Goal: Task Accomplishment & Management: Manage account settings

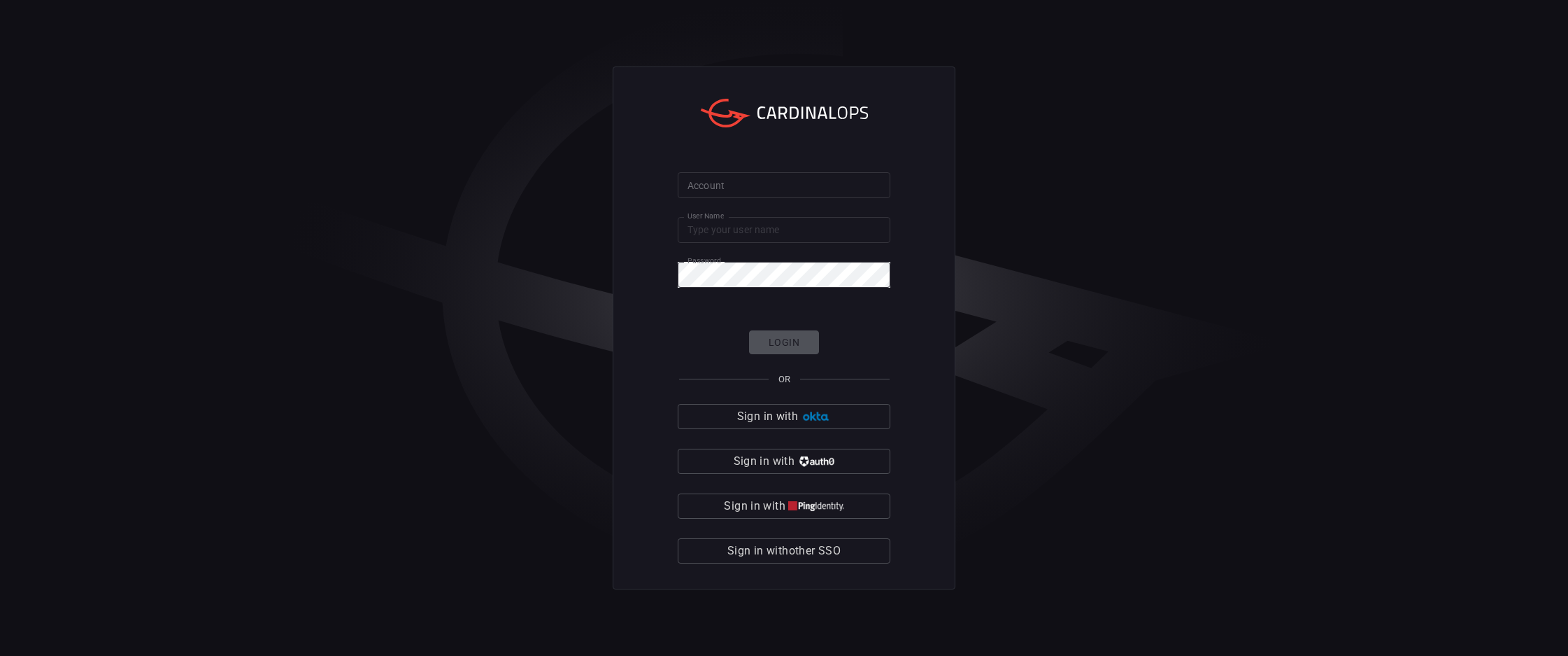
type input "[PERSON_NAME].[PERSON_NAME]"
click at [739, 198] on form "Account Account User Name [PERSON_NAME].[PERSON_NAME] User Name Password Passwo…" at bounding box center [784, 368] width 213 height 392
click at [748, 202] on form "Account Account User Name [PERSON_NAME].[PERSON_NAME] User Name Password Passwo…" at bounding box center [784, 368] width 213 height 392
click at [731, 187] on input "Account" at bounding box center [784, 185] width 213 height 25
type input "avalara"
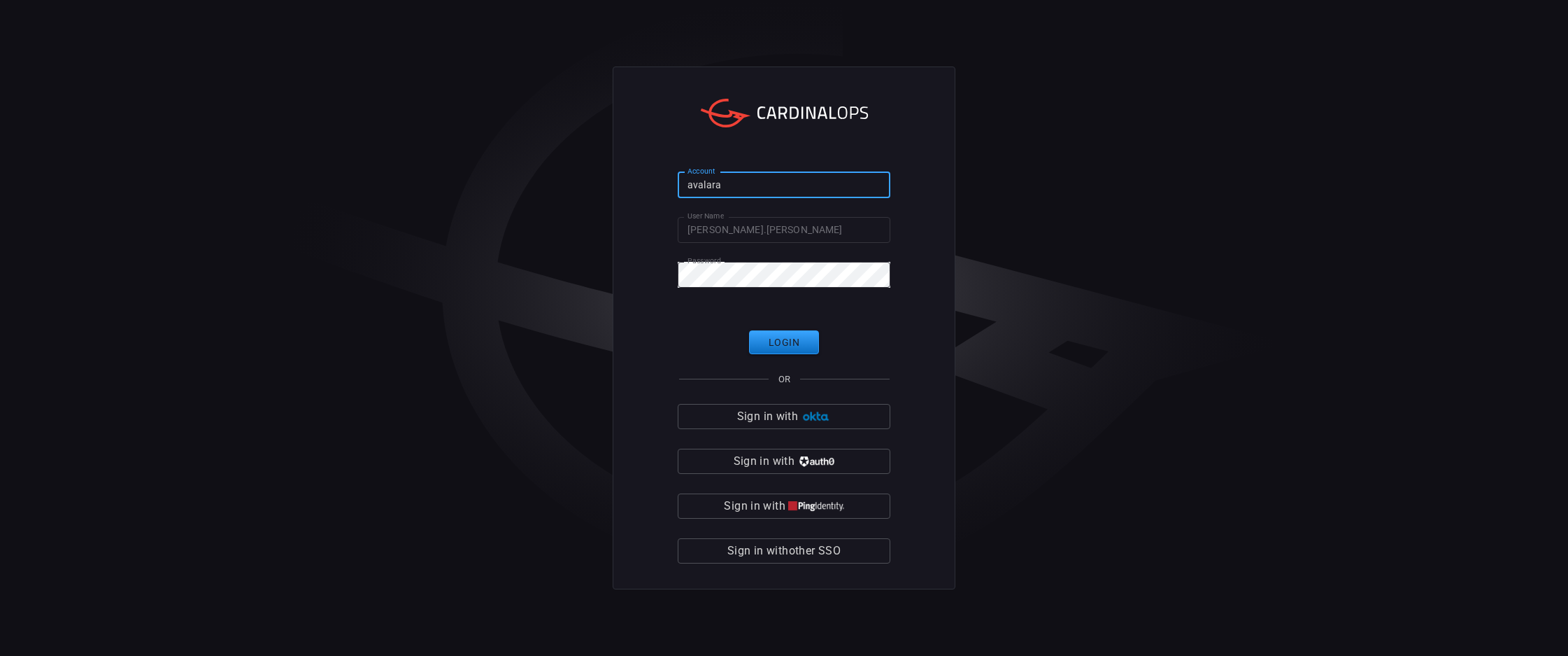
click button "Login" at bounding box center [784, 342] width 70 height 25
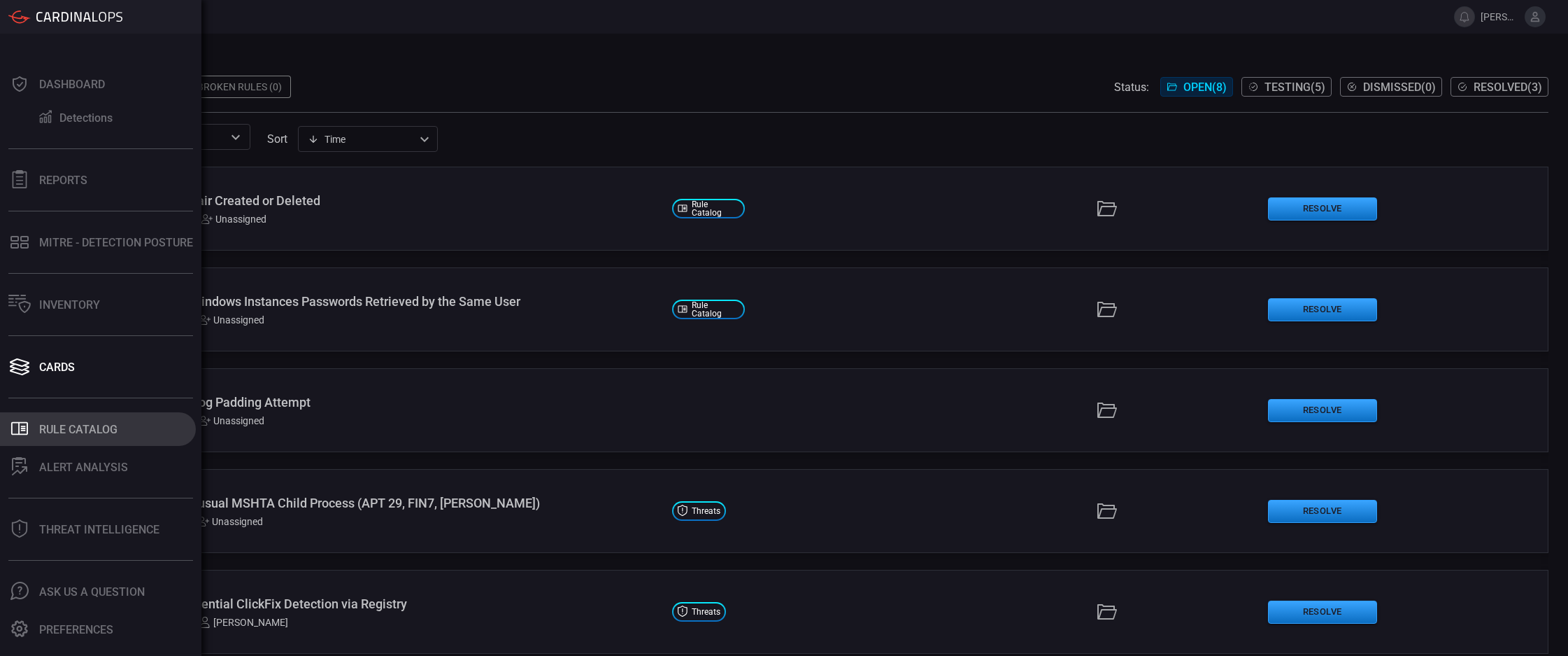
click at [47, 438] on button ".st0_rule_catalog_icon{fill: currentColor;} Rule Catalog" at bounding box center [97, 429] width 196 height 34
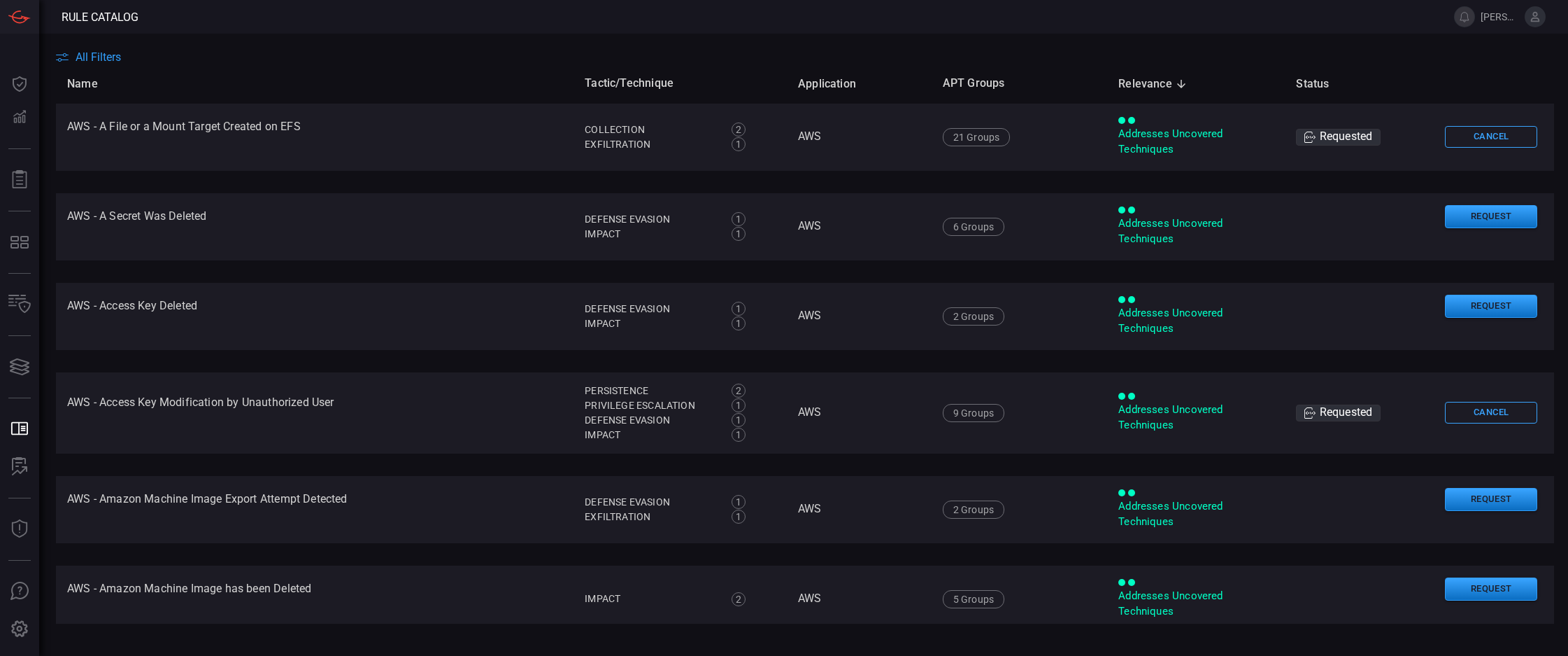
click at [84, 59] on span "All Filters" at bounding box center [98, 56] width 45 height 14
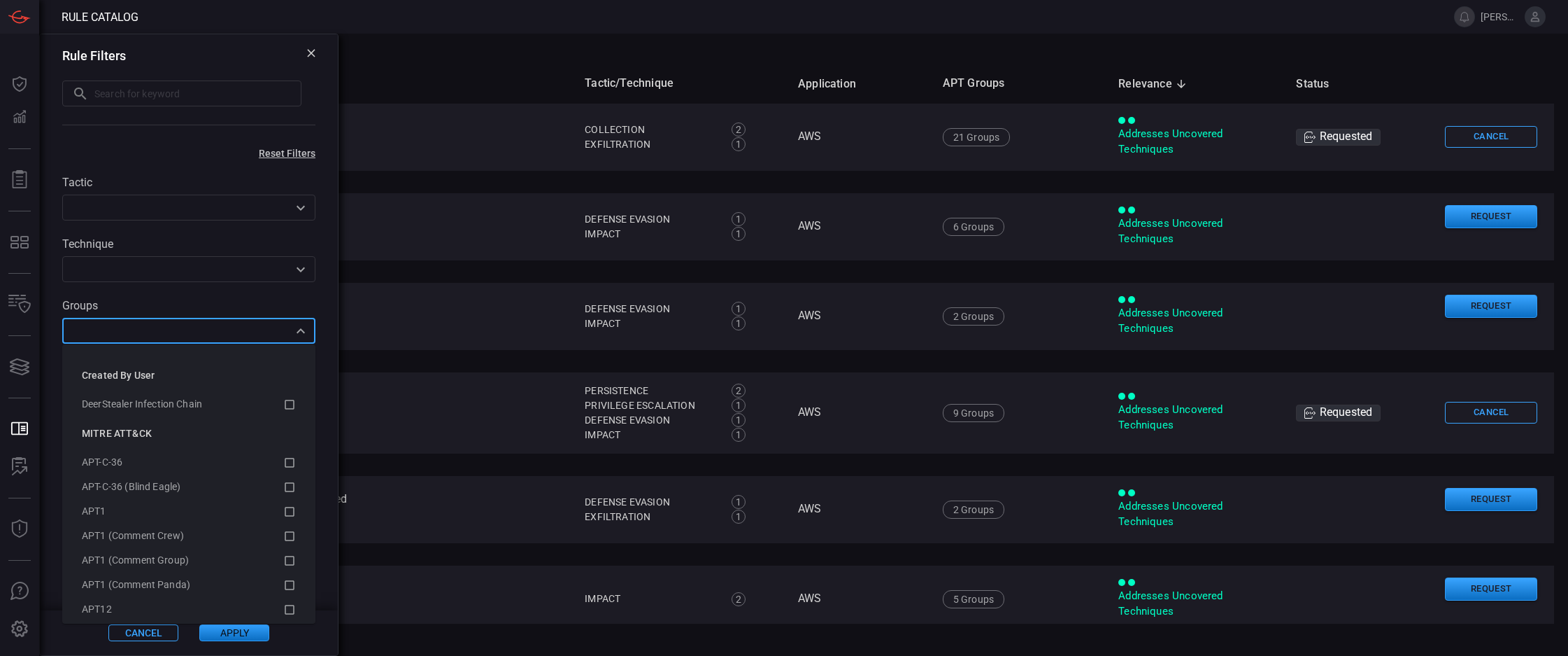
click at [85, 329] on input "text" at bounding box center [177, 330] width 222 height 17
click at [283, 441] on icon at bounding box center [289, 439] width 13 height 16
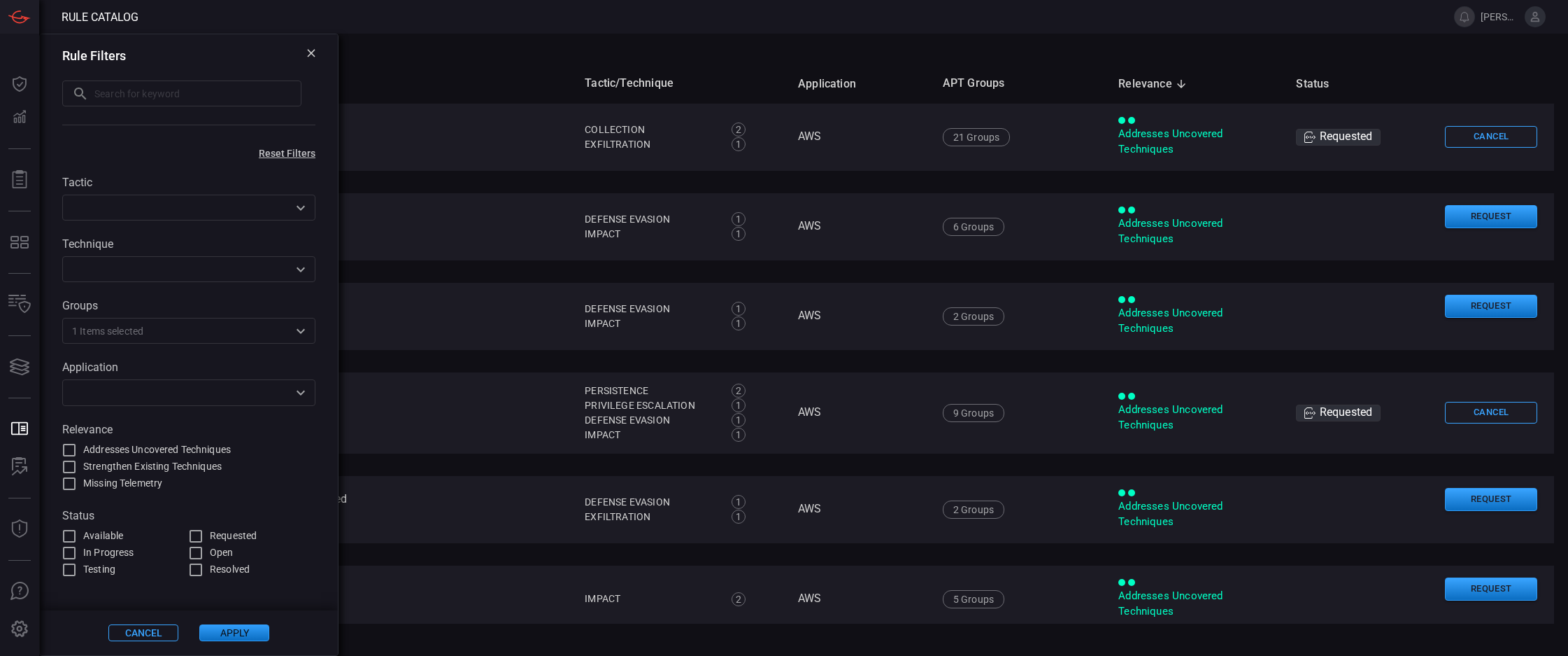
click at [245, 638] on button "Apply" at bounding box center [234, 632] width 70 height 16
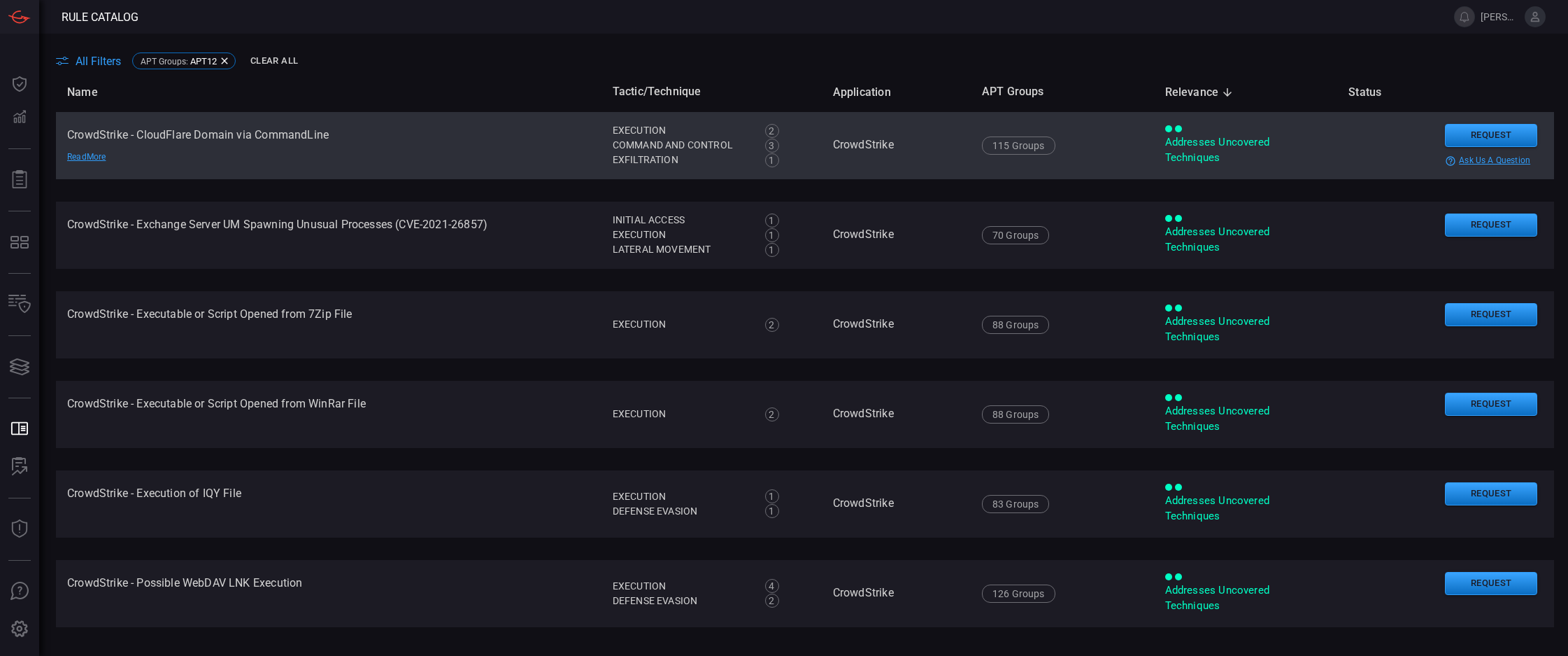
click at [238, 136] on td "CrowdStrike - CloudFlare Domain via CommandLine Read More" at bounding box center [329, 146] width 546 height 67
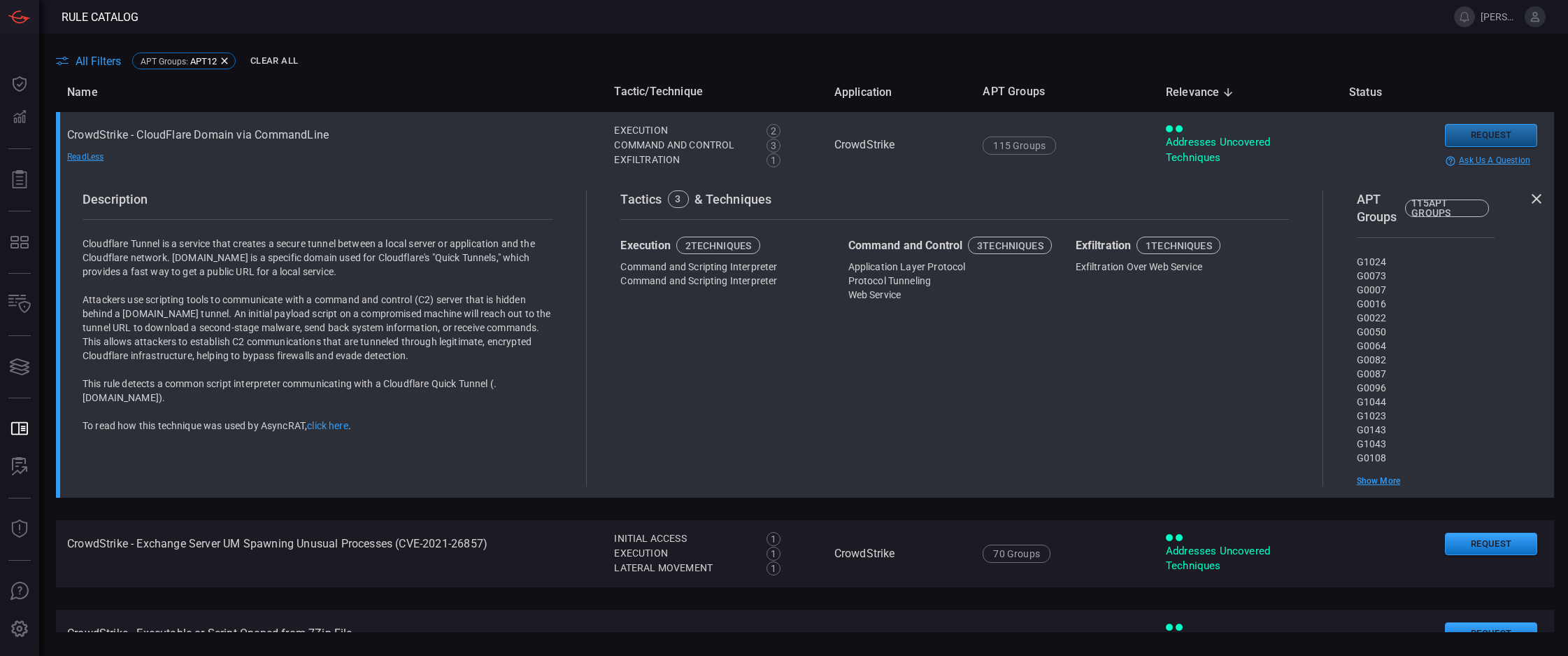
click at [1486, 140] on button "Request" at bounding box center [1492, 135] width 93 height 23
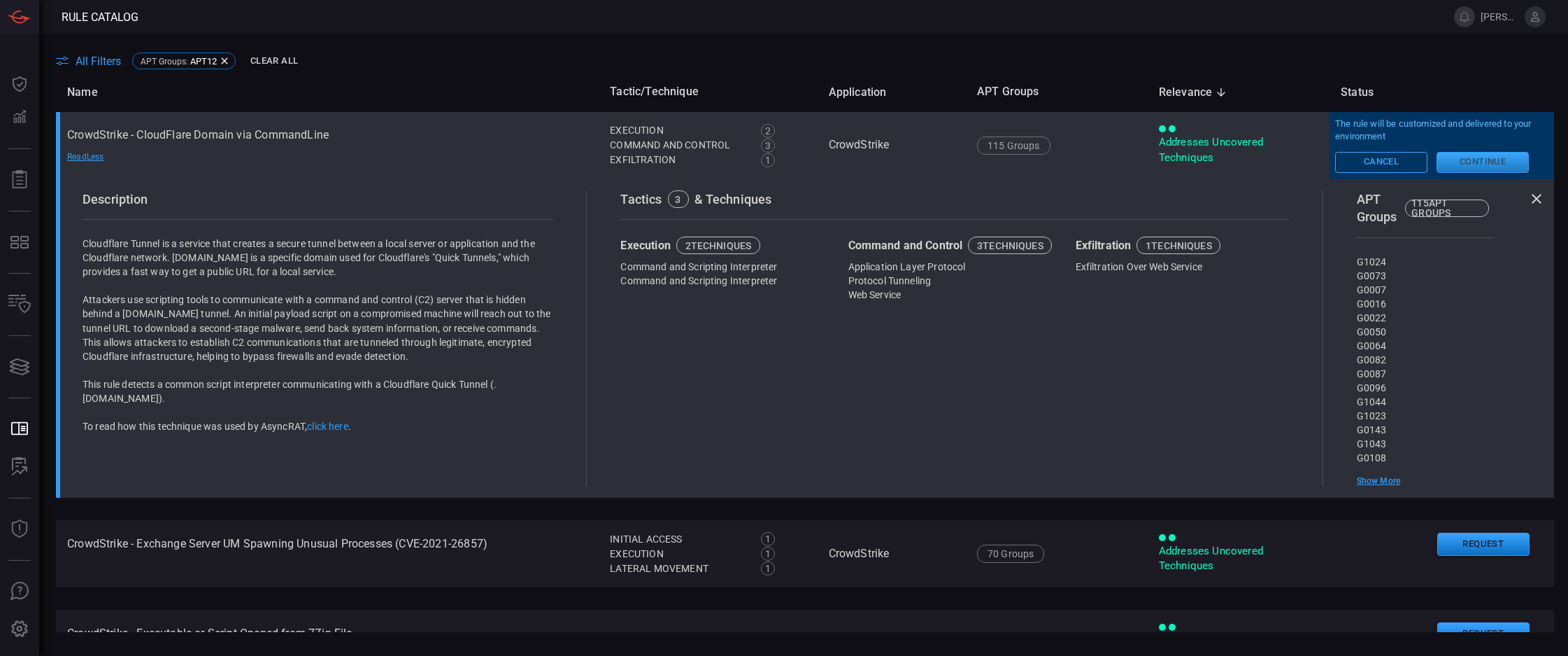
click at [1470, 168] on button "Continue" at bounding box center [1483, 162] width 93 height 21
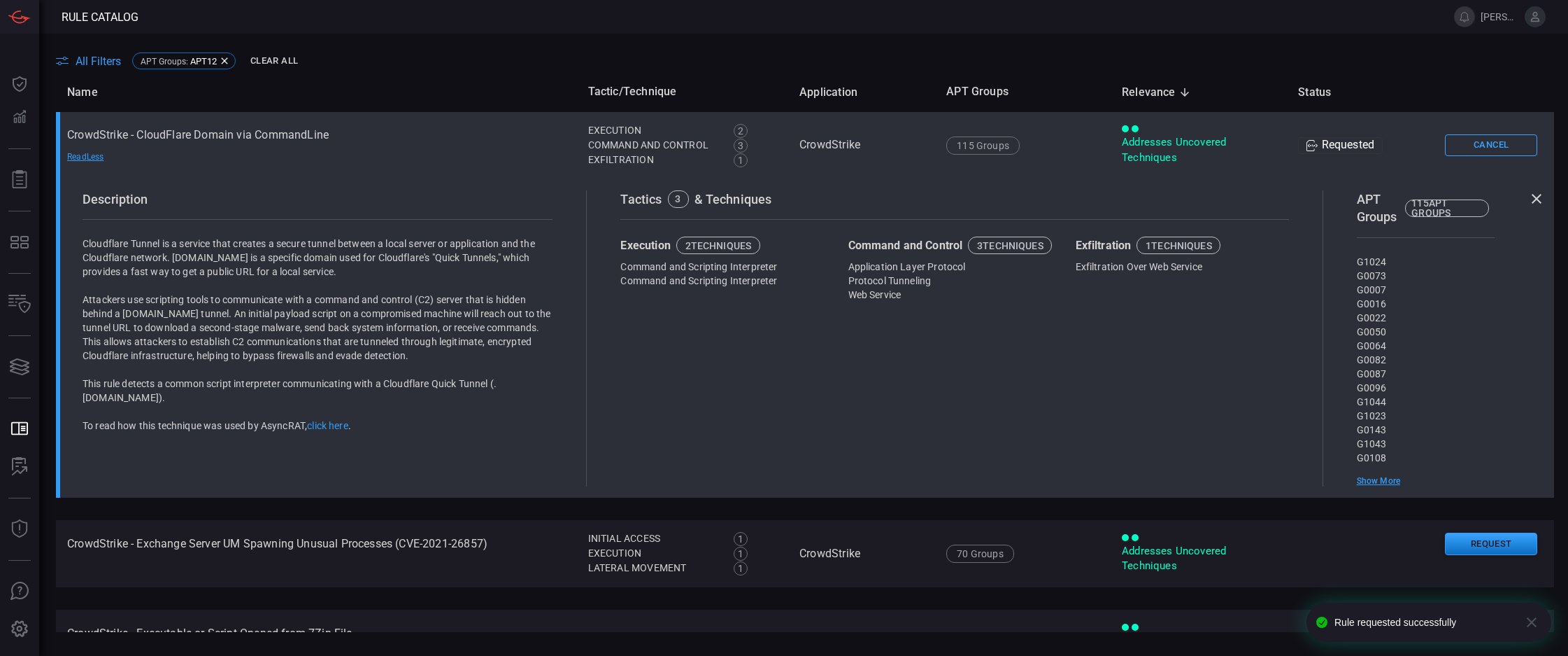
click at [1532, 17] on icon at bounding box center [1535, 17] width 13 height 13
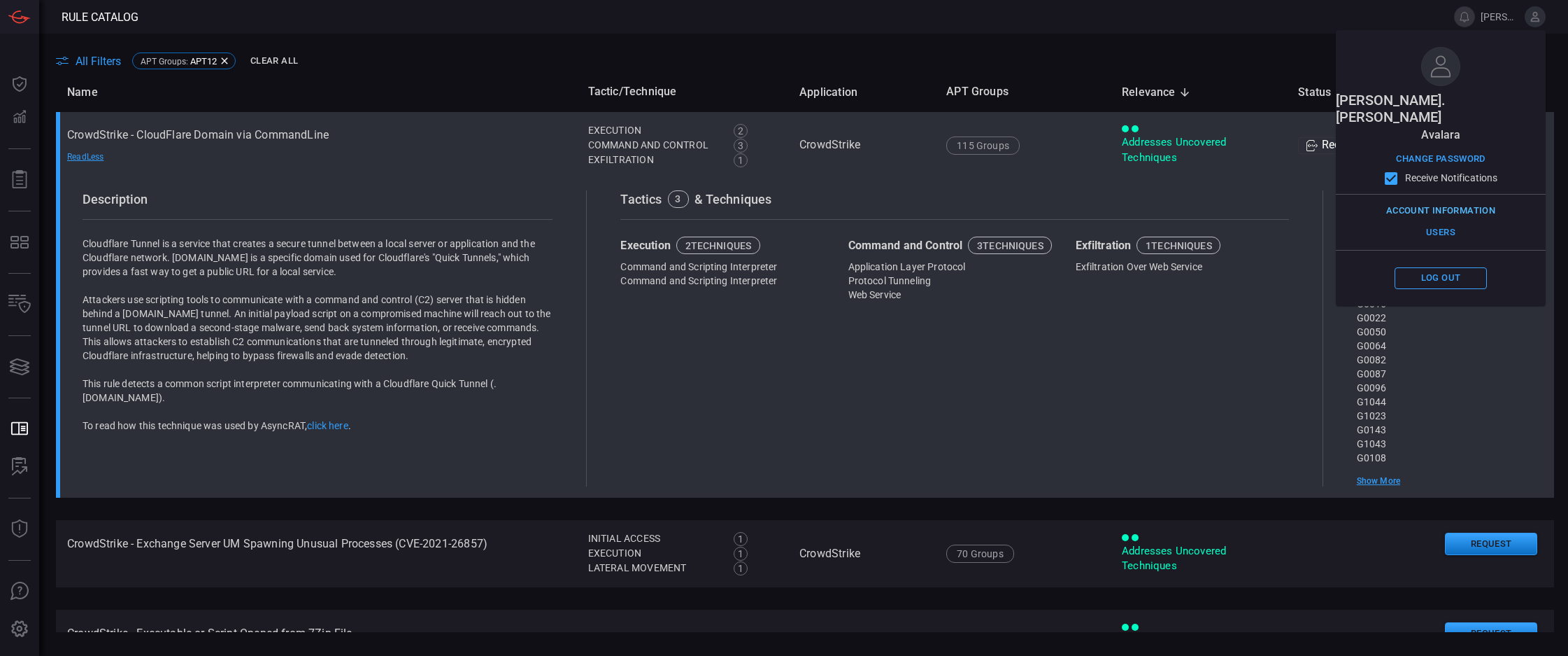
click at [1438, 200] on button "Account Information" at bounding box center [1441, 211] width 116 height 22
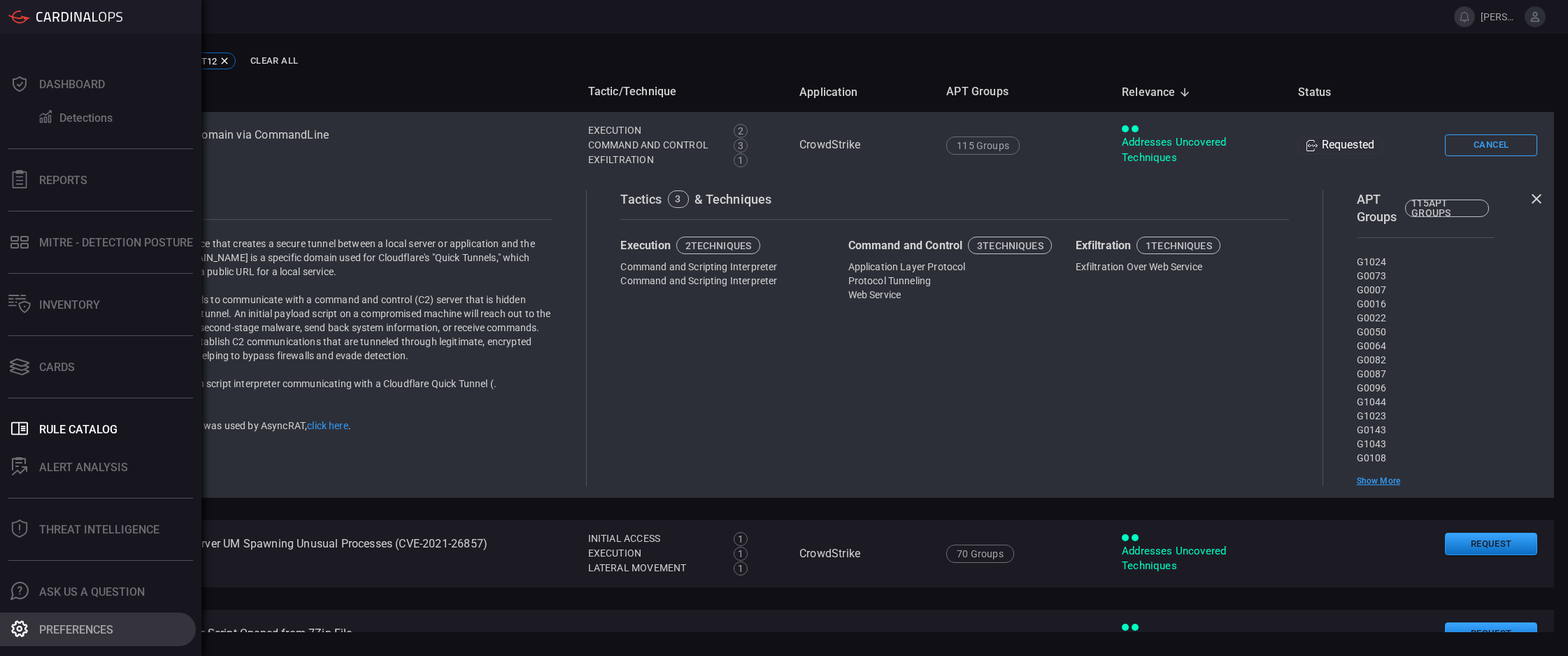
click at [77, 636] on button "Preferences" at bounding box center [97, 629] width 196 height 34
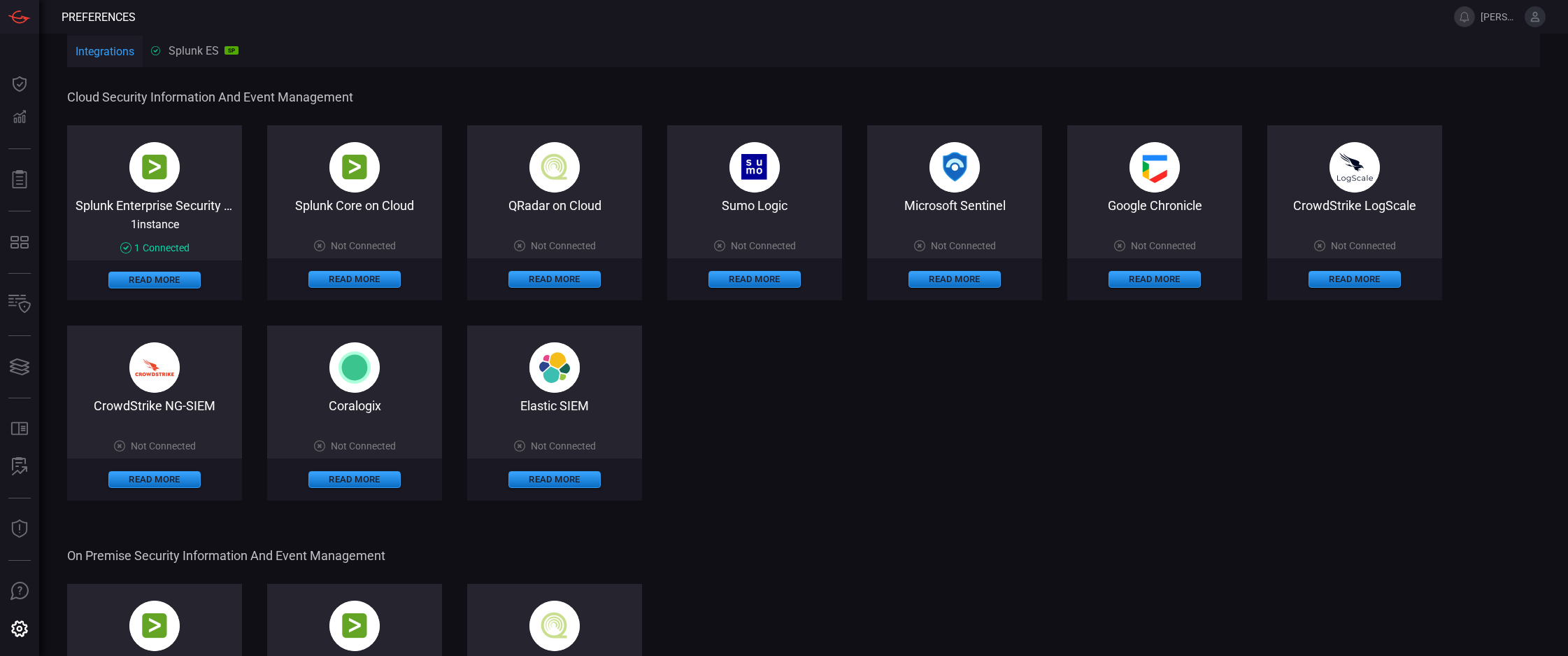
click at [1533, 19] on icon at bounding box center [1535, 16] width 9 height 10
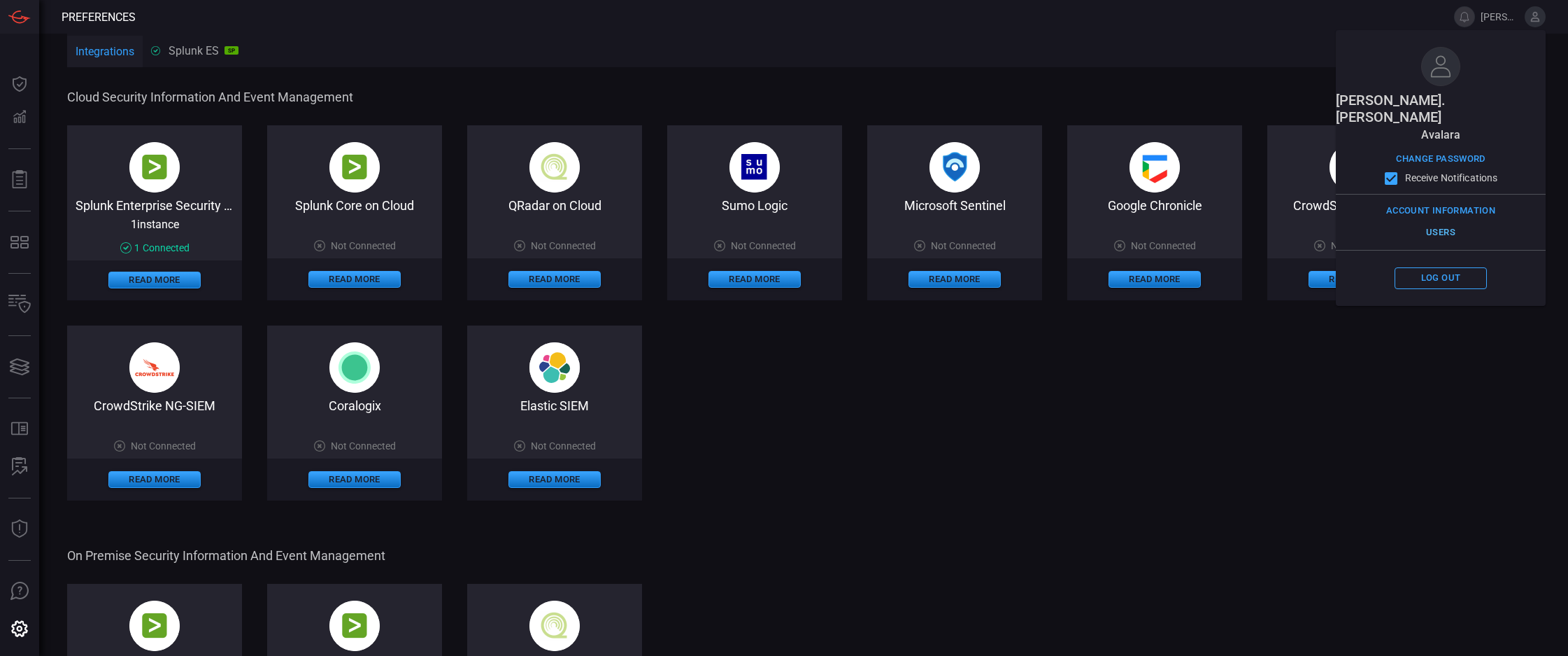
click at [1436, 222] on button "Users" at bounding box center [1441, 233] width 93 height 22
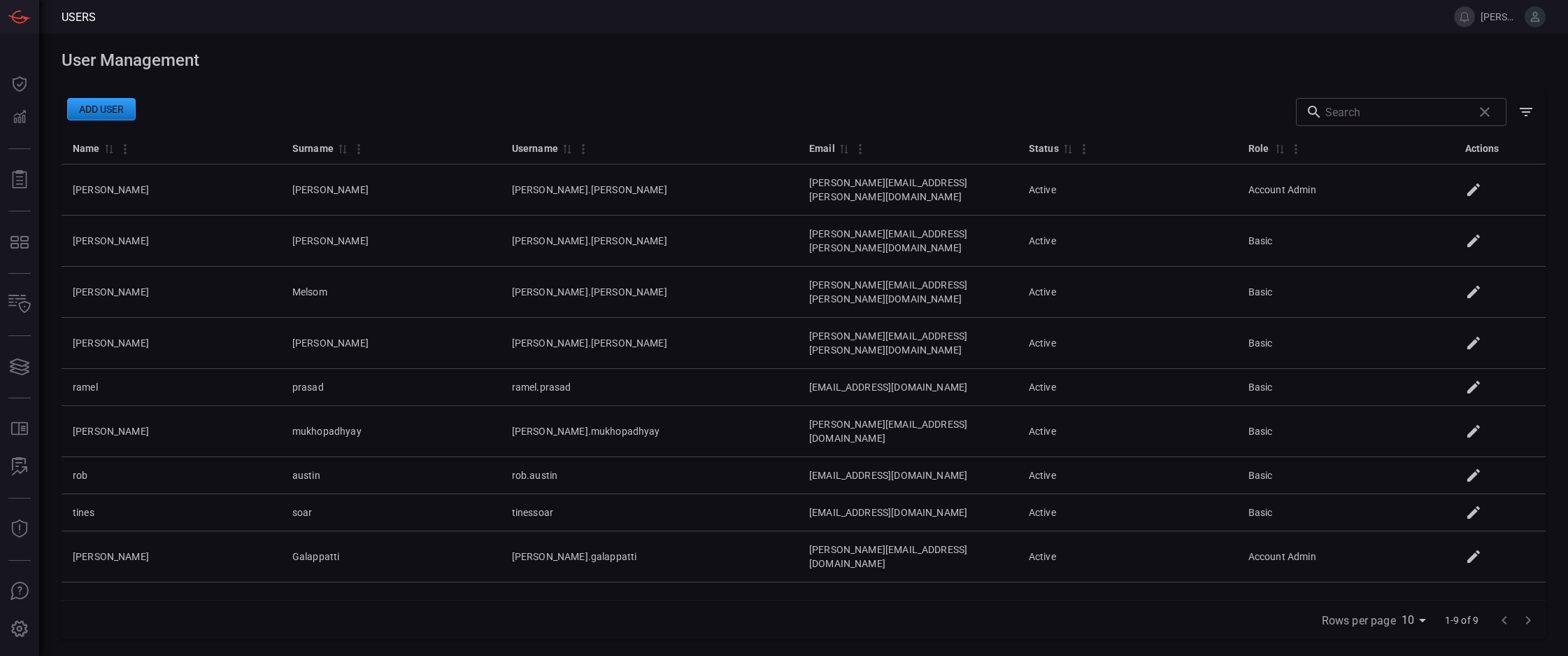
click at [80, 108] on button "Add user" at bounding box center [101, 109] width 68 height 23
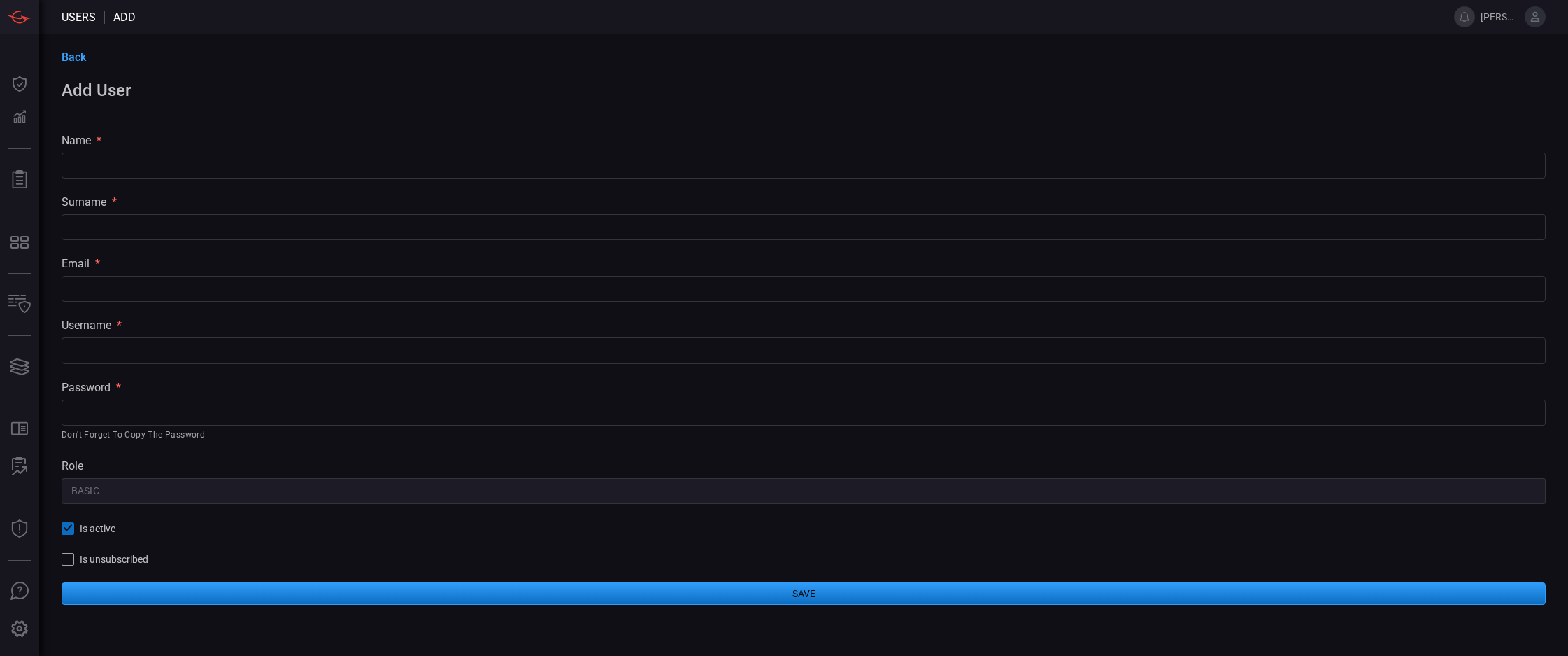
click at [207, 171] on input "text" at bounding box center [804, 166] width 1484 height 25
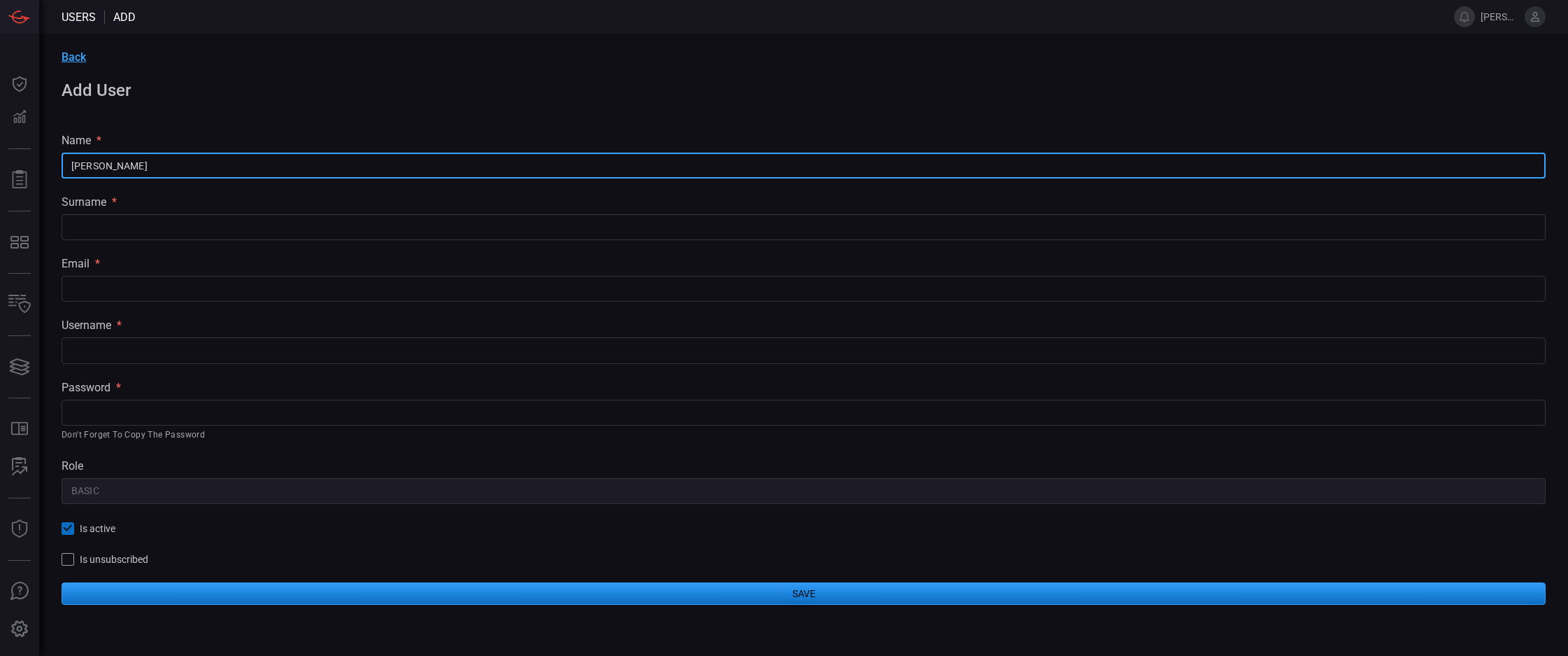
click at [128, 170] on input "[PERSON_NAME]" at bounding box center [804, 166] width 1484 height 25
type input "[PERSON_NAME]"
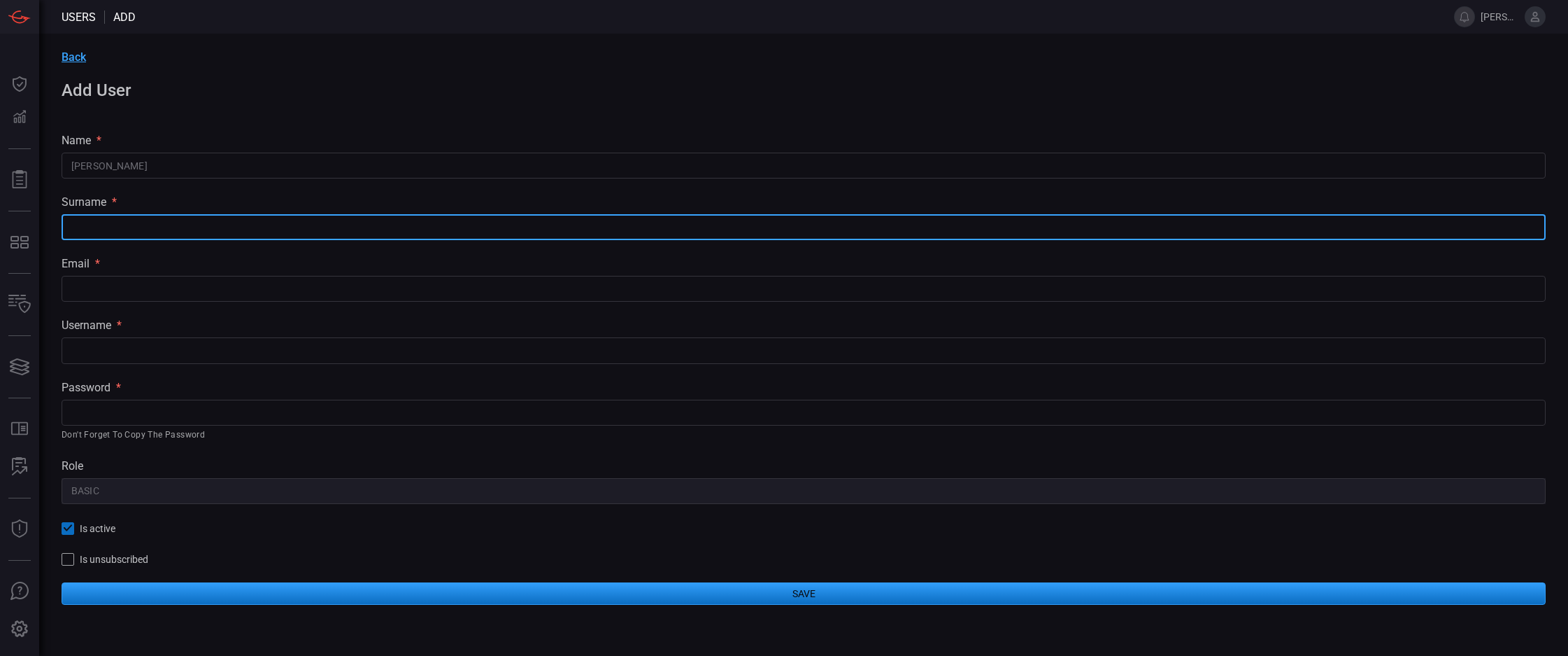
click at [111, 226] on input "text" at bounding box center [804, 227] width 1484 height 25
paste input "jadhav"
type input "jadhav"
click at [116, 280] on input "text" at bounding box center [804, 288] width 1484 height 25
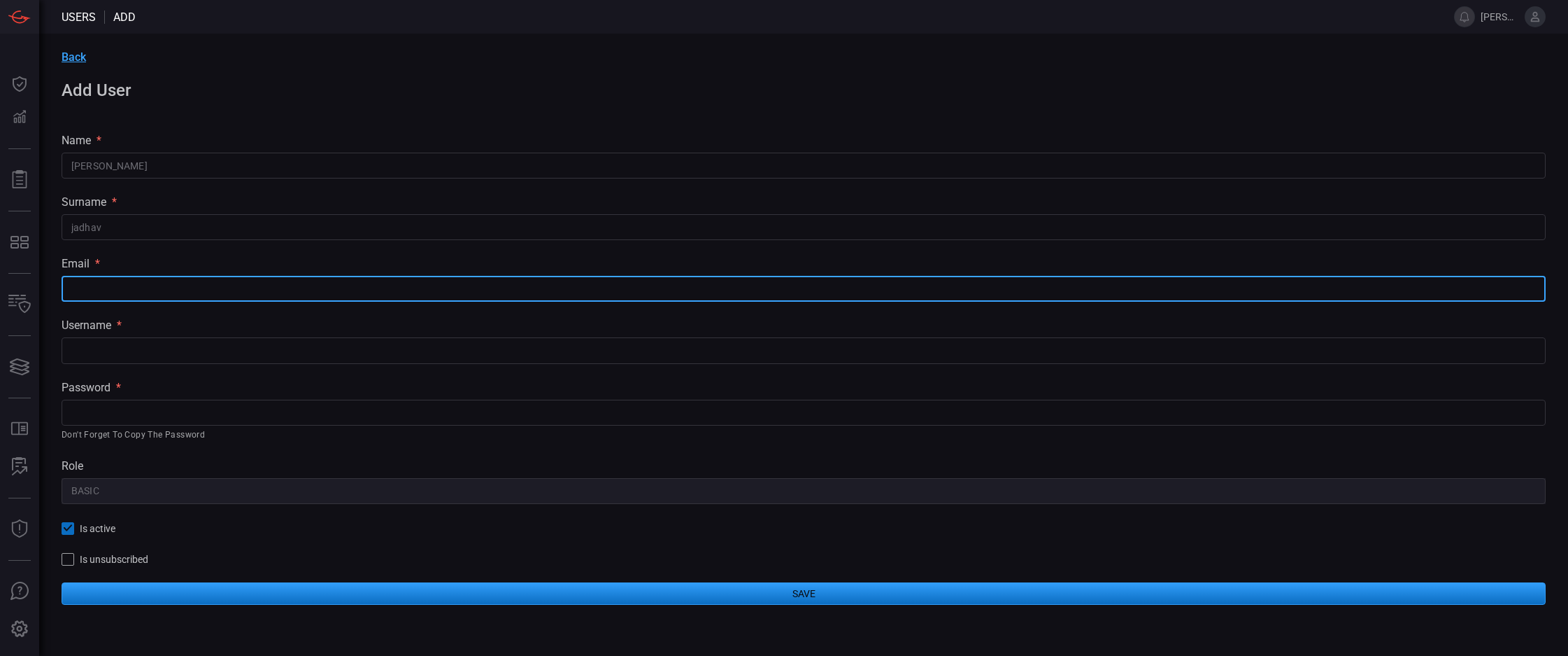
paste input "jadhav"
type input "[PERSON_NAME][EMAIL_ADDRESS][DOMAIN_NAME]"
drag, startPoint x: 132, startPoint y: 288, endPoint x: 67, endPoint y: 285, distance: 65.1
click at [67, 285] on input "[PERSON_NAME][EMAIL_ADDRESS][DOMAIN_NAME]" at bounding box center [804, 288] width 1484 height 25
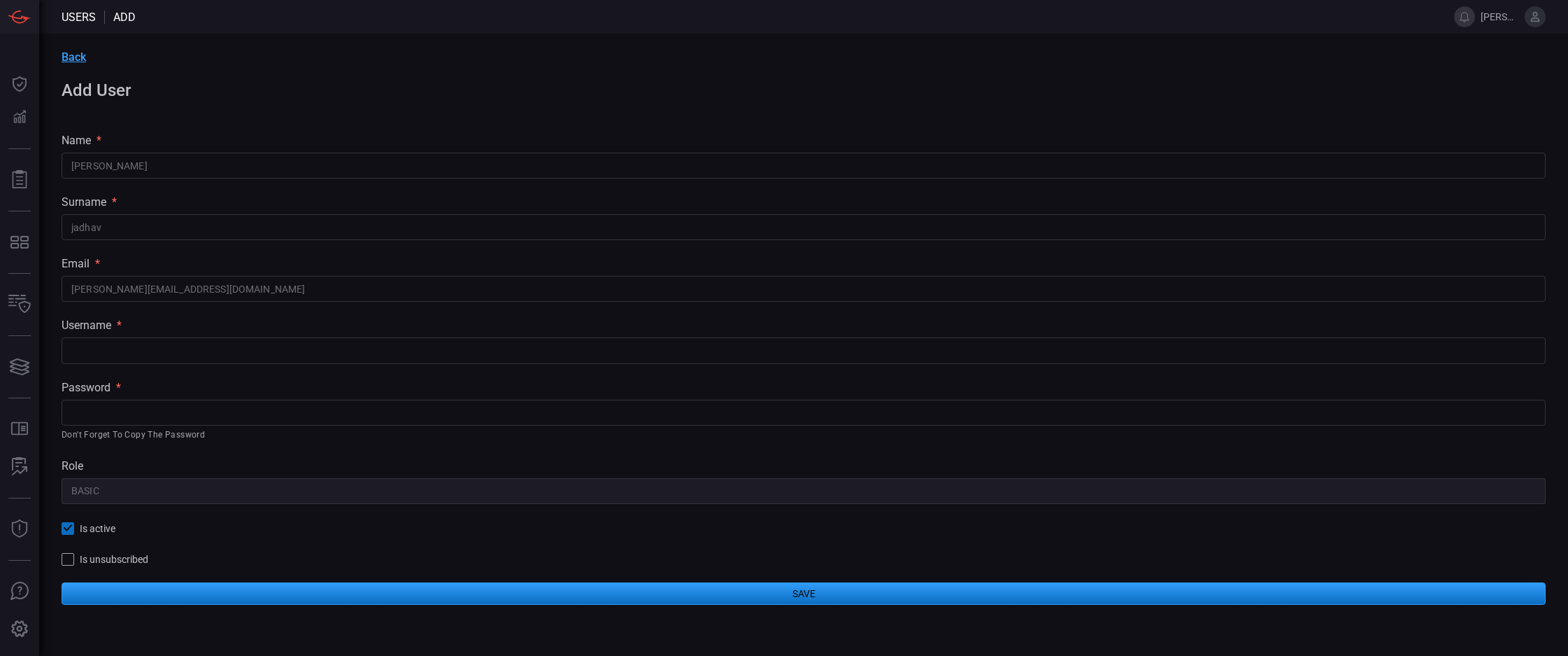
click at [80, 368] on div "Back Add User name * [PERSON_NAME] ​ surname * [PERSON_NAME] ​ email * [PERSON_…" at bounding box center [803, 328] width 1529 height 588
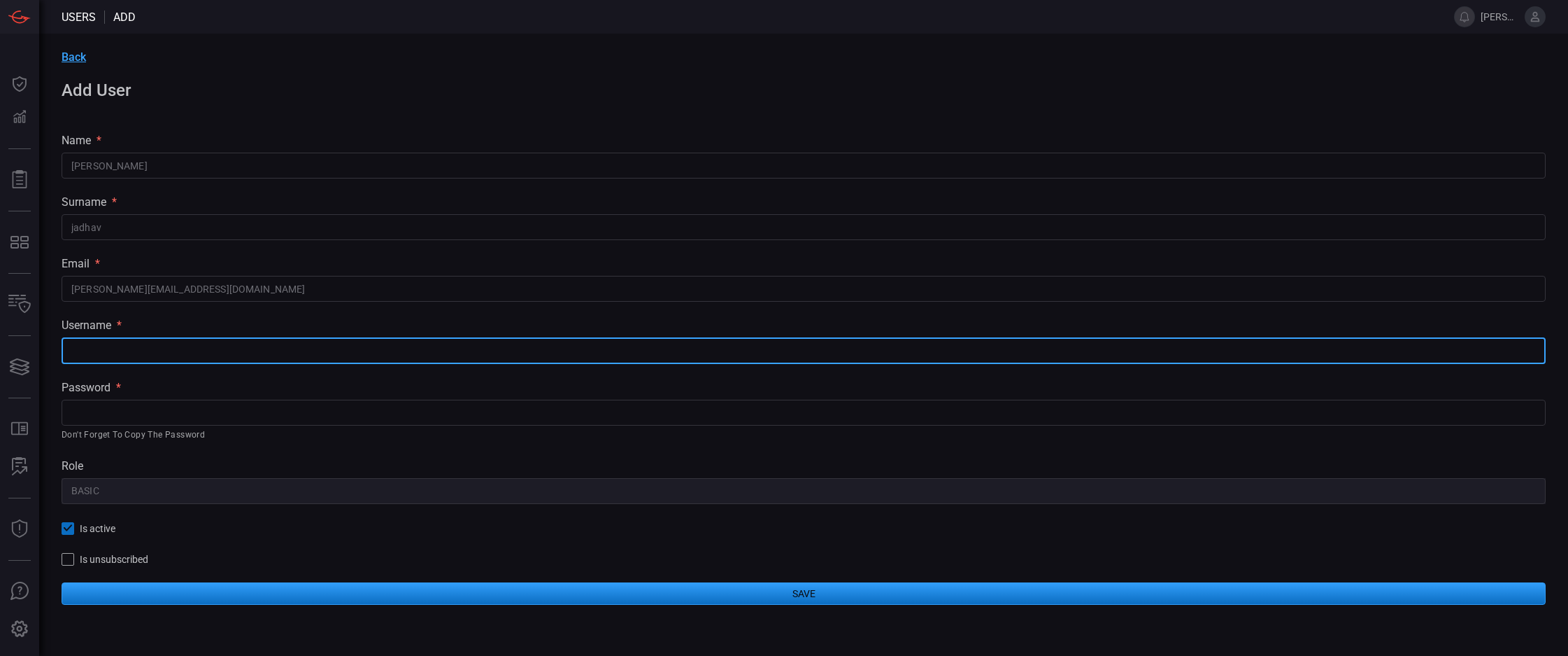
click at [89, 348] on input "text" at bounding box center [804, 350] width 1484 height 25
paste input "[PERSON_NAME].jadhav"
type input "[PERSON_NAME].jadhav"
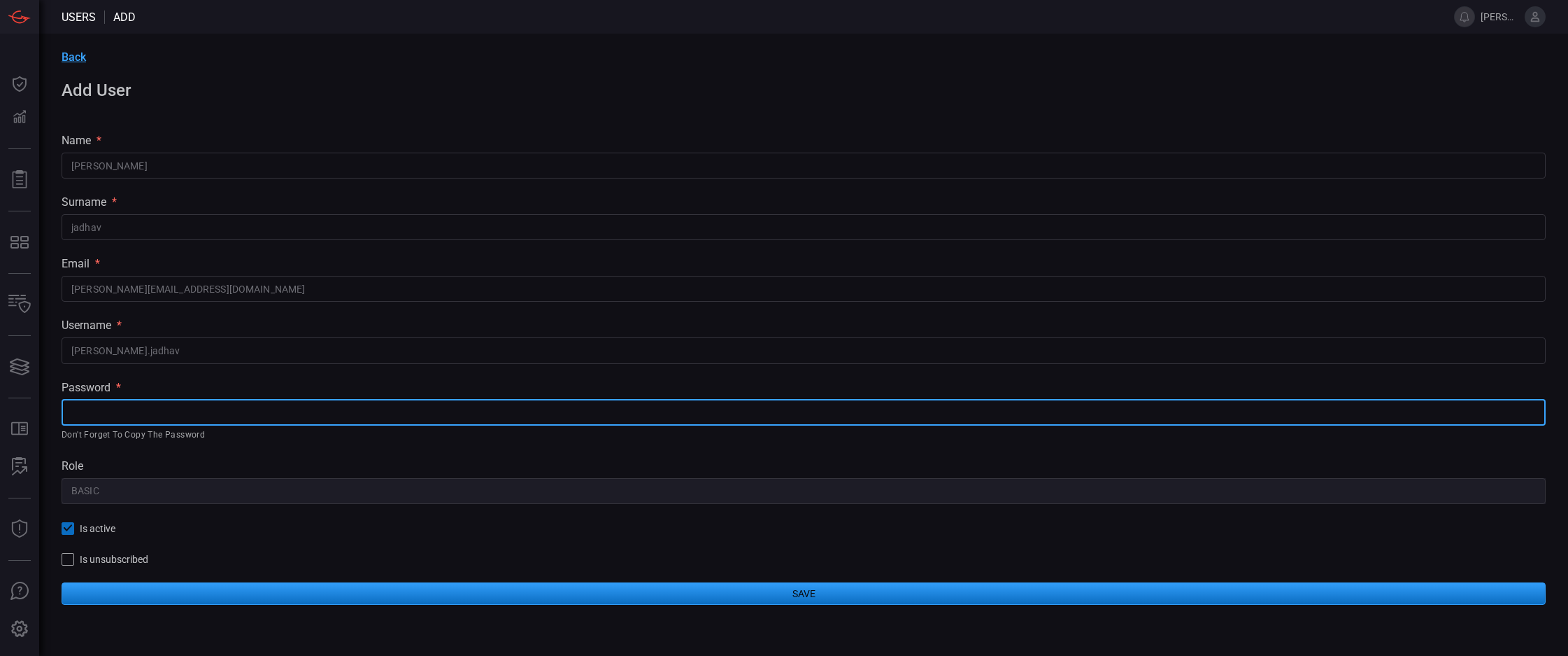
click at [93, 417] on input "text" at bounding box center [804, 412] width 1484 height 25
paste input "520d1E9B_6!C396-4536-9C92-8C09FDa42F25"
type input "520d1E9B_6!C396-4536-9C92-8C09FDa42F25"
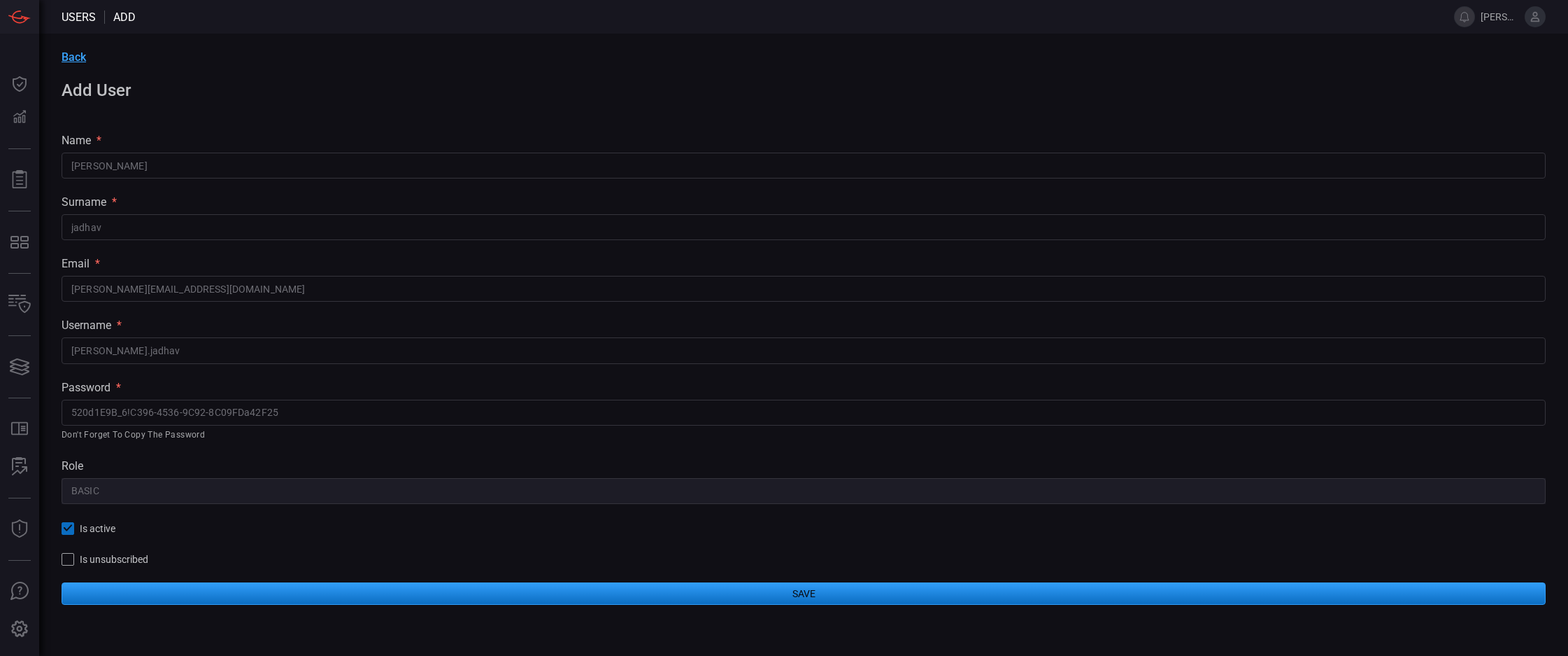
click at [200, 595] on button "Save" at bounding box center [804, 593] width 1484 height 23
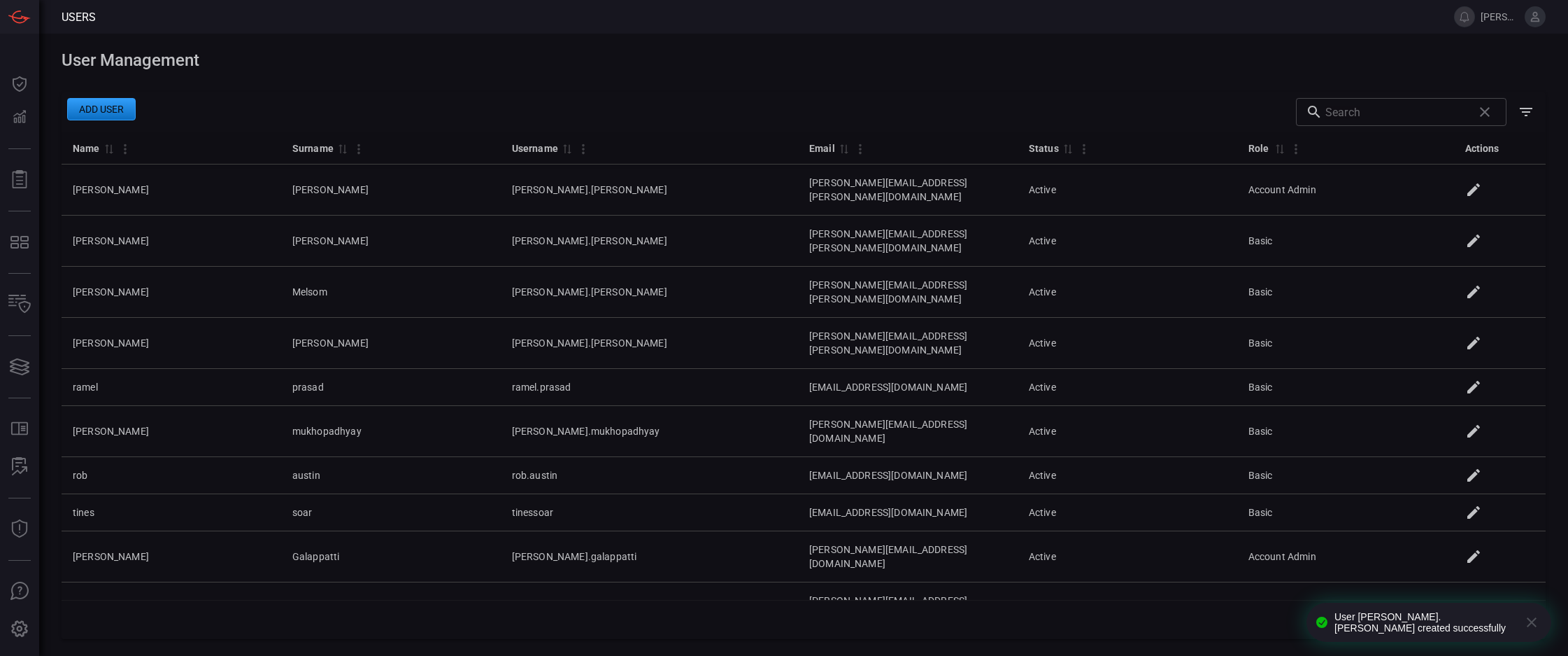
click at [1531, 16] on icon at bounding box center [1535, 17] width 13 height 13
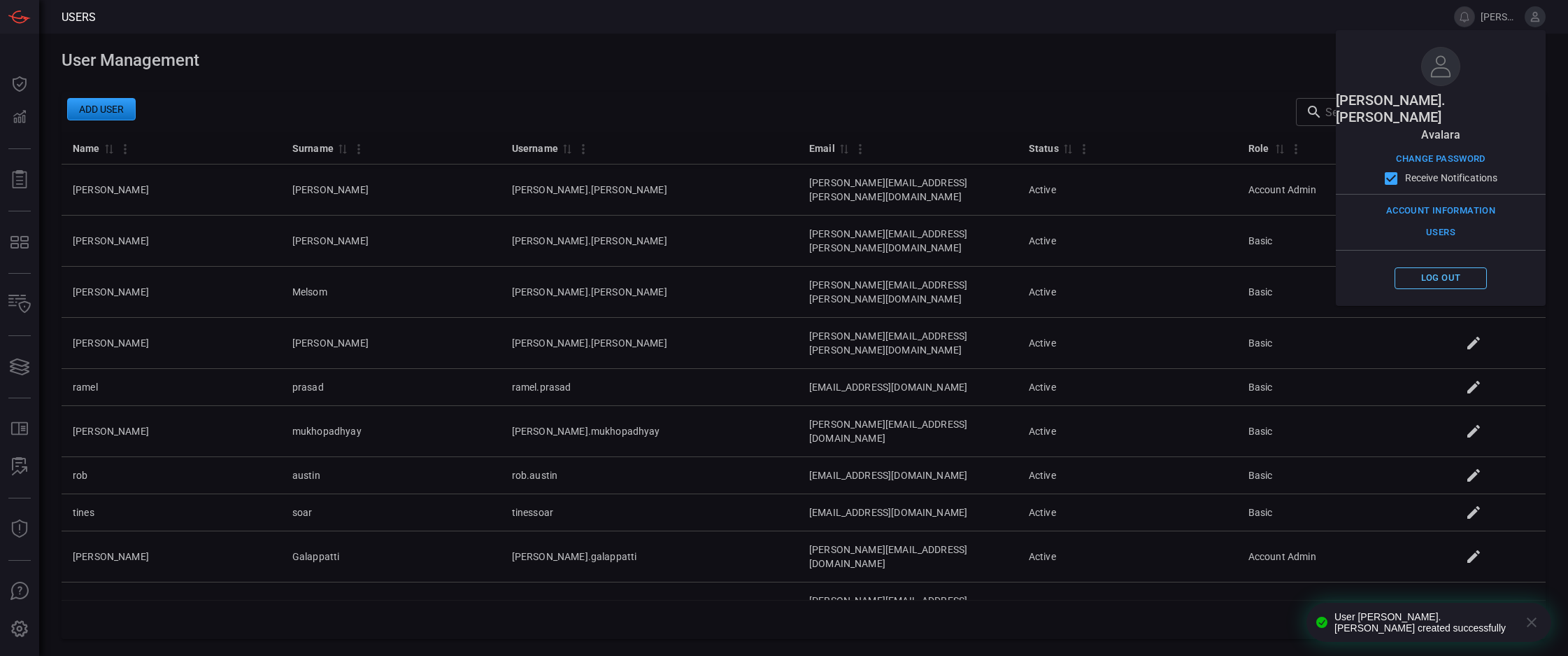
click at [1428, 267] on button "Log out" at bounding box center [1441, 278] width 93 height 22
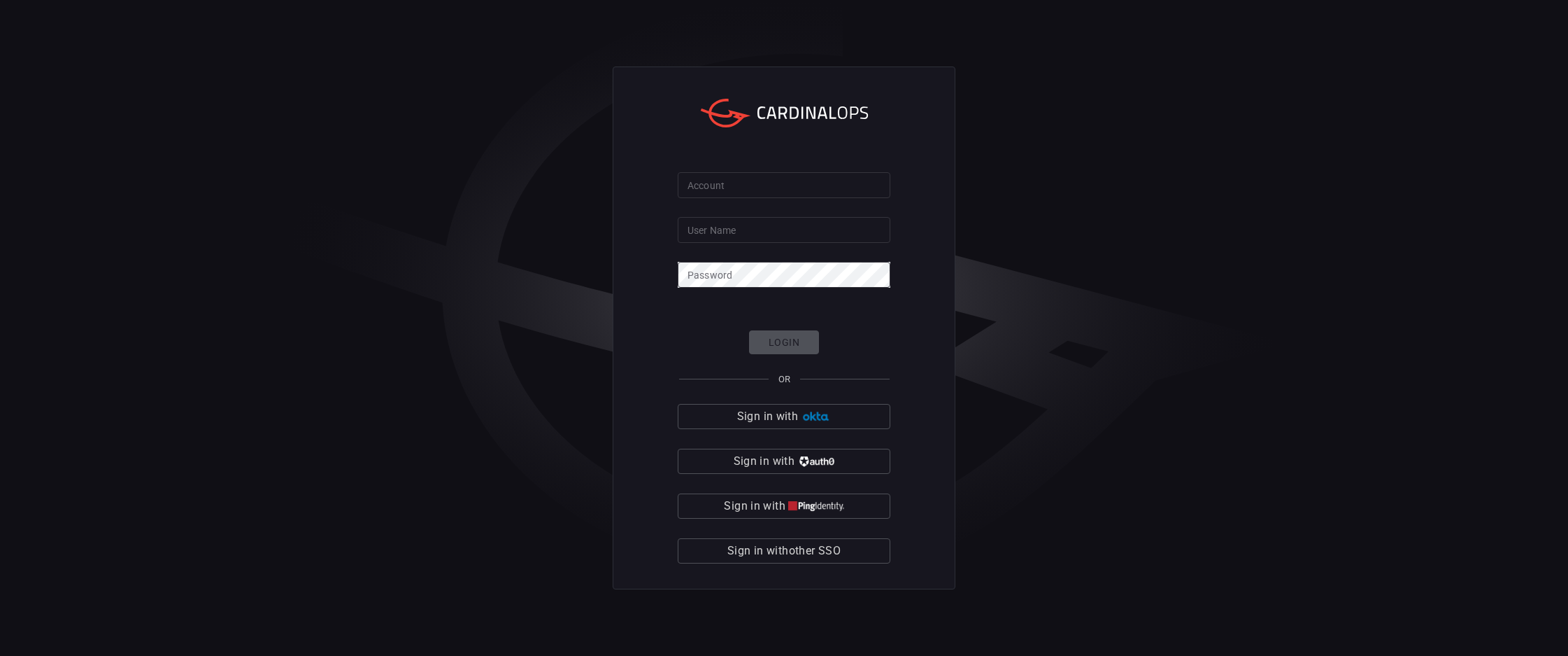
type input "[PERSON_NAME].[PERSON_NAME]"
drag, startPoint x: 740, startPoint y: 226, endPoint x: 654, endPoint y: 259, distance: 92.1
click at [536, 210] on div "Account Account User Name [PERSON_NAME].[PERSON_NAME] User Name Password Passwo…" at bounding box center [784, 328] width 1568 height 656
click at [631, 241] on div "Account Account User Name [PERSON_NAME].[PERSON_NAME] User Name Password Passwo…" at bounding box center [784, 328] width 343 height 523
click at [701, 183] on input "Account" at bounding box center [784, 185] width 213 height 25
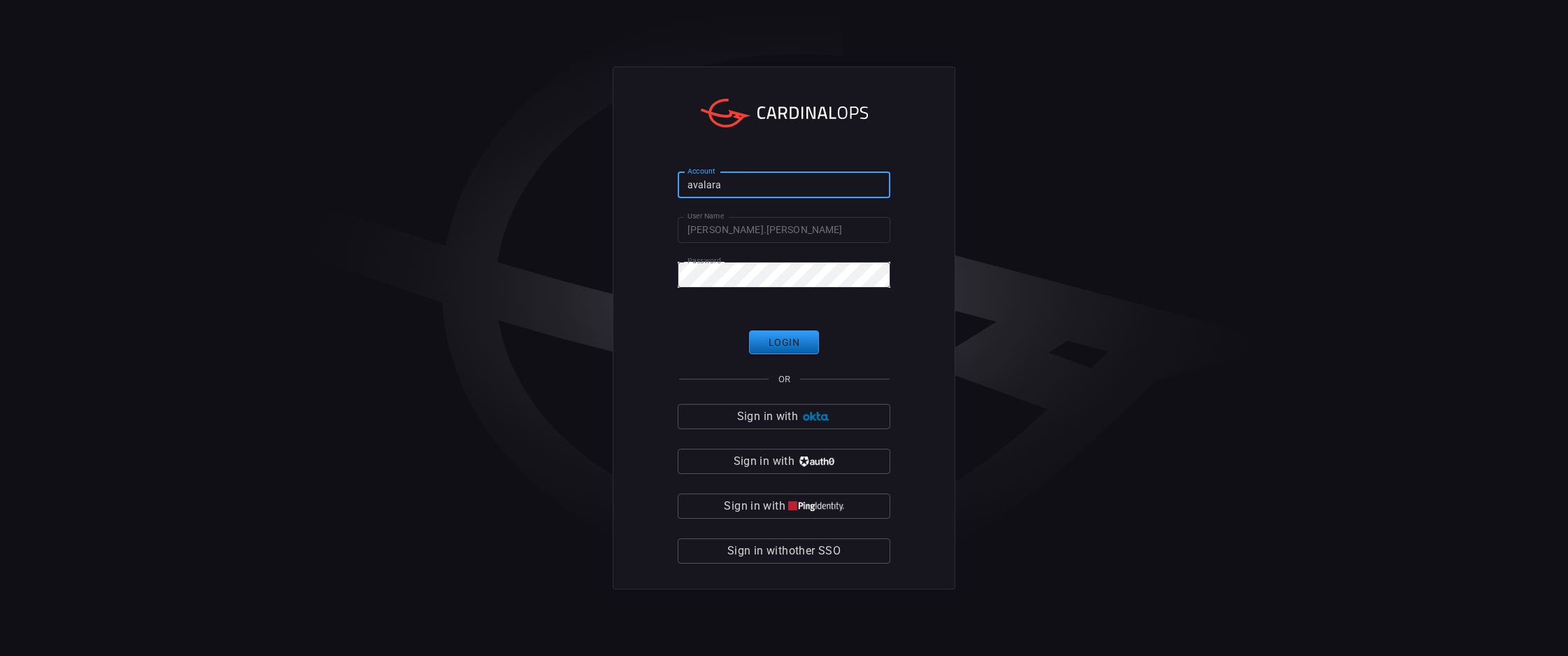
type input "avalara"
click at [777, 347] on button "Login" at bounding box center [784, 342] width 70 height 25
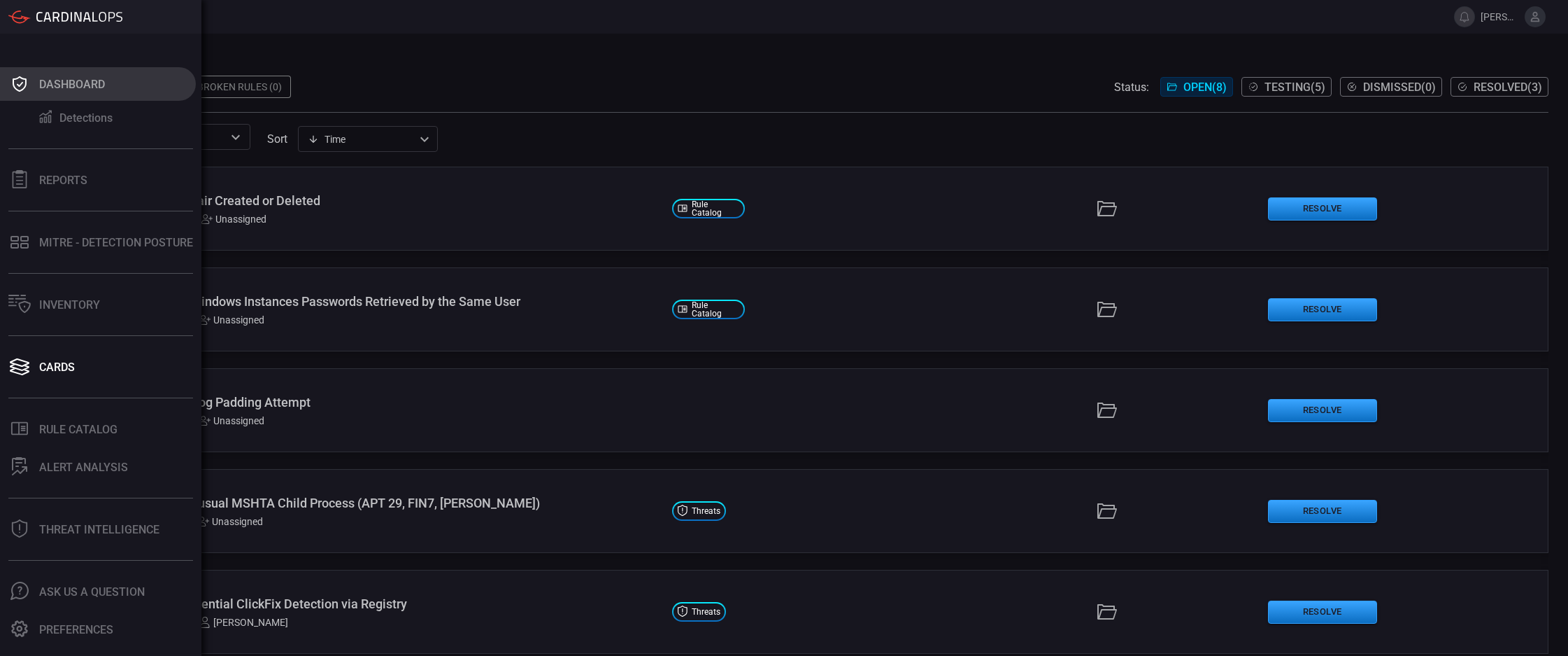
click at [95, 89] on div "Dashboard" at bounding box center [72, 84] width 65 height 14
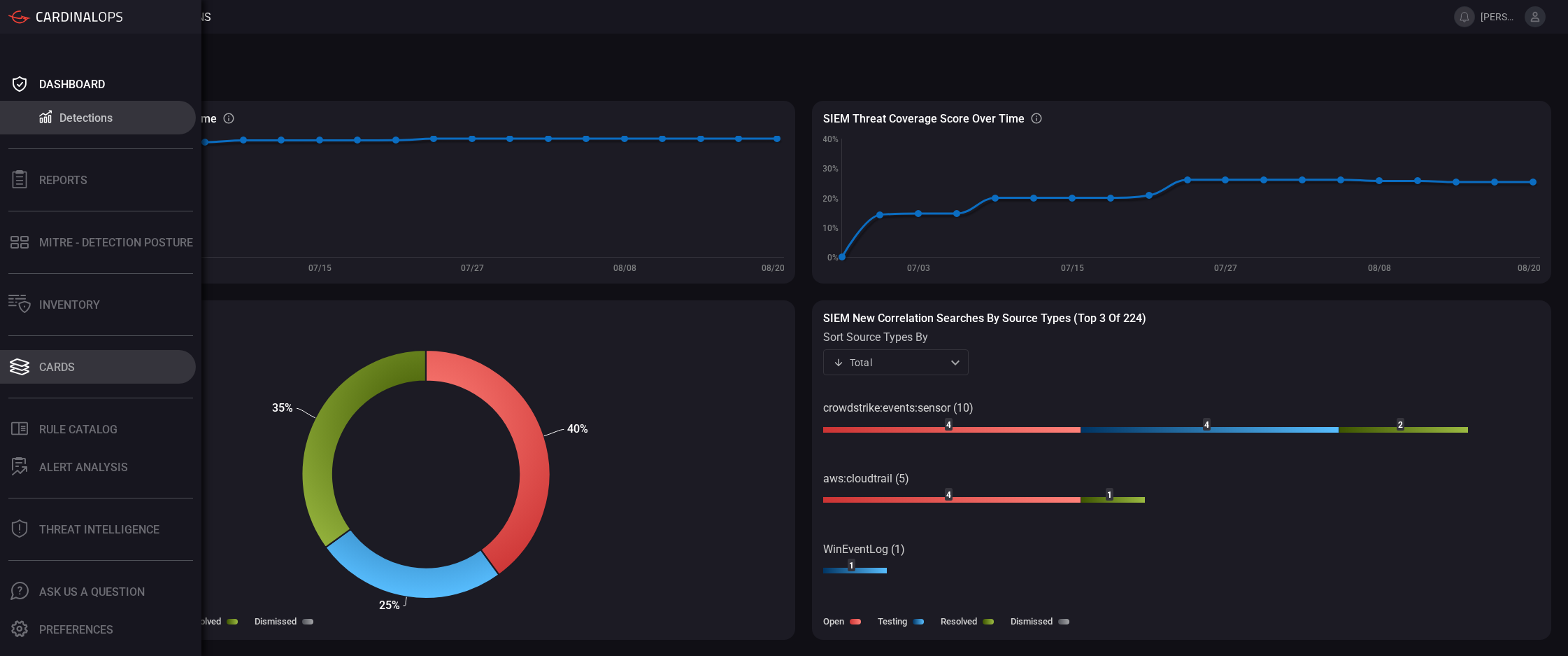
click at [7, 379] on button "Cards" at bounding box center [97, 367] width 196 height 34
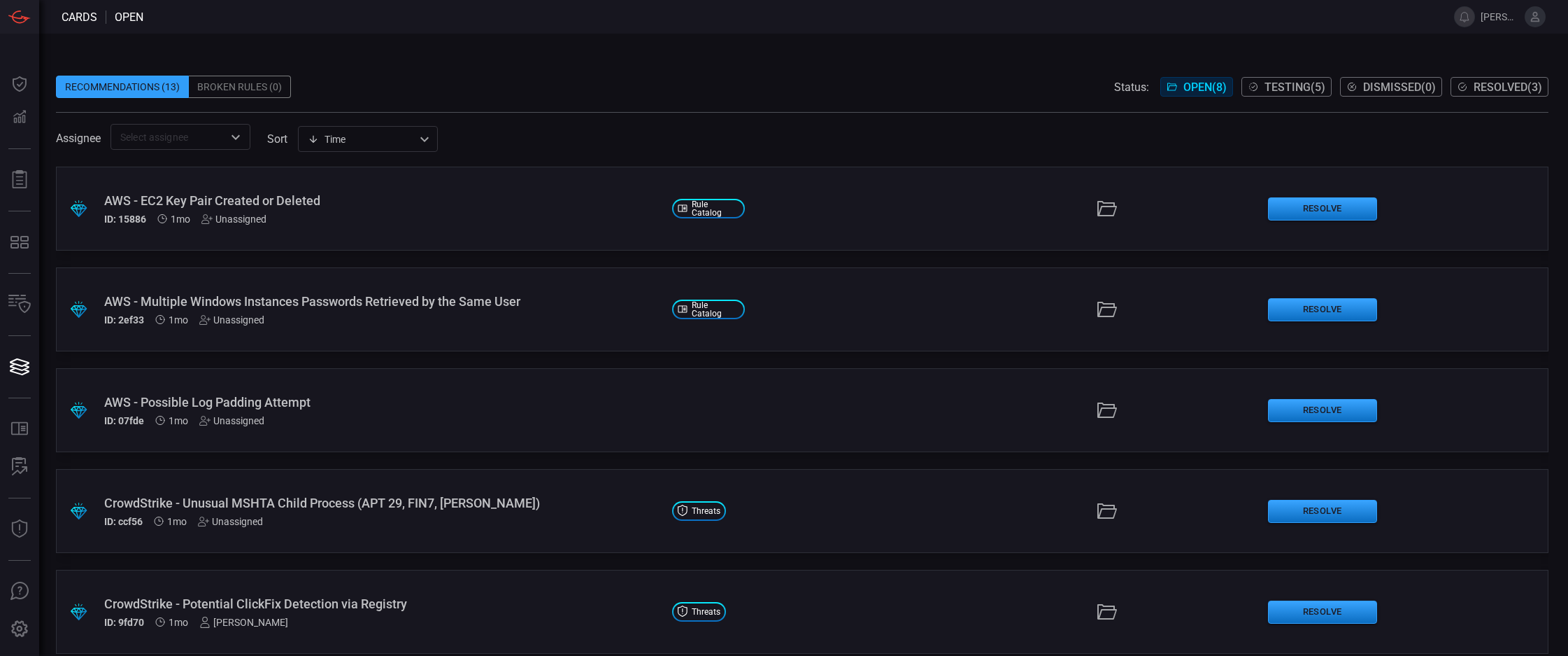
click at [1264, 85] on span "Testing ( 5 )" at bounding box center [1294, 86] width 61 height 14
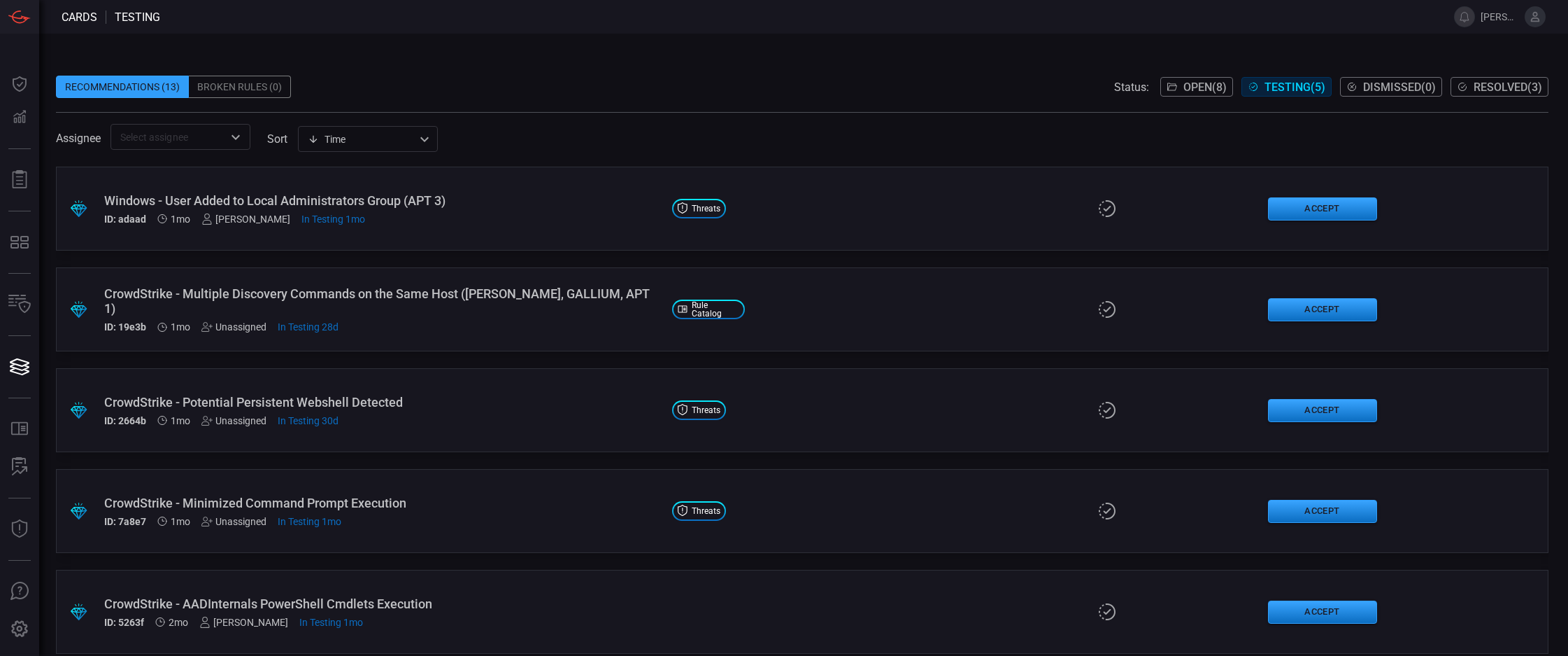
click at [1202, 87] on span "Open ( 8 )" at bounding box center [1205, 86] width 44 height 14
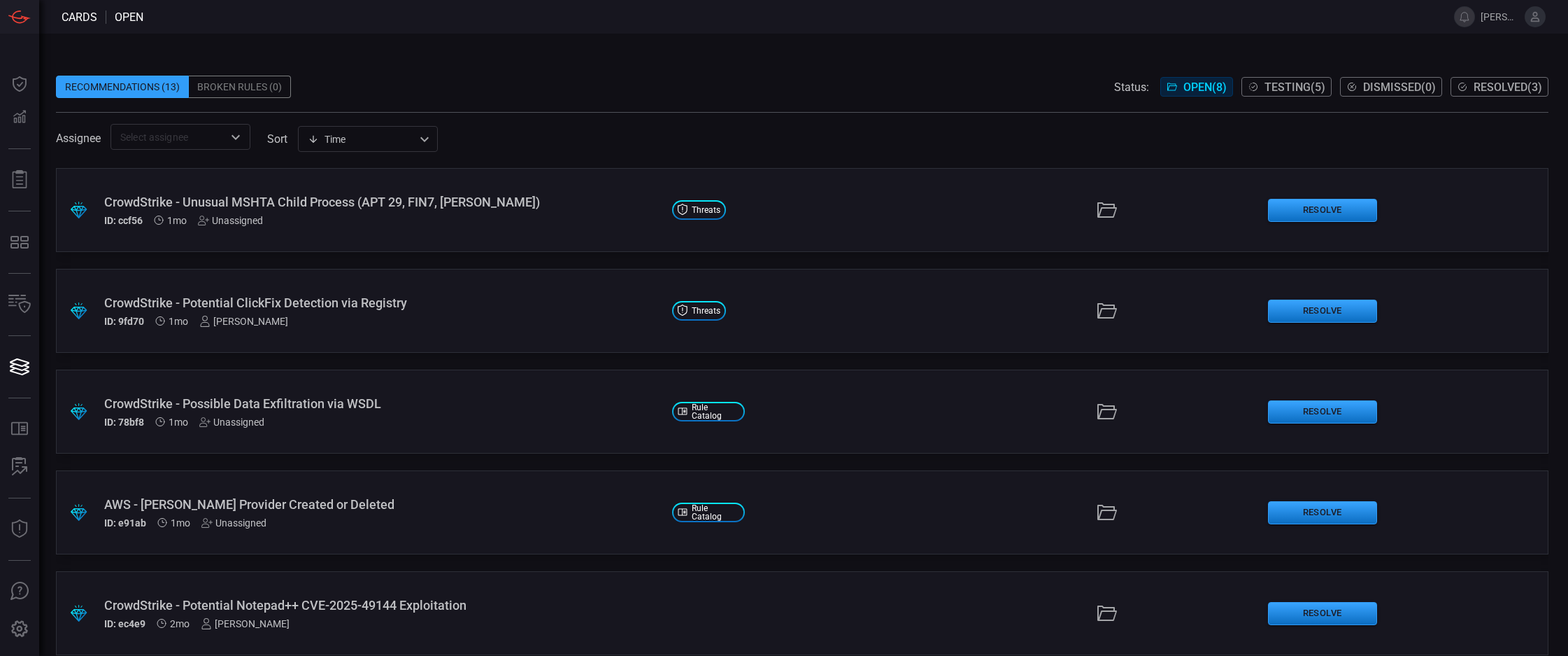
scroll to position [317, 0]
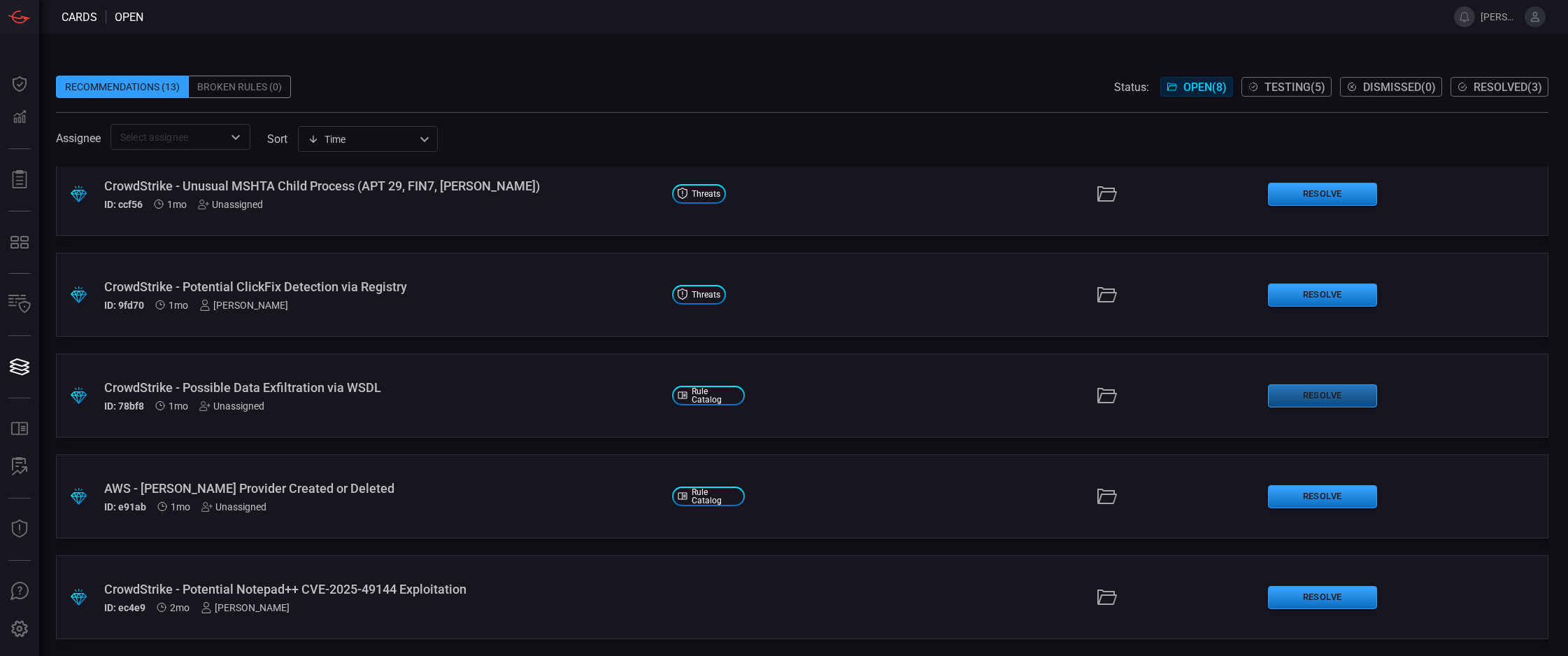
click at [1278, 392] on button "Resolve" at bounding box center [1322, 395] width 109 height 23
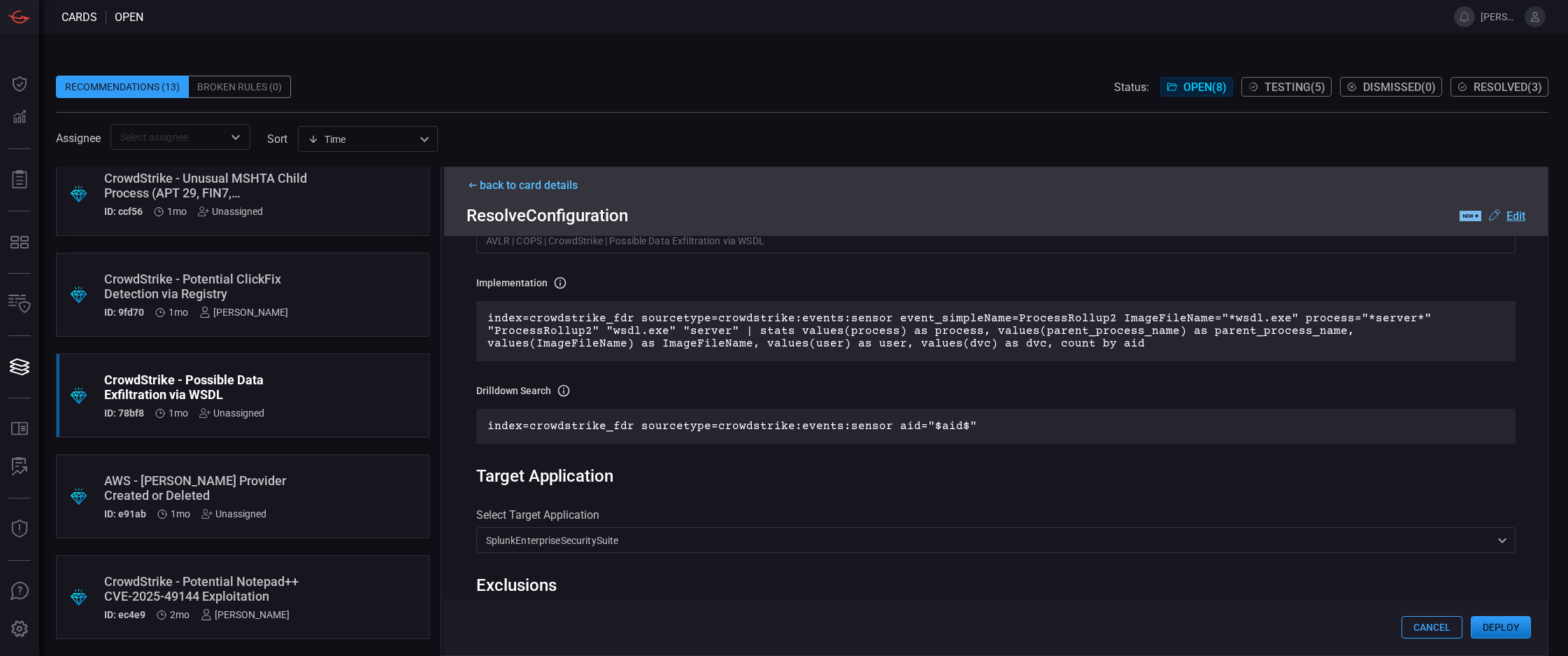
scroll to position [101, 0]
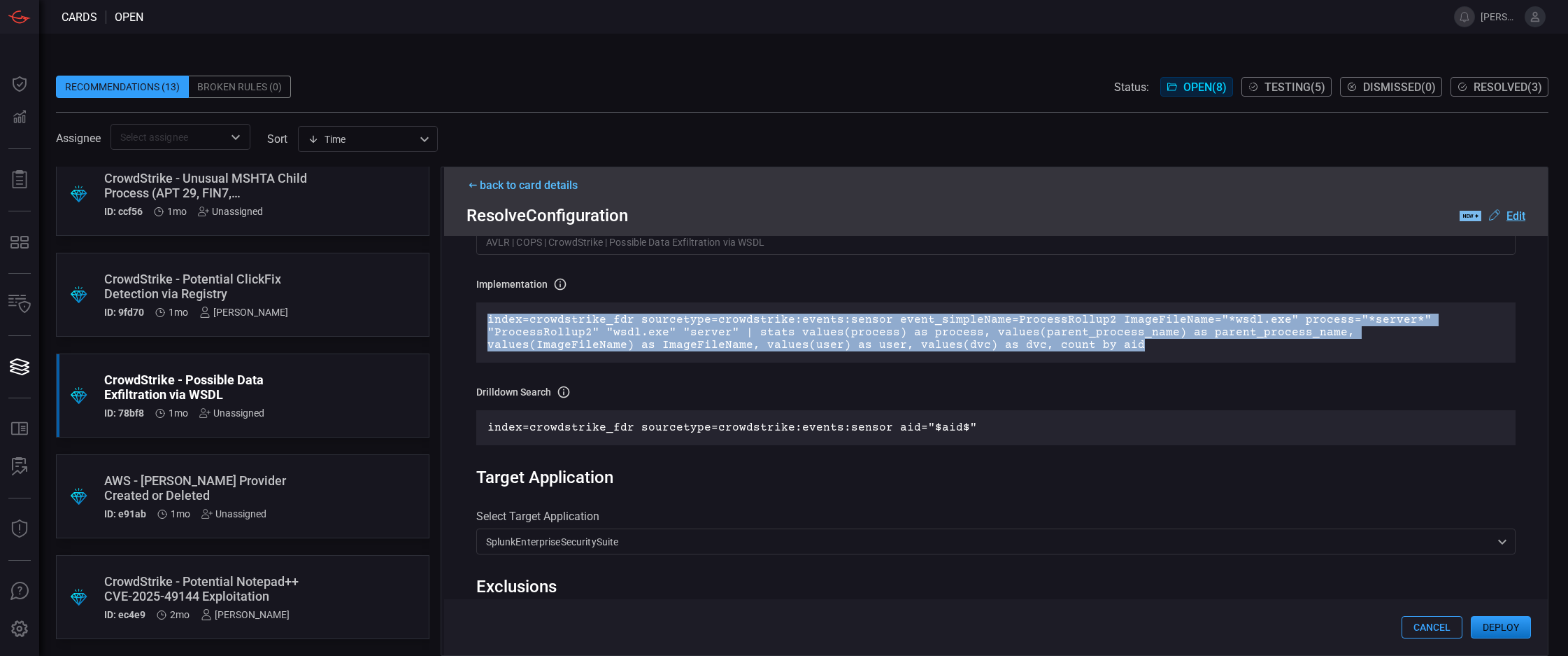
drag, startPoint x: 982, startPoint y: 348, endPoint x: 692, endPoint y: 314, distance: 292.0
click at [692, 314] on div "index=crowdstrike_fdr sourcetype=crowdstrike:events:sensor event_simpleName=Pro…" at bounding box center [997, 332] width 1040 height 60
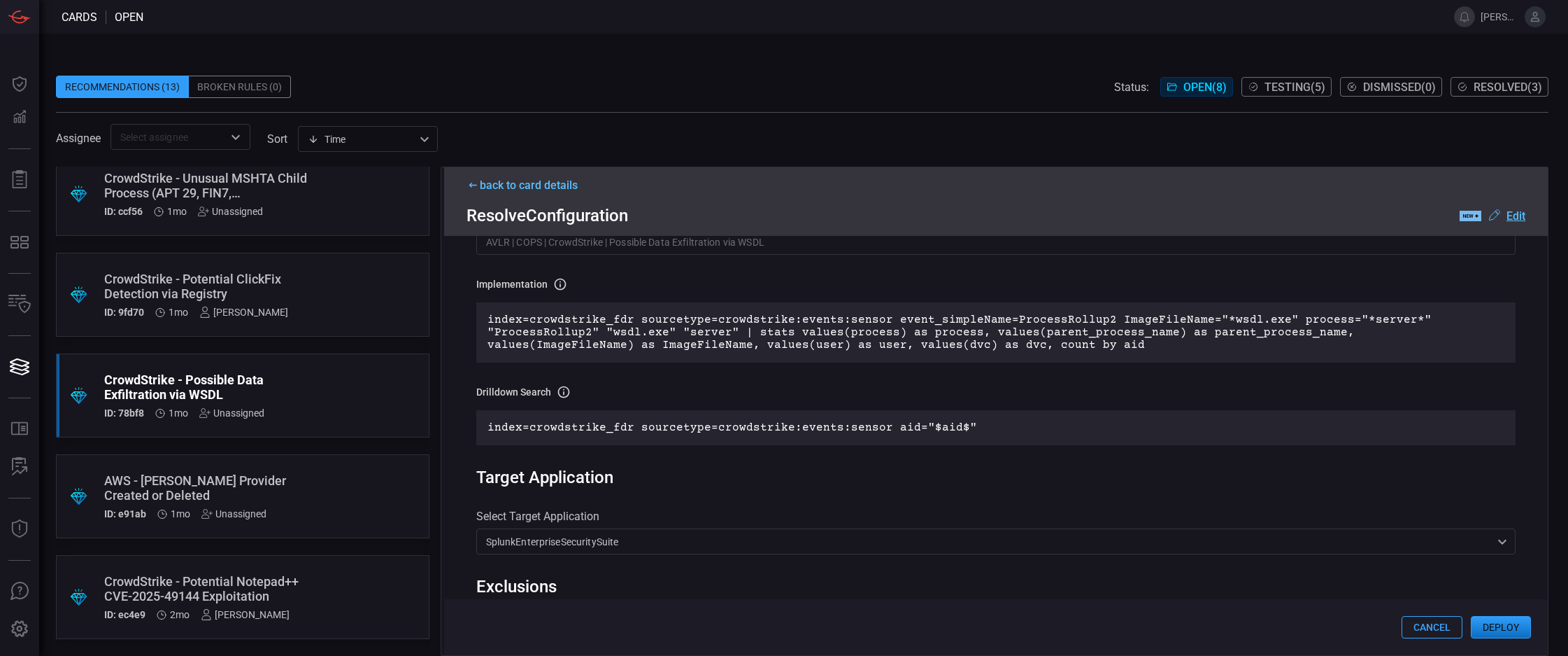
drag, startPoint x: 692, startPoint y: 314, endPoint x: 984, endPoint y: 410, distance: 307.4
click at [984, 410] on div "index=crowdstrike_fdr sourcetype=crowdstrike:events:sensor aid="$aid$"" at bounding box center [997, 428] width 1040 height 35
click at [988, 401] on div "Drilldown search Definition of the drilldown search that will be created in the…" at bounding box center [997, 415] width 1040 height 60
drag, startPoint x: 961, startPoint y: 351, endPoint x: 888, endPoint y: 356, distance: 73.2
click at [888, 356] on div "index=crowdstrike_fdr sourcetype=crowdstrike:events:sensor event_simpleName=Pro…" at bounding box center [997, 332] width 1040 height 60
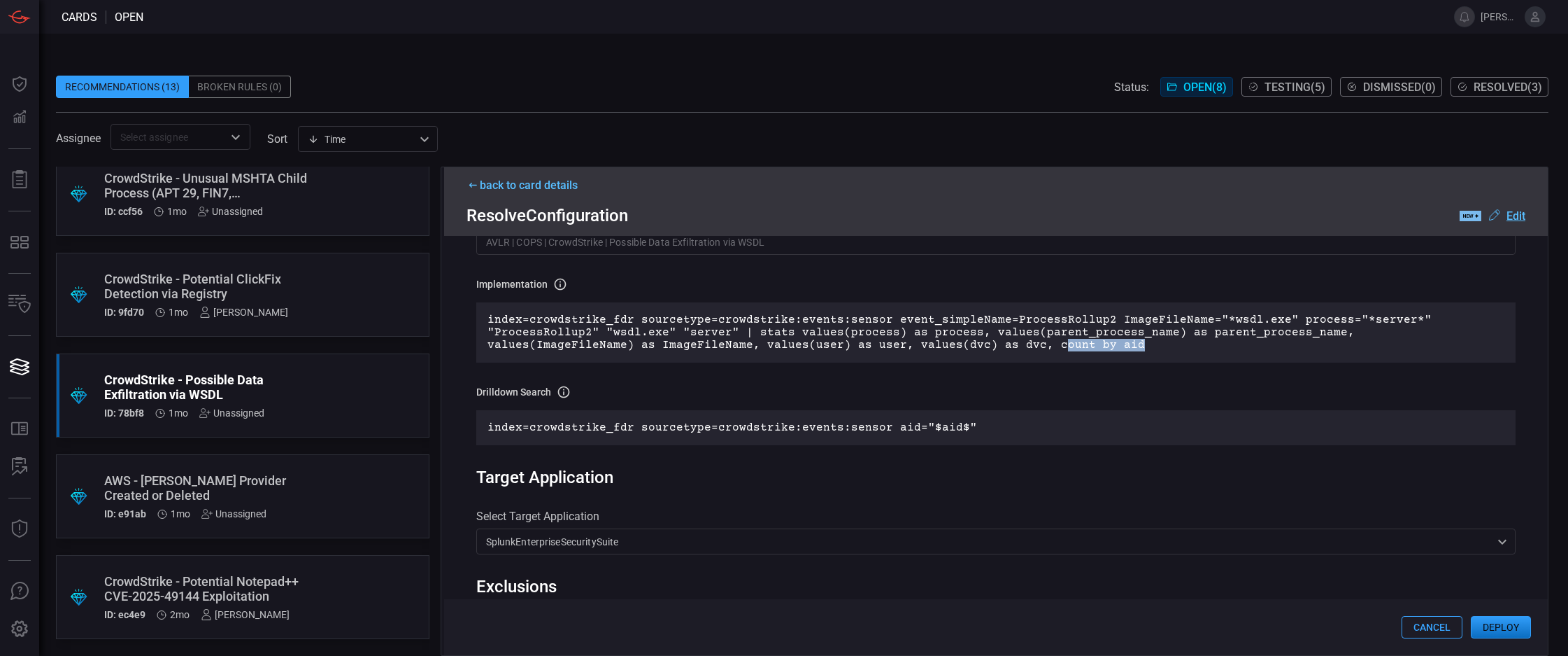
drag, startPoint x: 970, startPoint y: 351, endPoint x: 874, endPoint y: 344, distance: 96.3
click at [874, 344] on p "index=crowdstrike_fdr sourcetype=crowdstrike:events:sensor event_simpleName=Pro…" at bounding box center [996, 333] width 1018 height 38
click at [1083, 351] on p "index=crowdstrike_fdr sourcetype=crowdstrike:events:sensor event_simpleName=Pro…" at bounding box center [996, 333] width 1018 height 38
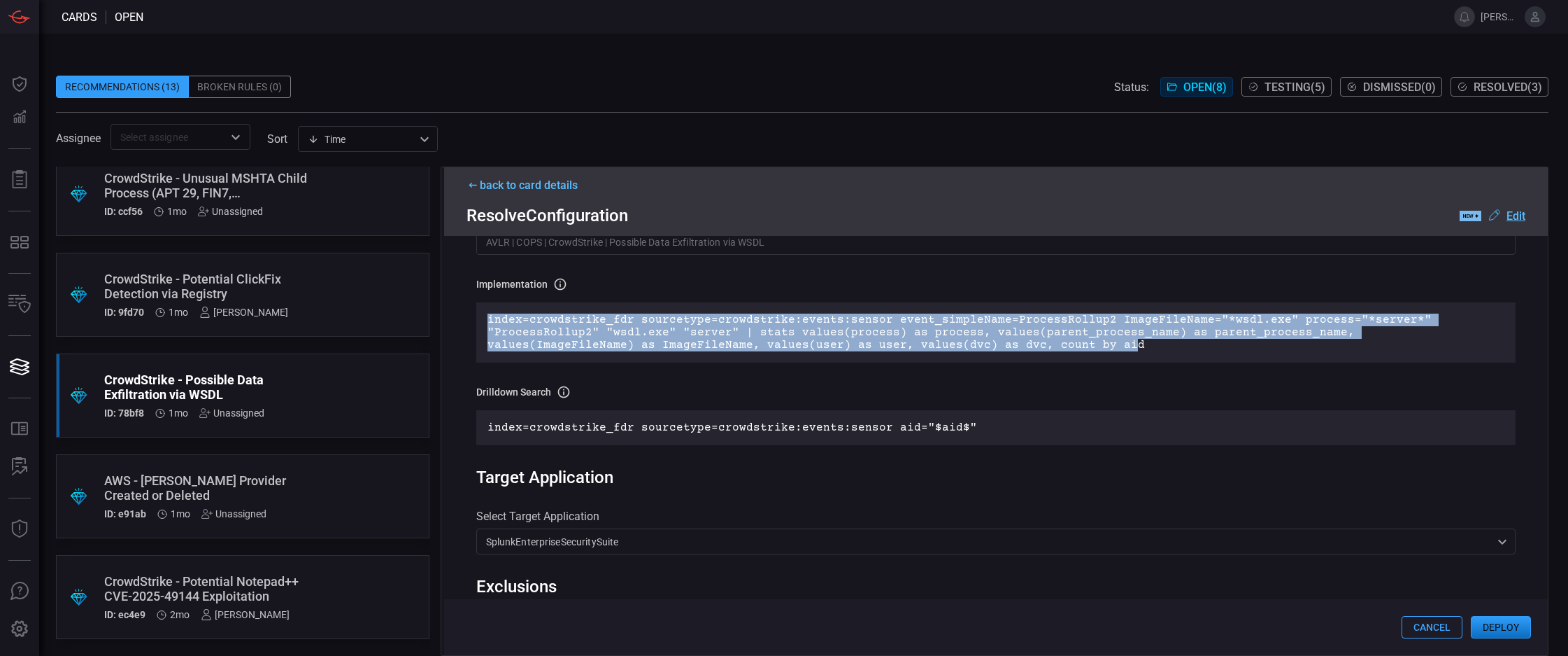
drag, startPoint x: 477, startPoint y: 315, endPoint x: 946, endPoint y: 352, distance: 470.5
click at [946, 352] on div "index=crowdstrike_fdr sourcetype=crowdstrike:events:sensor event_simpleName=Pro…" at bounding box center [997, 332] width 1040 height 60
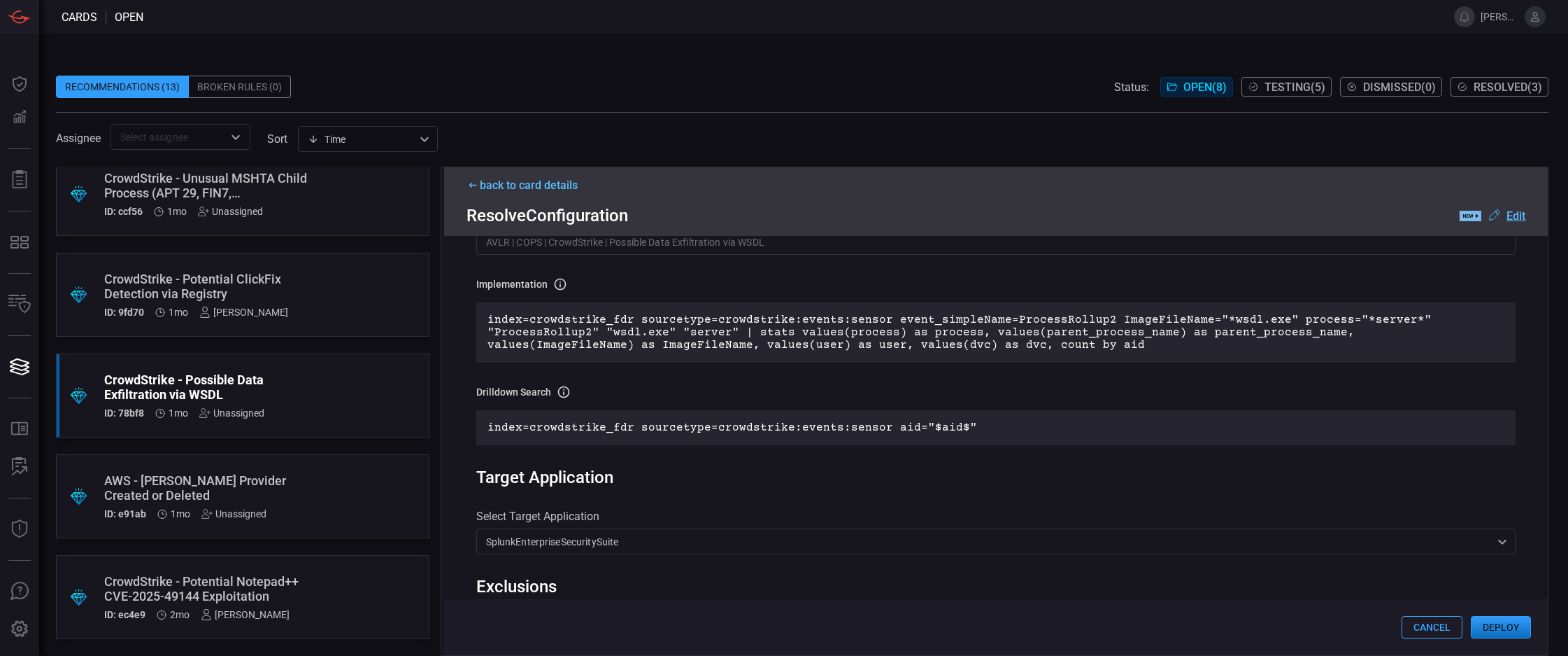
click at [956, 346] on p "index=crowdstrike_fdr sourcetype=crowdstrike:events:sensor event_simpleName=Pro…" at bounding box center [996, 333] width 1018 height 38
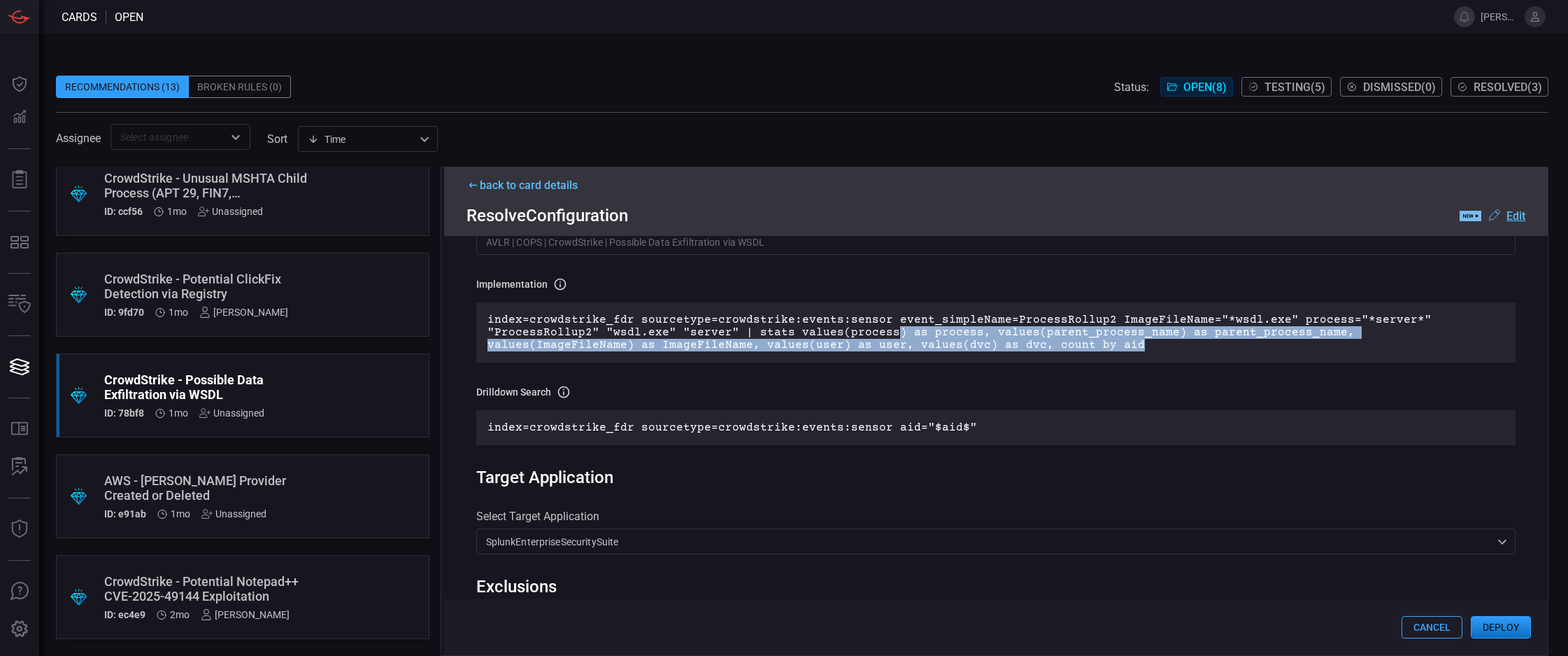
drag, startPoint x: 961, startPoint y: 344, endPoint x: 879, endPoint y: 336, distance: 82.4
click at [879, 336] on p "index=crowdstrike_fdr sourcetype=crowdstrike:events:sensor event_simpleName=Pro…" at bounding box center [996, 333] width 1018 height 38
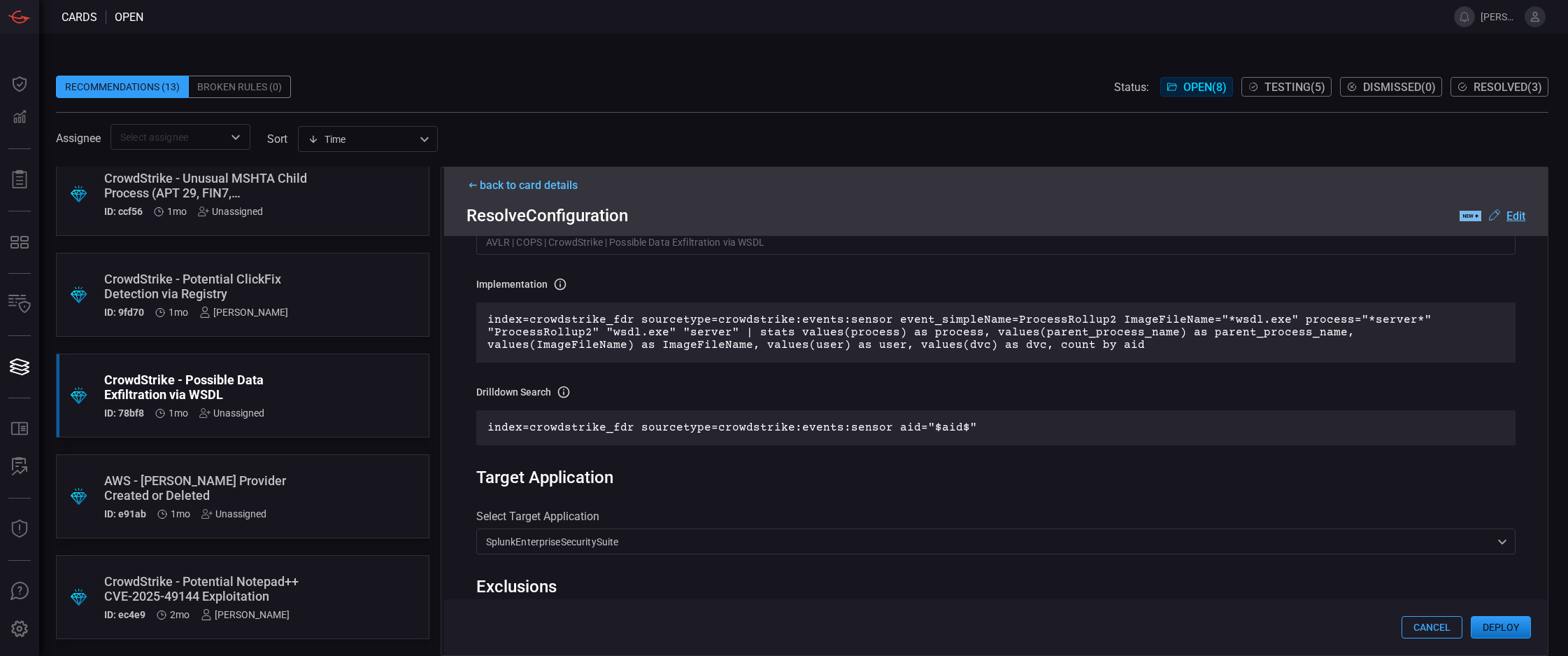
click at [1012, 352] on div "index=crowdstrike_fdr sourcetype=crowdstrike:events:sensor event_simpleName=Pro…" at bounding box center [997, 332] width 1040 height 60
click at [1516, 221] on u "Edit" at bounding box center [1515, 216] width 19 height 14
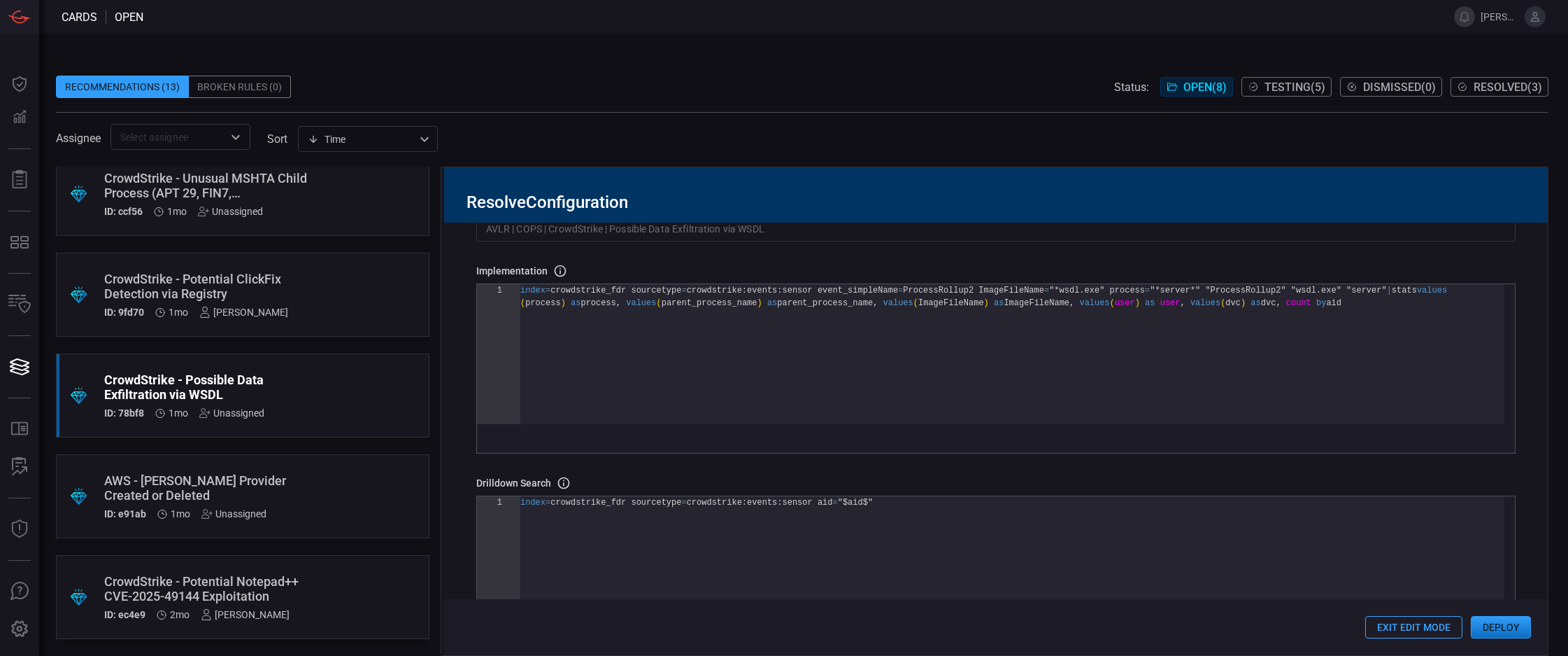
scroll to position [13, 0]
click at [820, 363] on div "index = crowdstrike_fdr sourcetype = crowdstrike:events:sensor event_simpleName…" at bounding box center [1012, 360] width 984 height 153
click at [1393, 296] on div "index = crowdstrike_fdr sourcetype = crowdstrike:events:sensor event_simpleName…" at bounding box center [1012, 360] width 984 height 153
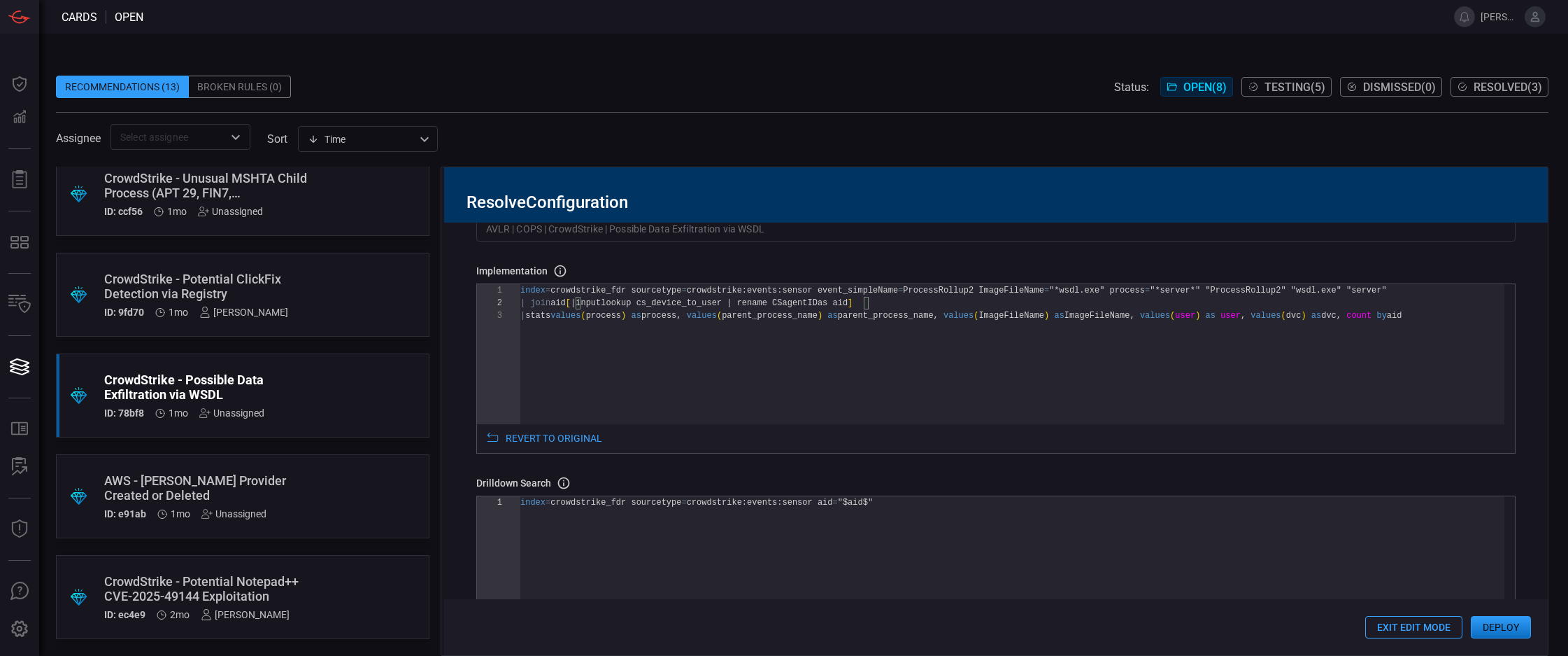
scroll to position [25, 0]
click at [1467, 328] on div "index = crowdstrike_fdr sourcetype = crowdstrike:events:sensor event_simpleName…" at bounding box center [1012, 366] width 984 height 165
type textarea "index=crowdstrike_fdr sourcetype=crowdstrike:events:sensor event_simpleName=Pro…"
drag, startPoint x: 665, startPoint y: 365, endPoint x: 640, endPoint y: 345, distance: 32.0
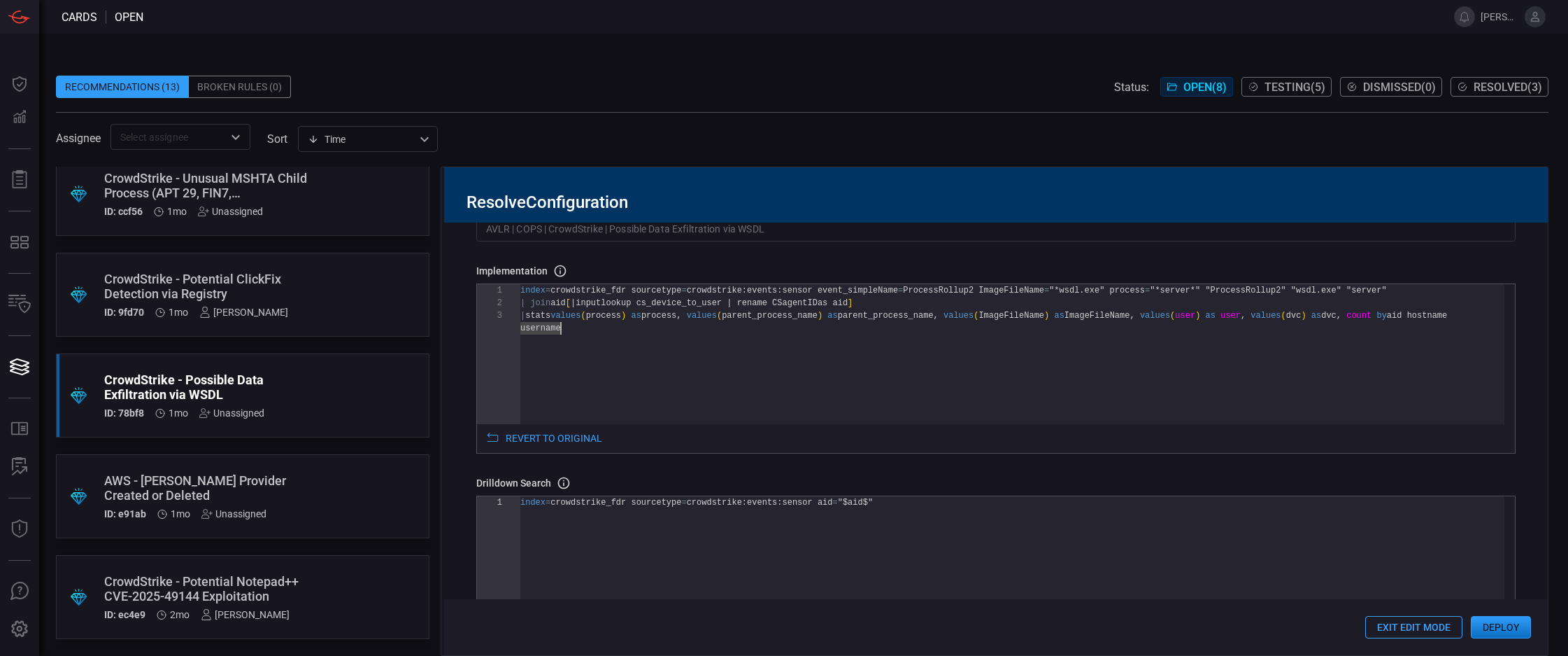
click at [665, 365] on div "index = crowdstrike_fdr sourcetype = crowdstrike:events:sensor event_simpleName…" at bounding box center [1012, 372] width 984 height 177
click at [528, 297] on div "index = crowdstrike_fdr sourcetype = crowdstrike:events:sensor event_simpleName…" at bounding box center [1012, 372] width 984 height 177
drag, startPoint x: 519, startPoint y: 301, endPoint x: 845, endPoint y: 300, distance: 326.0
click at [837, 295] on div "1 2 3 index = crowdstrike_fdr sourcetype = crowdstrike:events:sensor event_simp…" at bounding box center [990, 354] width 1028 height 140
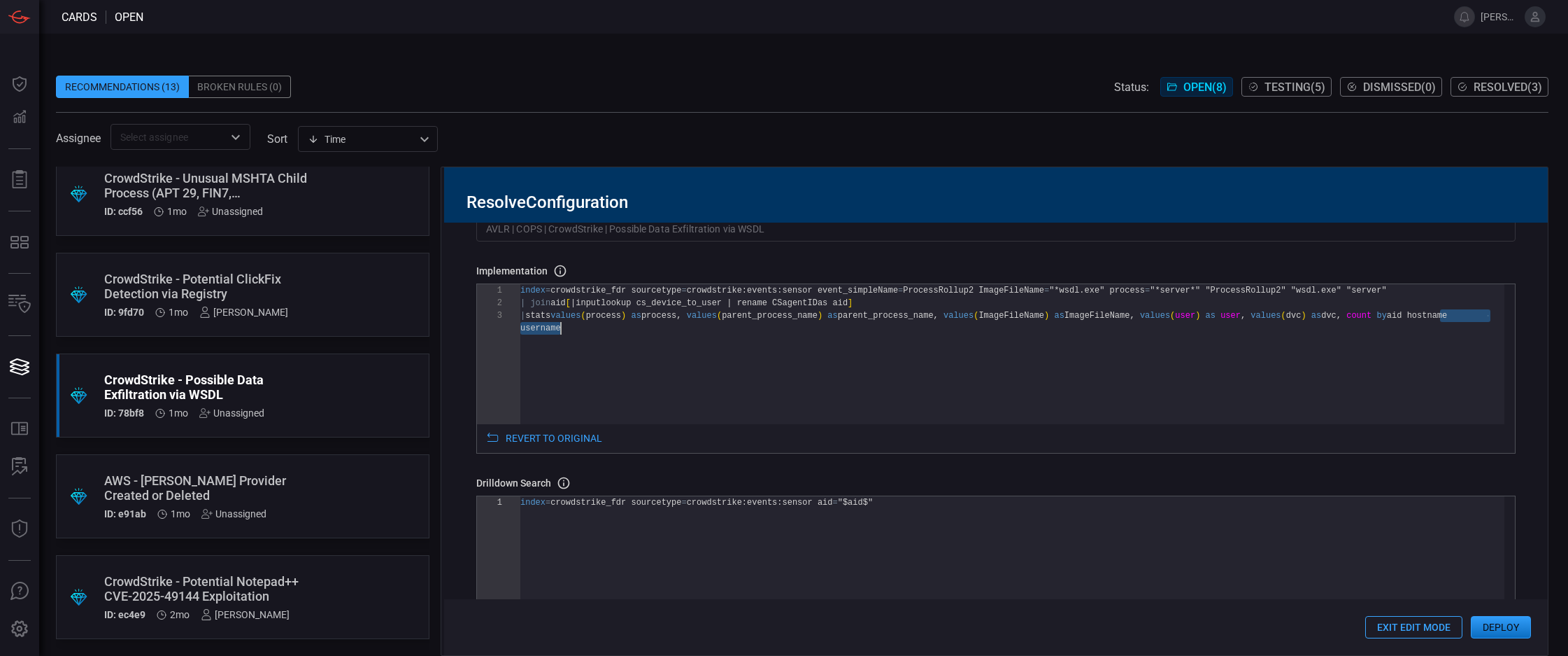
drag, startPoint x: 1440, startPoint y: 319, endPoint x: 1446, endPoint y: 324, distance: 7.8
click at [1446, 324] on div "index = crowdstrike_fdr sourcetype = crowdstrike:events:sensor event_simpleName…" at bounding box center [1012, 372] width 984 height 177
click at [1388, 363] on div "index = crowdstrike_fdr sourcetype = crowdstrike:events:sensor event_simpleName…" at bounding box center [1012, 372] width 984 height 177
click at [951, 366] on div "username index = crowdstrike_fdr sourcetype = crowdstrike:events:sensor event_s…" at bounding box center [1012, 372] width 984 height 177
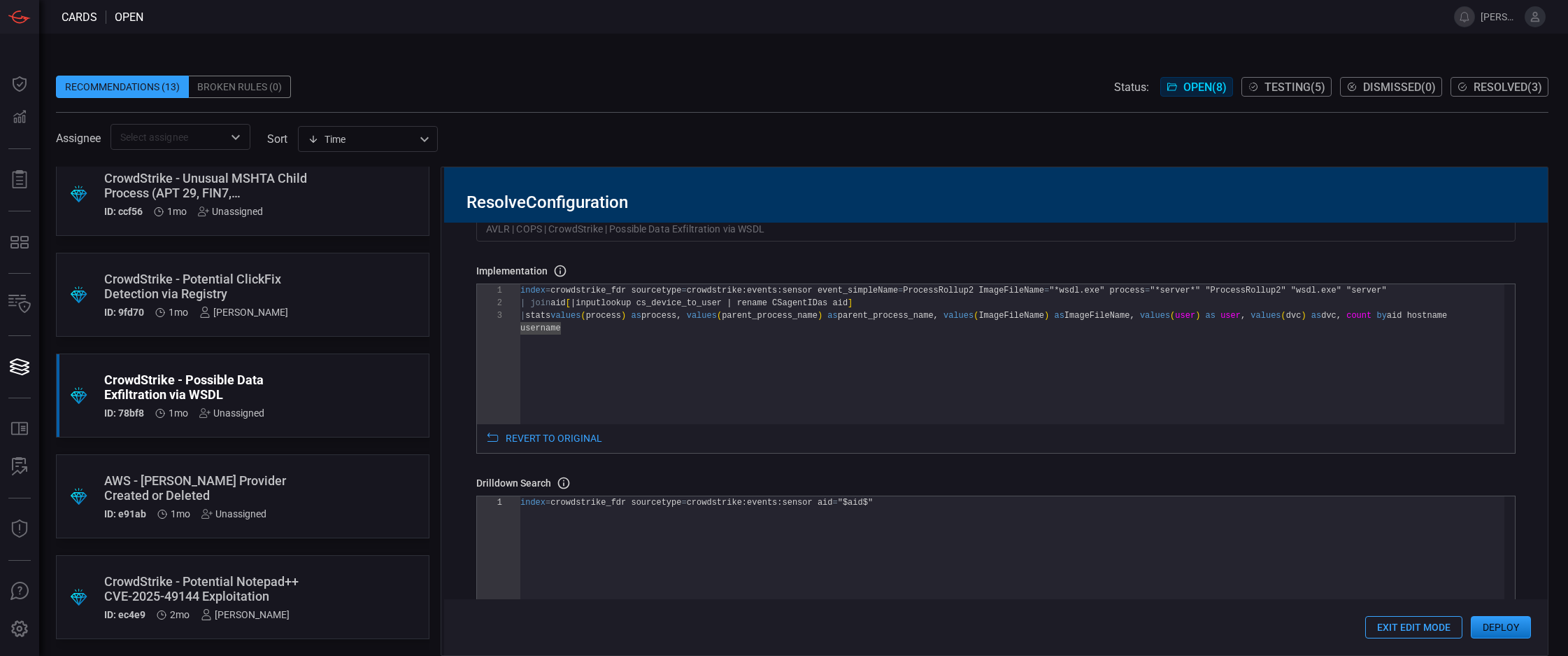
click at [911, 318] on div "username index = crowdstrike_fdr sourcetype = crowdstrike:events:sensor event_s…" at bounding box center [1012, 372] width 984 height 177
click at [907, 302] on div "username index = crowdstrike_fdr sourcetype = crowdstrike:events:sensor event_s…" at bounding box center [1012, 372] width 984 height 177
click at [906, 304] on div "username index = crowdstrike_fdr sourcetype = crowdstrike:events:sensor event_s…" at bounding box center [1012, 372] width 984 height 177
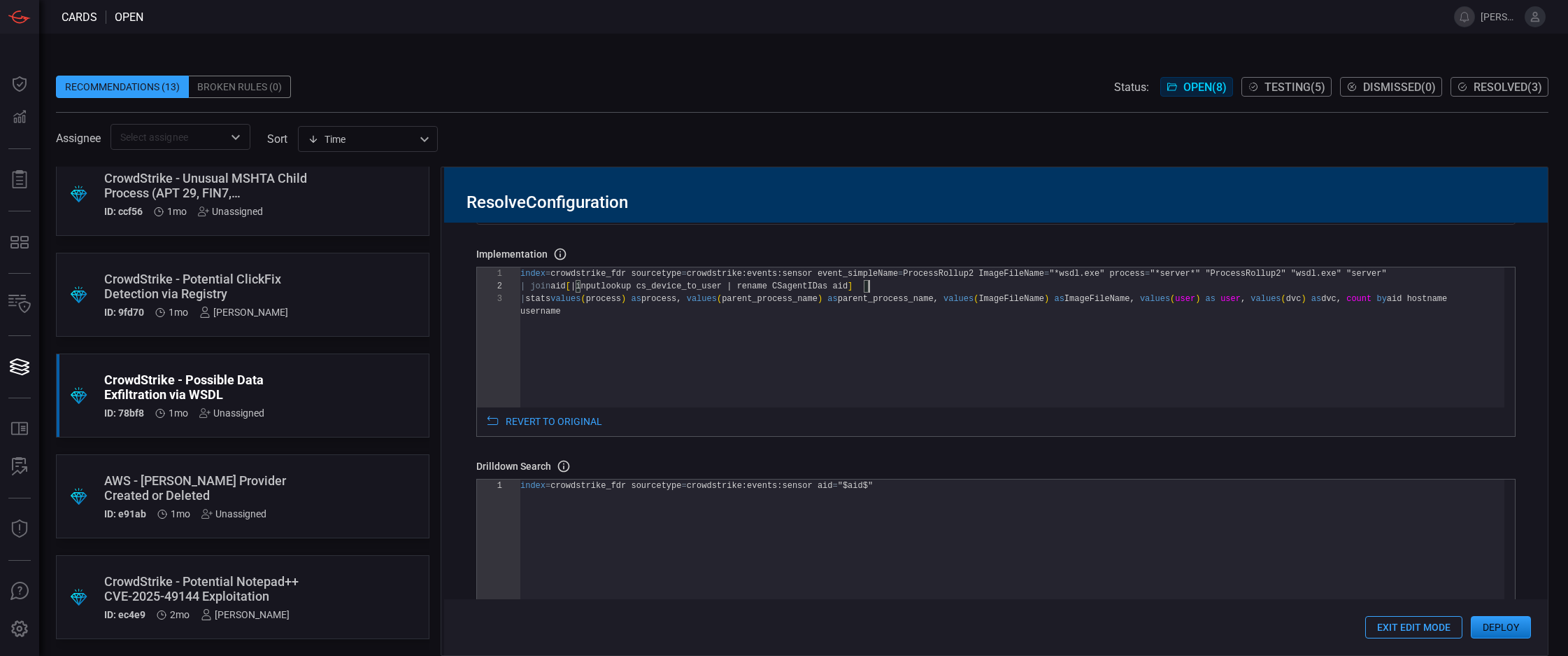
scroll to position [120, 0]
click at [1253, 465] on div "Drilldown search Definition of the drilldown search that will be created in the…" at bounding box center [997, 462] width 1040 height 14
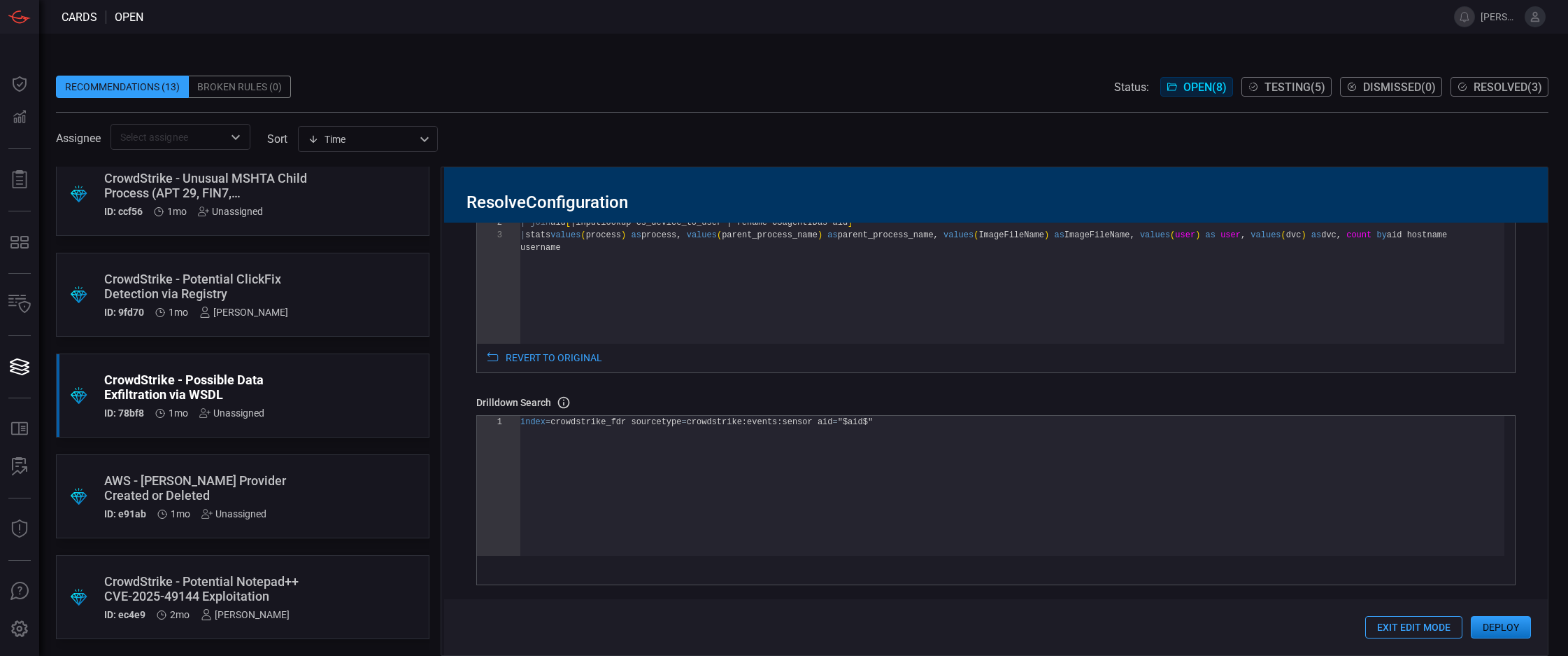
scroll to position [185, 0]
click at [1496, 626] on button "Deploy" at bounding box center [1501, 627] width 60 height 23
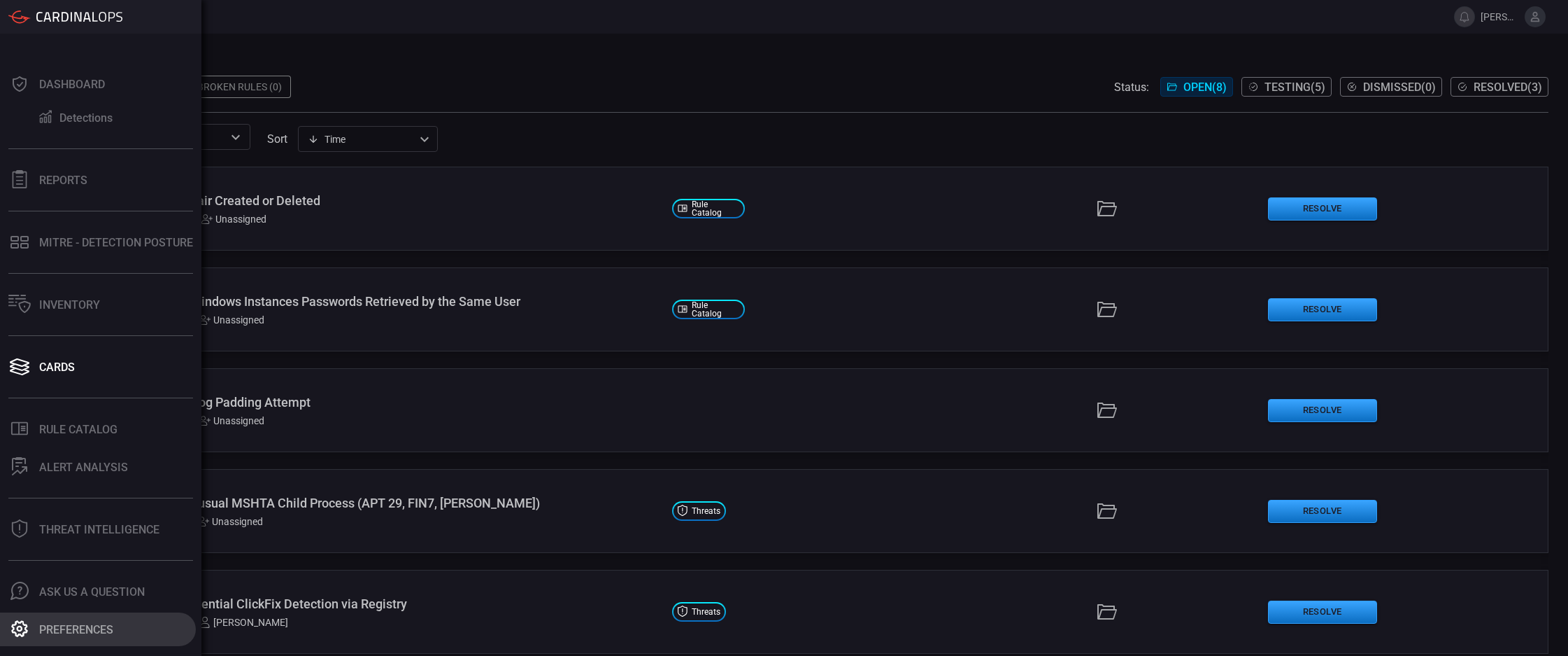
click at [93, 619] on button "Preferences" at bounding box center [97, 629] width 196 height 34
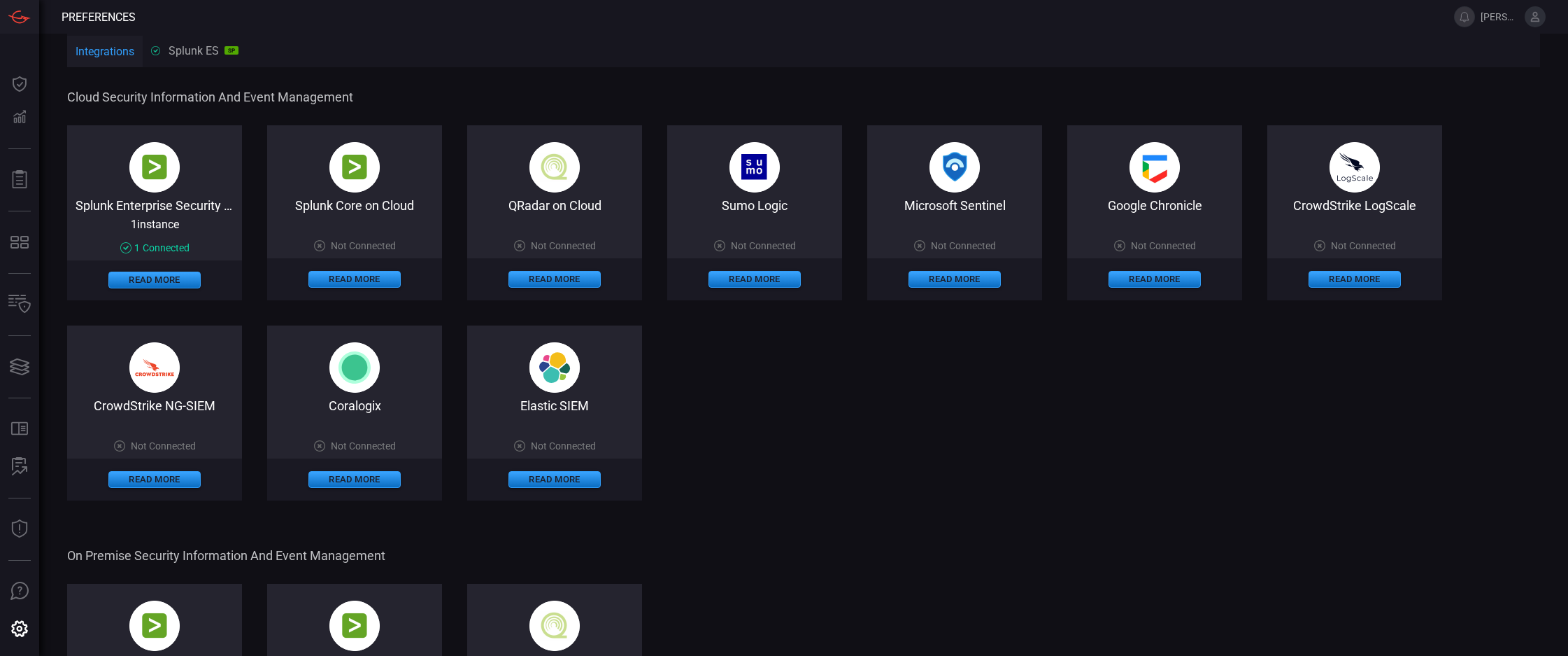
click at [190, 54] on div "Splunk ES SP" at bounding box center [195, 50] width 87 height 14
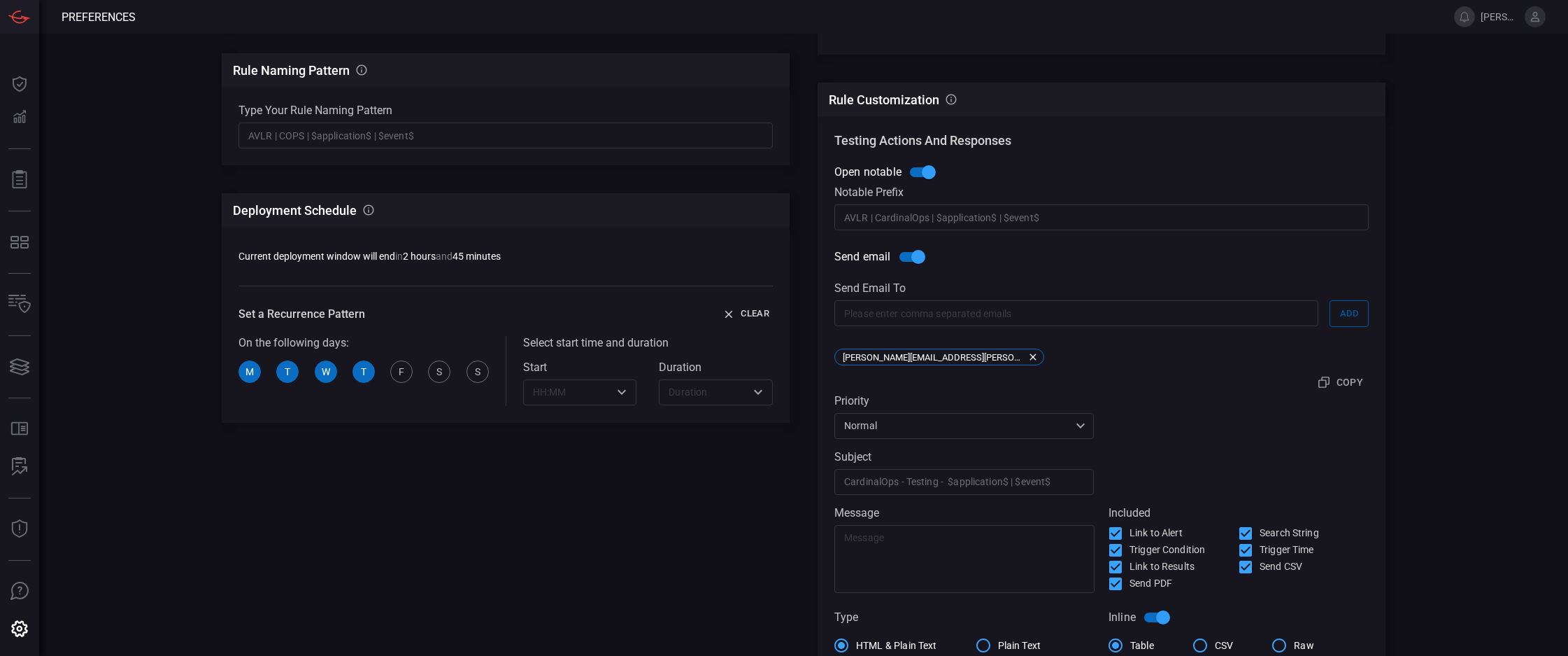
scroll to position [185, 0]
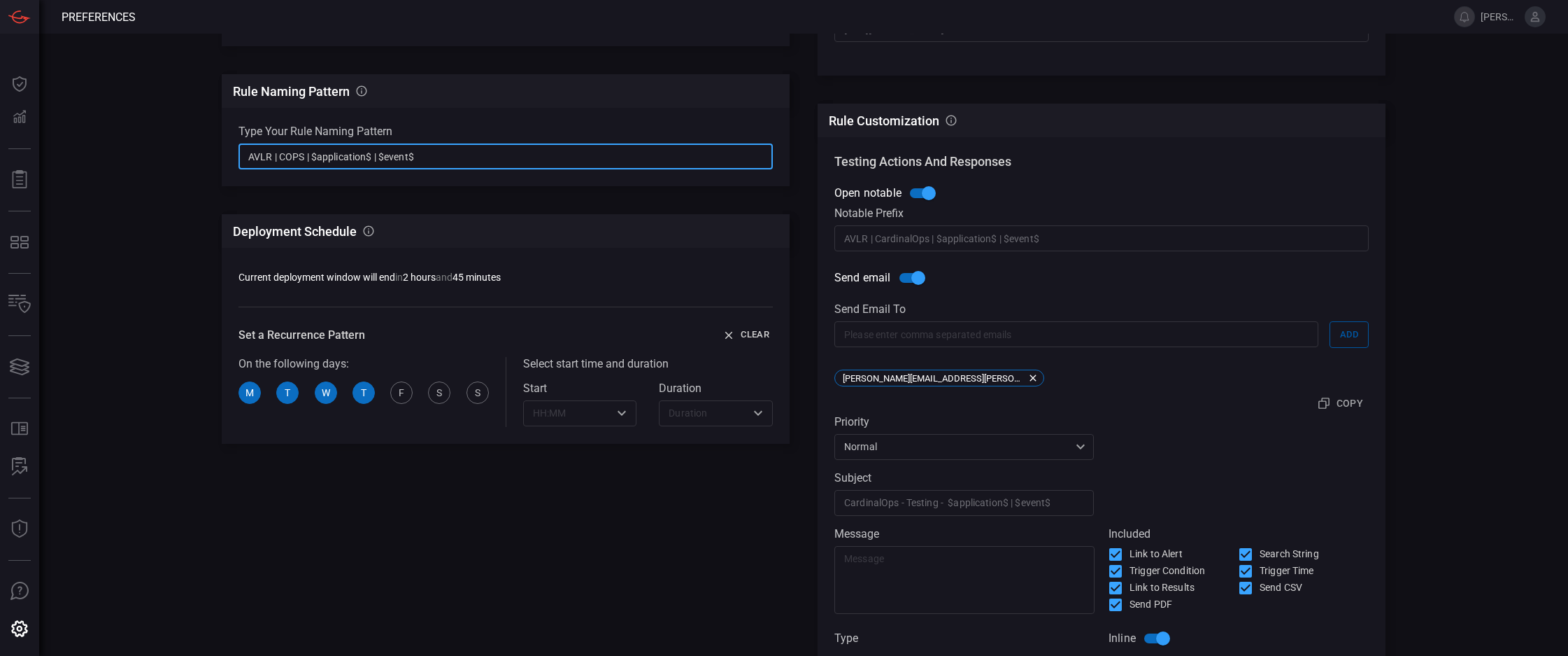
drag, startPoint x: 293, startPoint y: 160, endPoint x: 277, endPoint y: 156, distance: 16.5
click at [277, 156] on input "AVLR | COPS | $application$ | $event$" at bounding box center [506, 156] width 535 height 25
click at [277, 156] on input "AVLR | COPS | $application$ | $event$" at bounding box center [506, 156] width 535 height 25
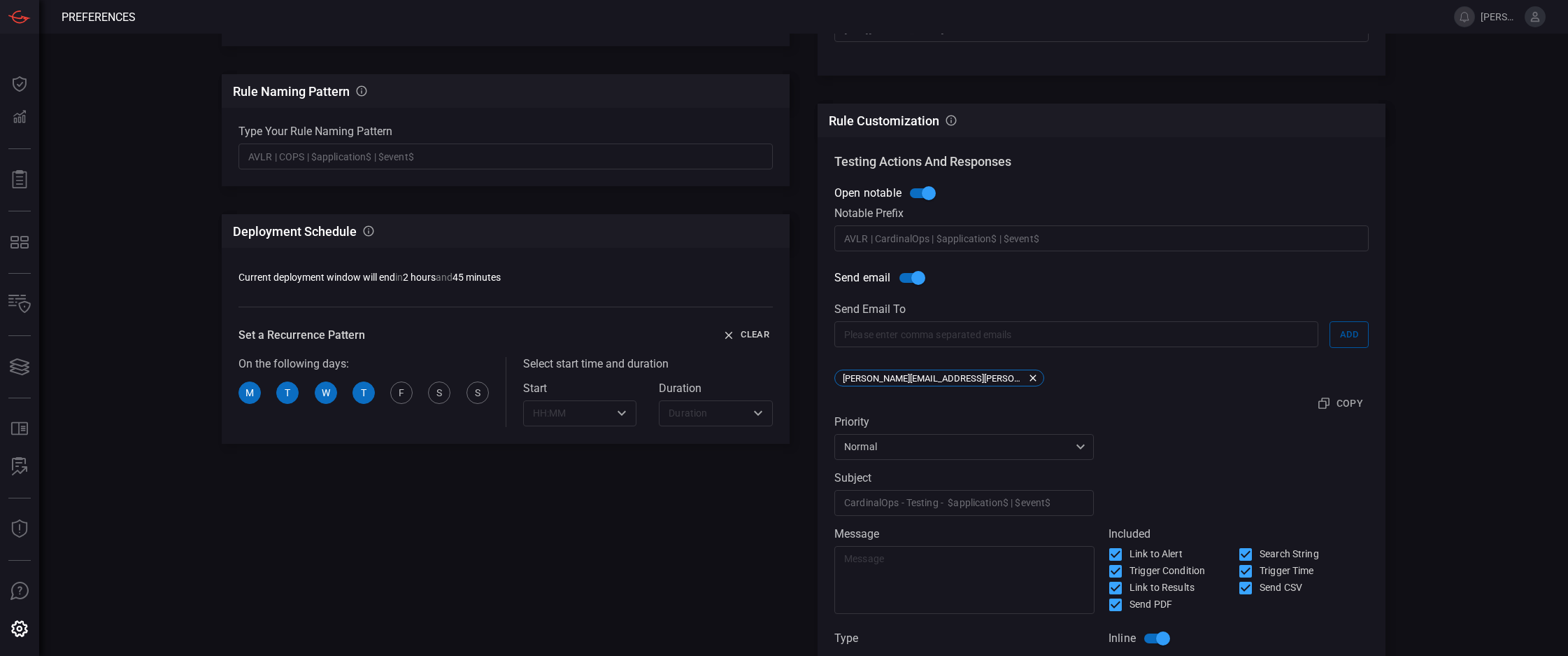
drag, startPoint x: 298, startPoint y: 179, endPoint x: 285, endPoint y: 167, distance: 17.7
click at [298, 179] on div "Type your rule naming pattern AVLR | COPS | $application$ | $event$ ​" at bounding box center [506, 146] width 568 height 78
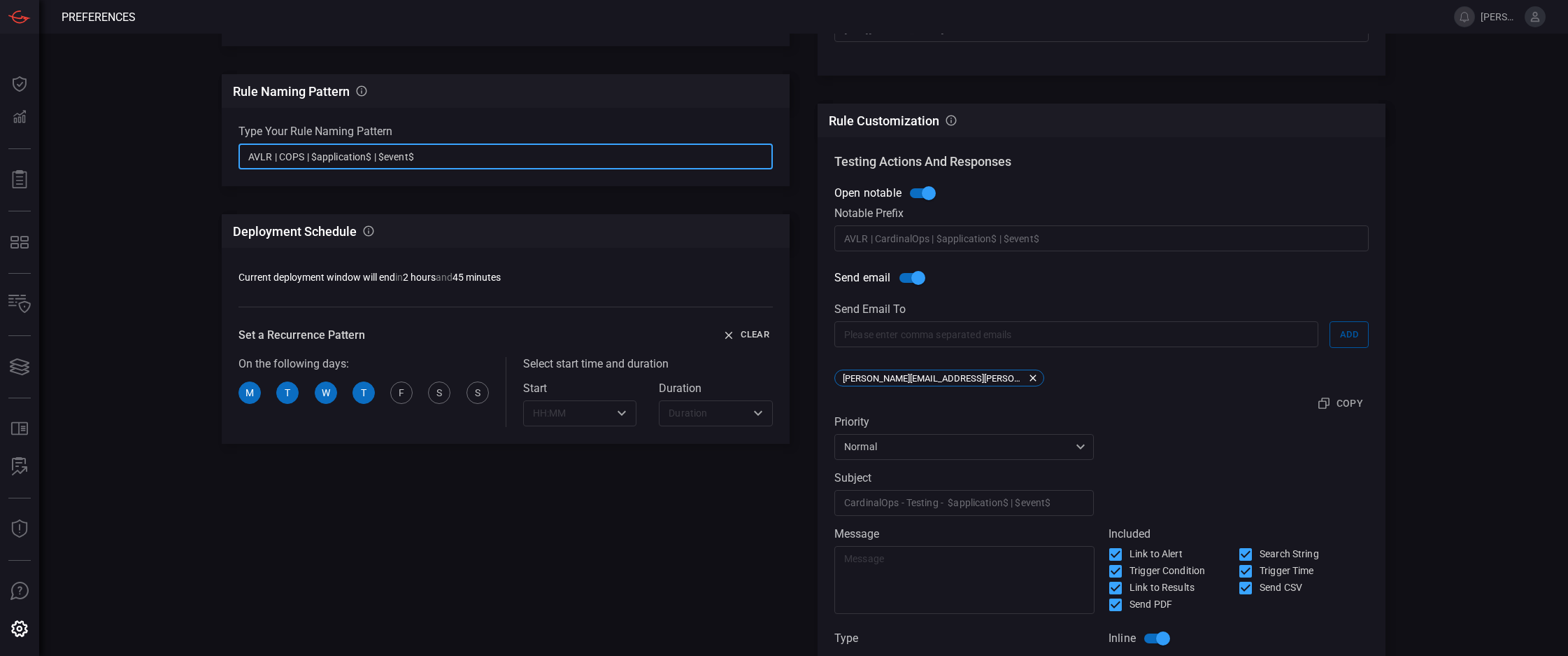
click at [276, 151] on input "AVLR | COPS | $application$ | $event$" at bounding box center [506, 156] width 535 height 25
click at [281, 158] on input "AVLR | COPS | $application$ | $event$" at bounding box center [506, 156] width 535 height 25
click at [293, 183] on div "Type your rule naming pattern AVLR | COPS | $application$ | $event$ ​" at bounding box center [506, 146] width 568 height 78
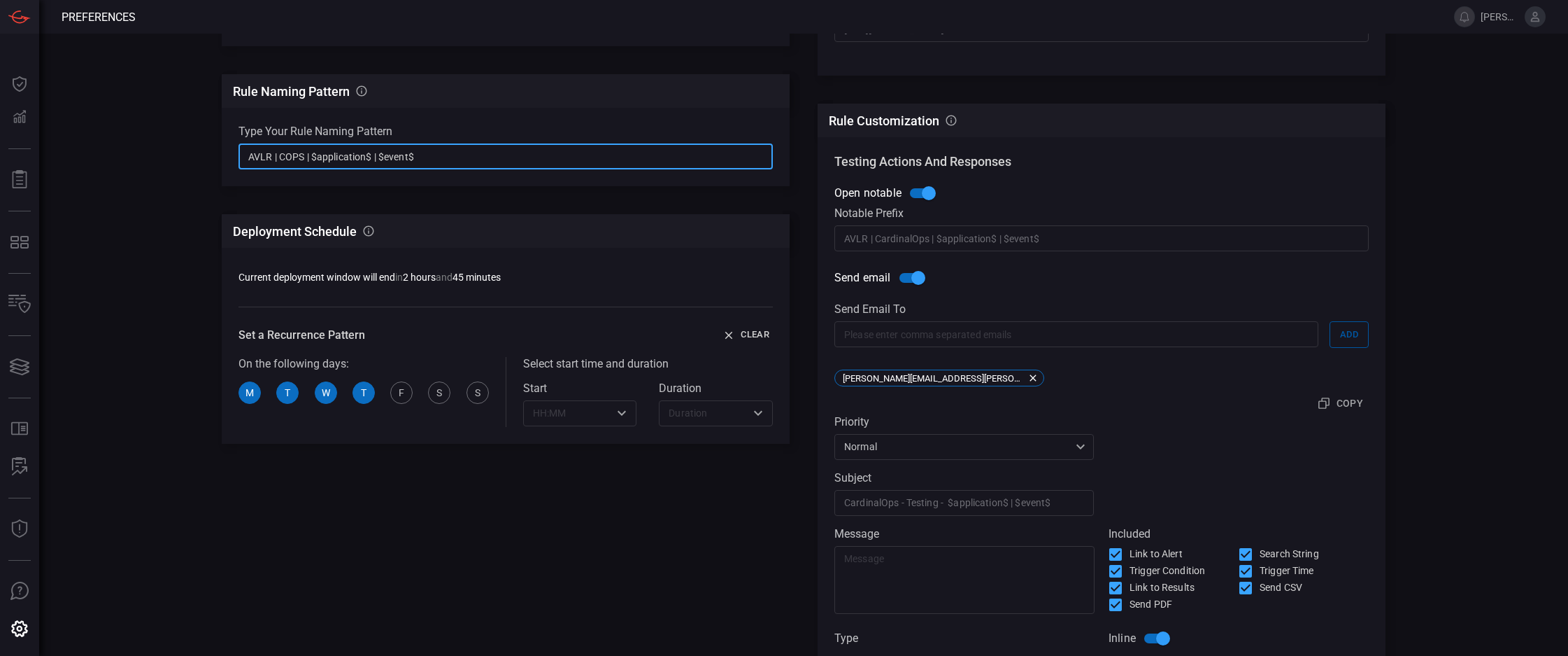
click at [281, 148] on input "AVLR | COPS | $application$ | $event$" at bounding box center [506, 156] width 535 height 25
click at [283, 156] on input "AVLR | COPS | $application$ | $event$" at bounding box center [506, 156] width 535 height 25
click at [282, 159] on input "AVLR | COPS | $application$ | $event$" at bounding box center [506, 156] width 535 height 25
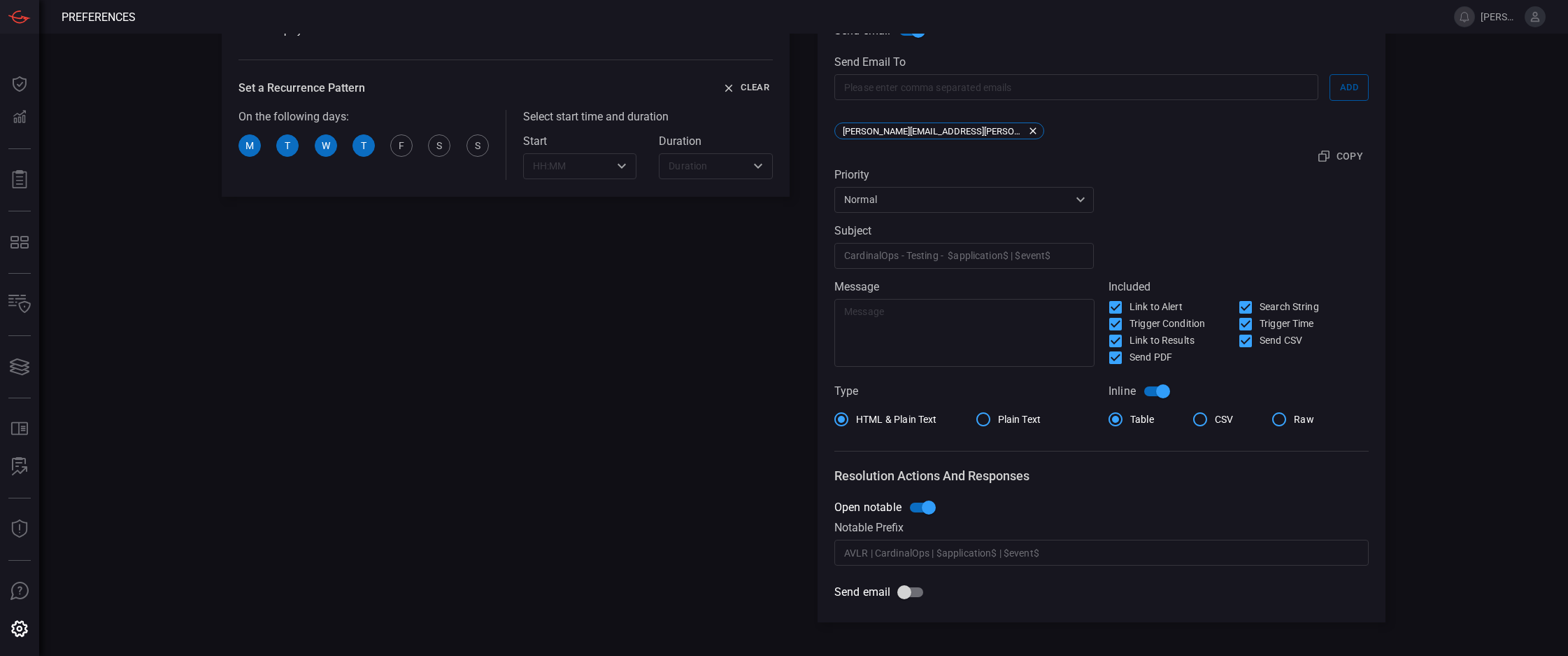
scroll to position [488, 0]
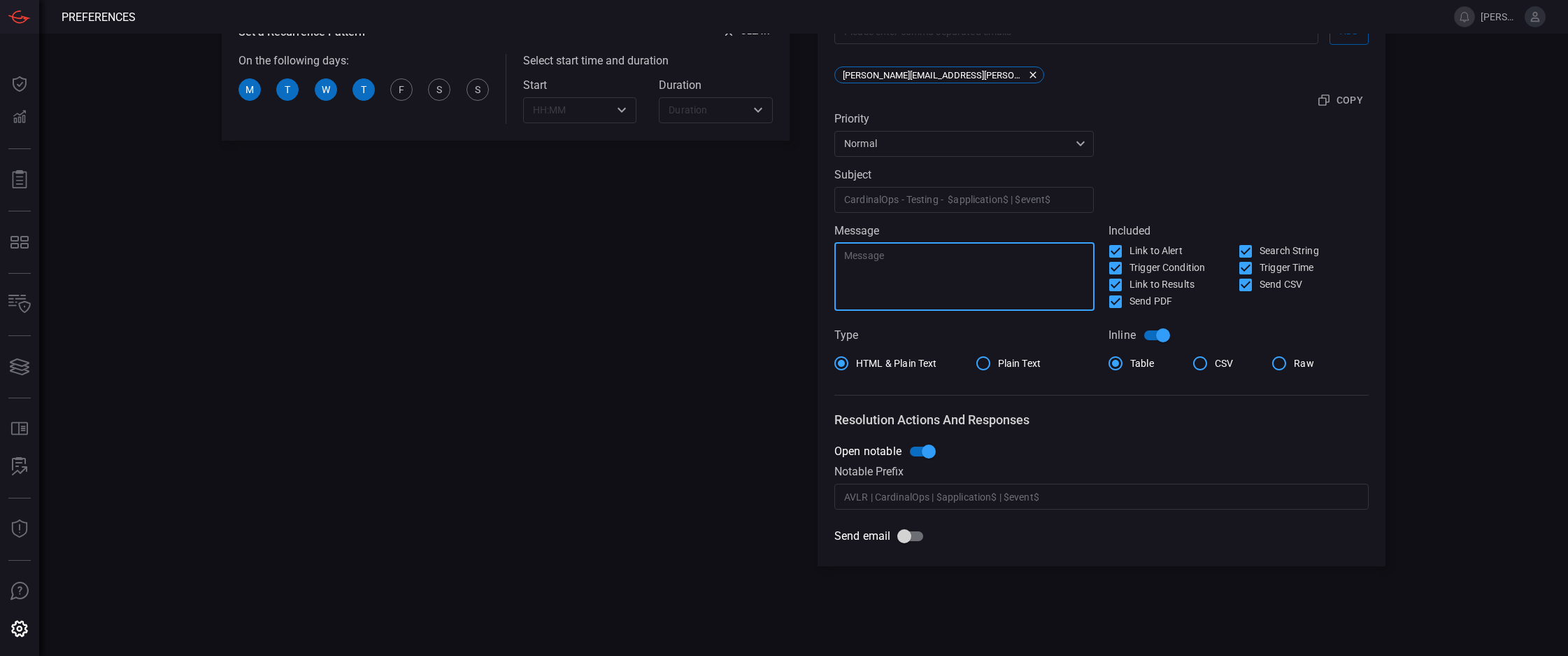
click at [970, 262] on textarea at bounding box center [964, 277] width 241 height 56
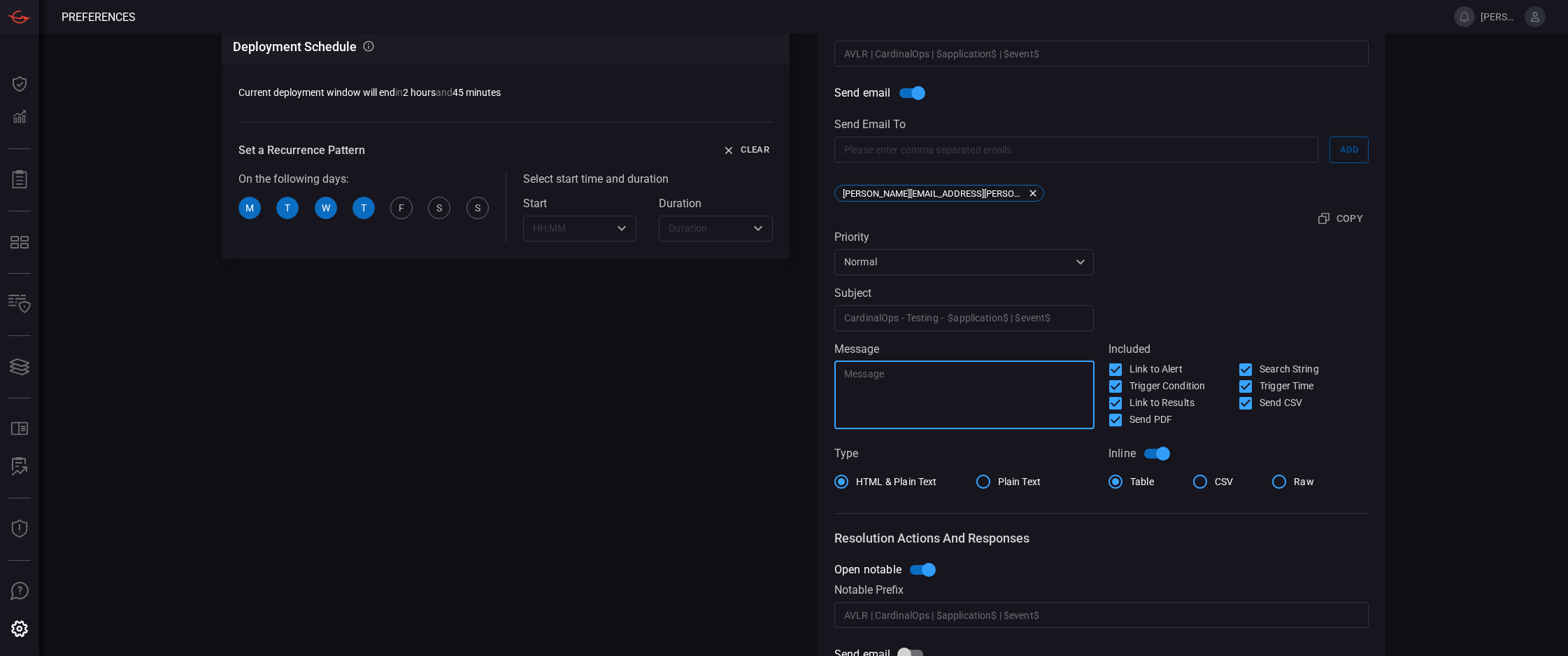
scroll to position [367, 0]
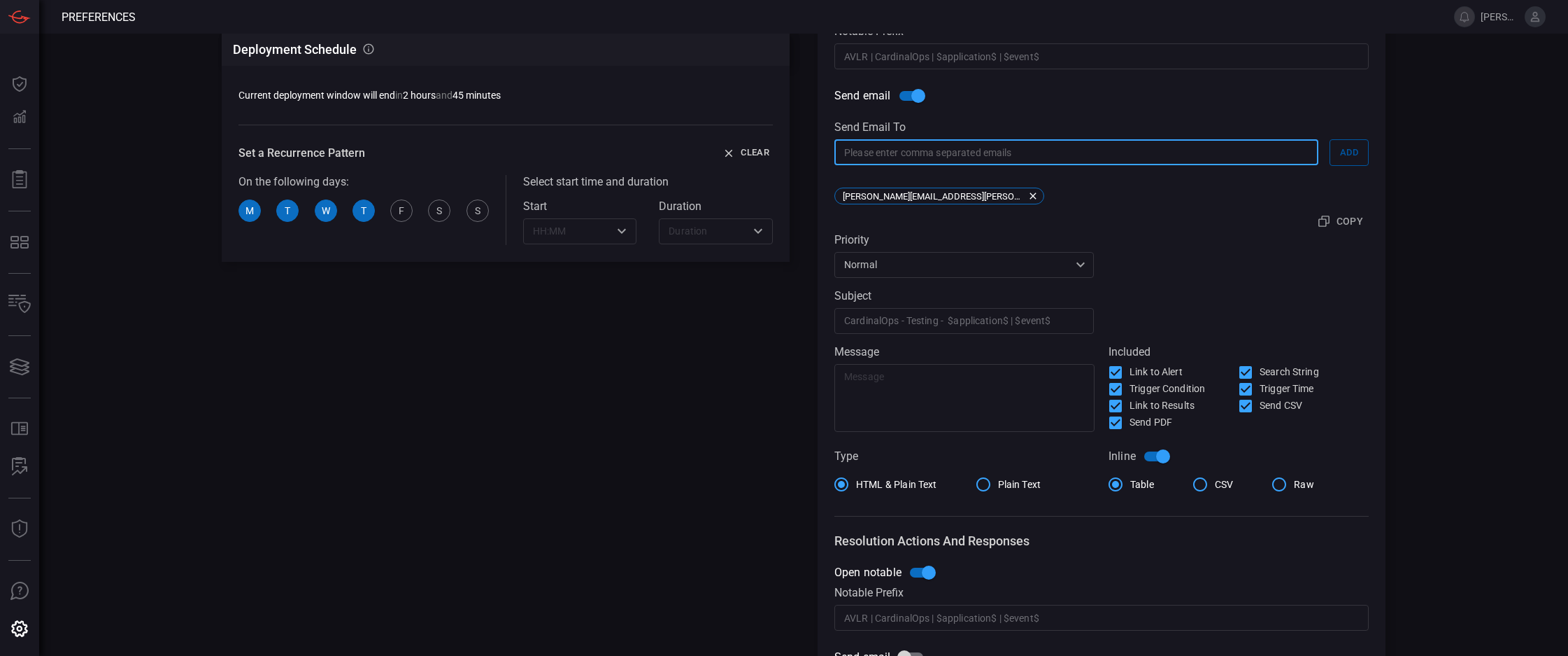
click at [980, 159] on input "text" at bounding box center [1076, 152] width 484 height 25
click at [853, 152] on input "[PERSON_NAME][EMAIL_ADDRESS][DOMAIN_NAME]" at bounding box center [1076, 152] width 484 height 25
click at [877, 156] on input "[PERSON_NAME][EMAIL_ADDRESS][DOMAIN_NAME]" at bounding box center [1076, 152] width 484 height 25
type input "[PERSON_NAME][EMAIL_ADDRESS][DOMAIN_NAME]"
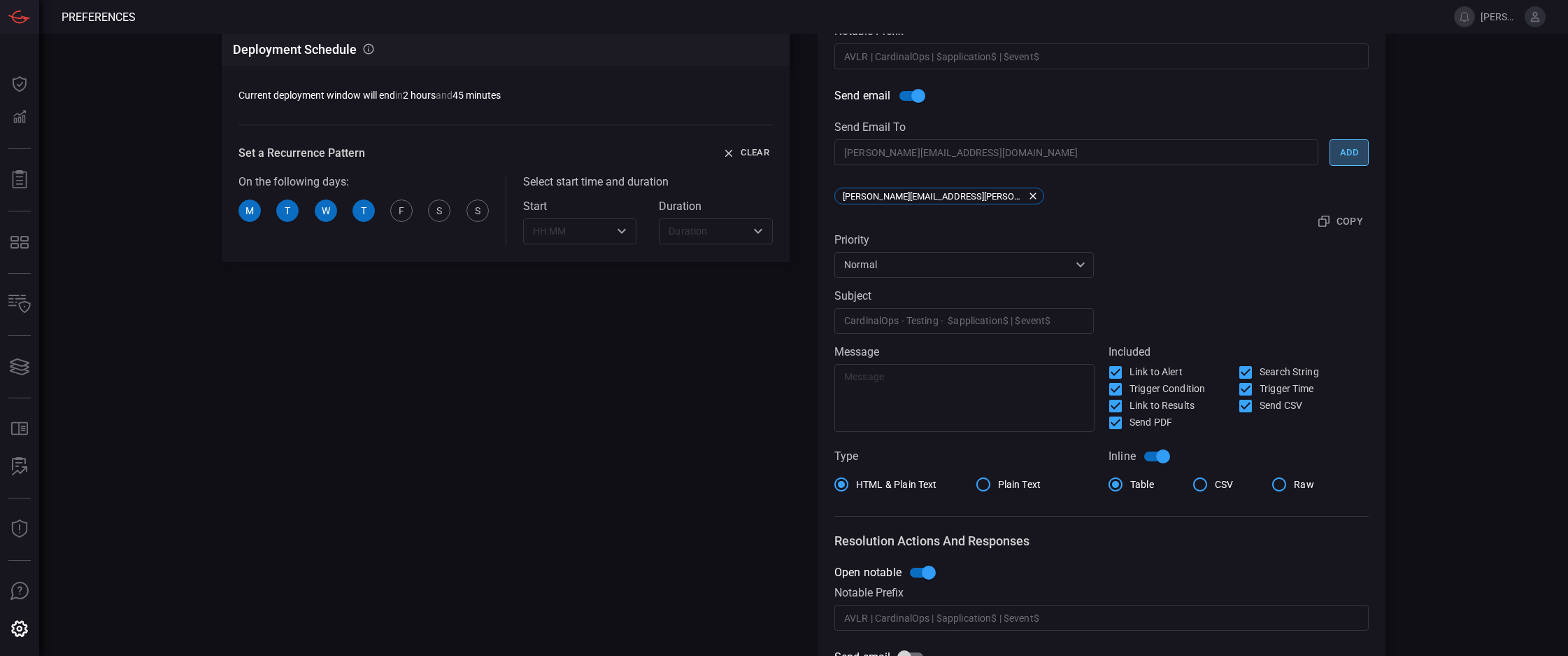
click at [1343, 155] on button "Add" at bounding box center [1349, 152] width 39 height 26
click at [1533, 17] on icon at bounding box center [1535, 16] width 9 height 10
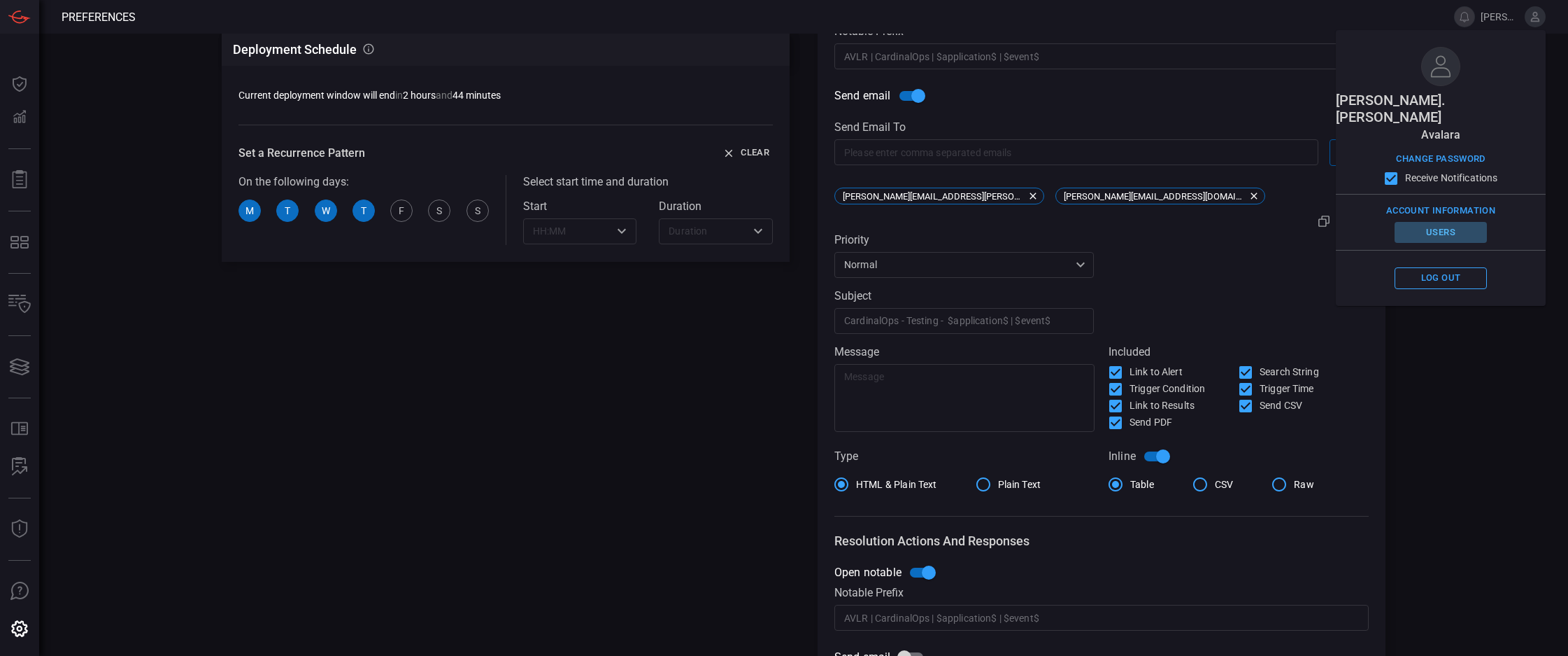
click at [1433, 222] on button "Users" at bounding box center [1441, 233] width 93 height 22
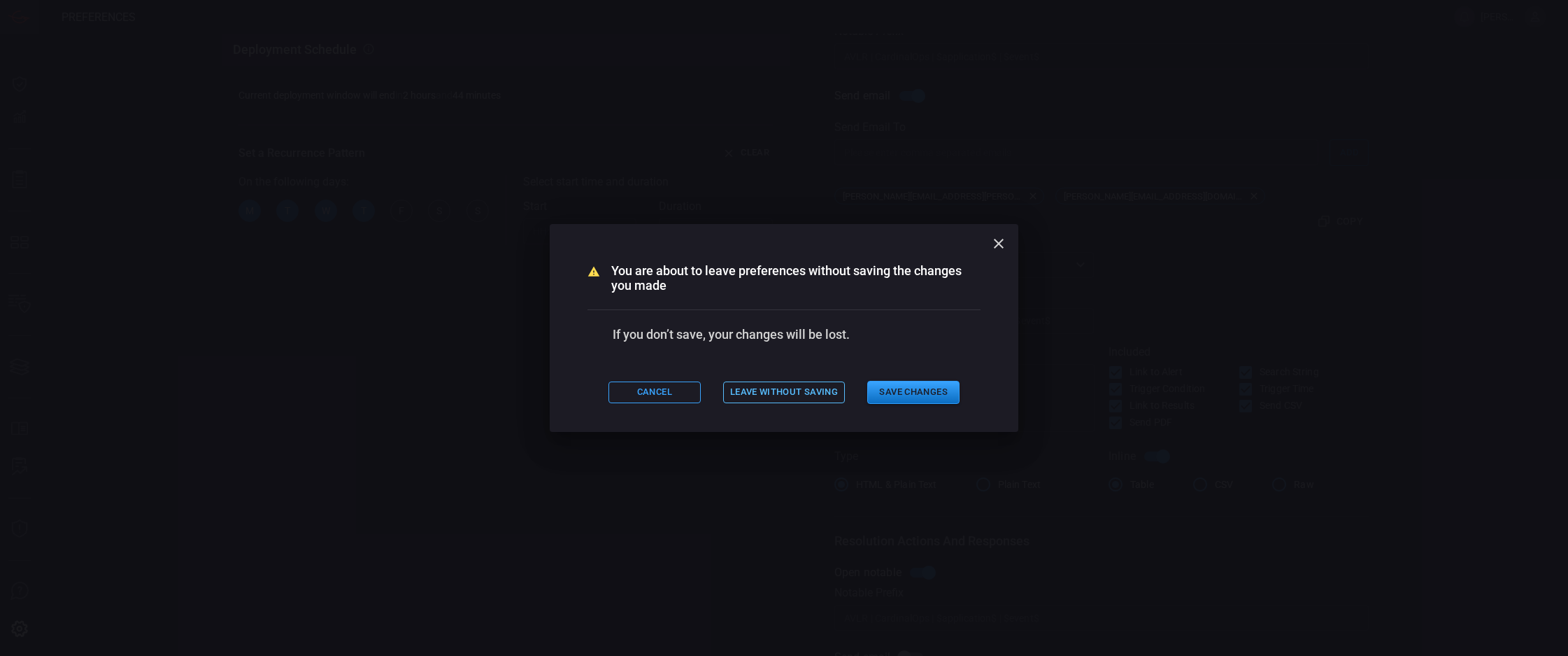
click at [741, 399] on button "Leave without saving" at bounding box center [784, 392] width 122 height 22
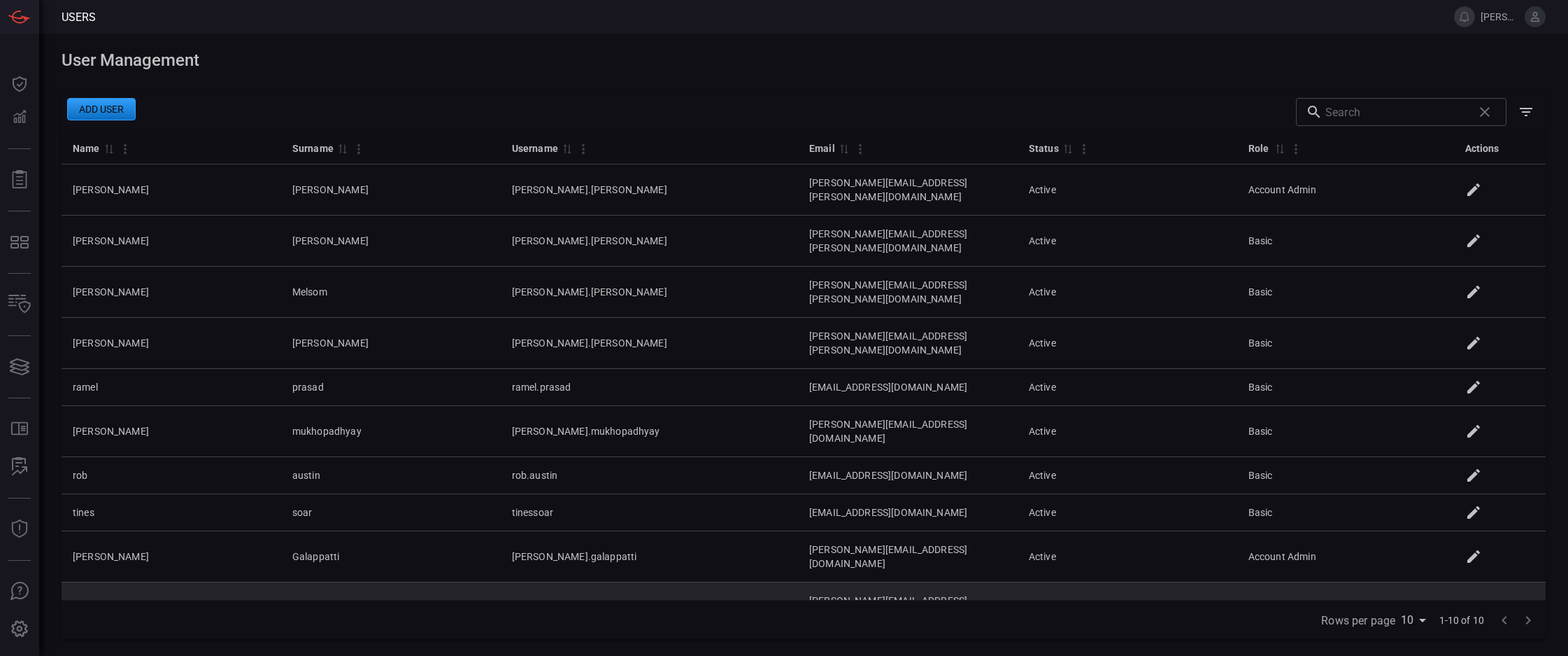
click at [517, 582] on td "[PERSON_NAME].jadhav" at bounding box center [649, 608] width 297 height 51
click at [1475, 599] on icon at bounding box center [1473, 607] width 16 height 16
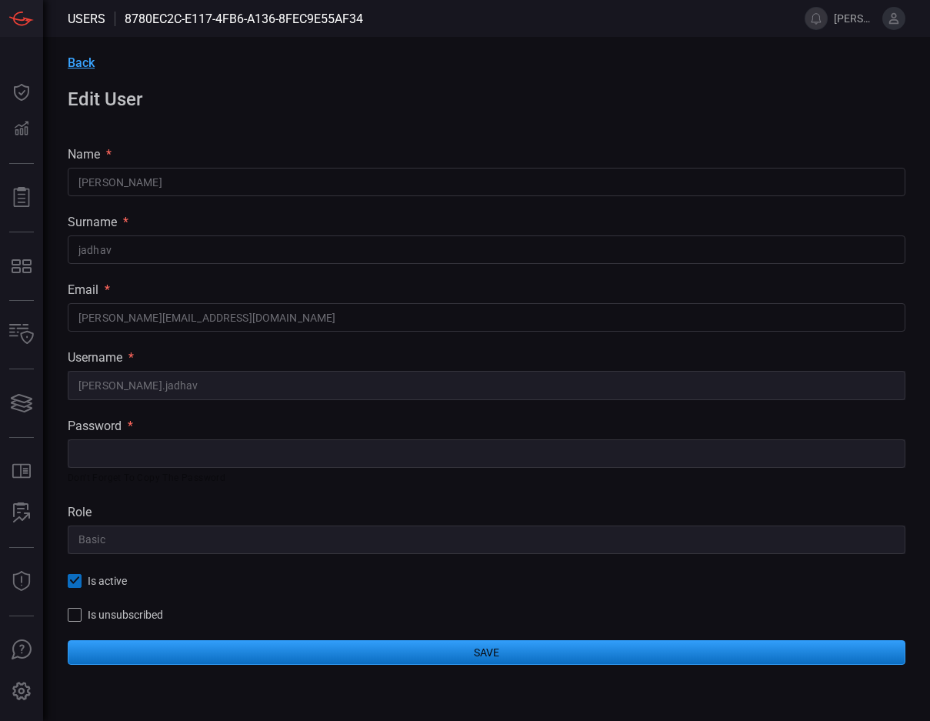
click at [143, 462] on input "text" at bounding box center [486, 453] width 837 height 28
paste input "520d1E9B_6!C396-4536-9C92-8C09FDa42F25"
type input "520d1E9B_6!C396-4536-9C92-8C09FDa42F25"
click at [241, 494] on div "Back Edit User name * [PERSON_NAME] ​ surname * [PERSON_NAME] ​ email * [PERSON…" at bounding box center [486, 360] width 887 height 646
click at [490, 653] on button "Save" at bounding box center [486, 652] width 837 height 25
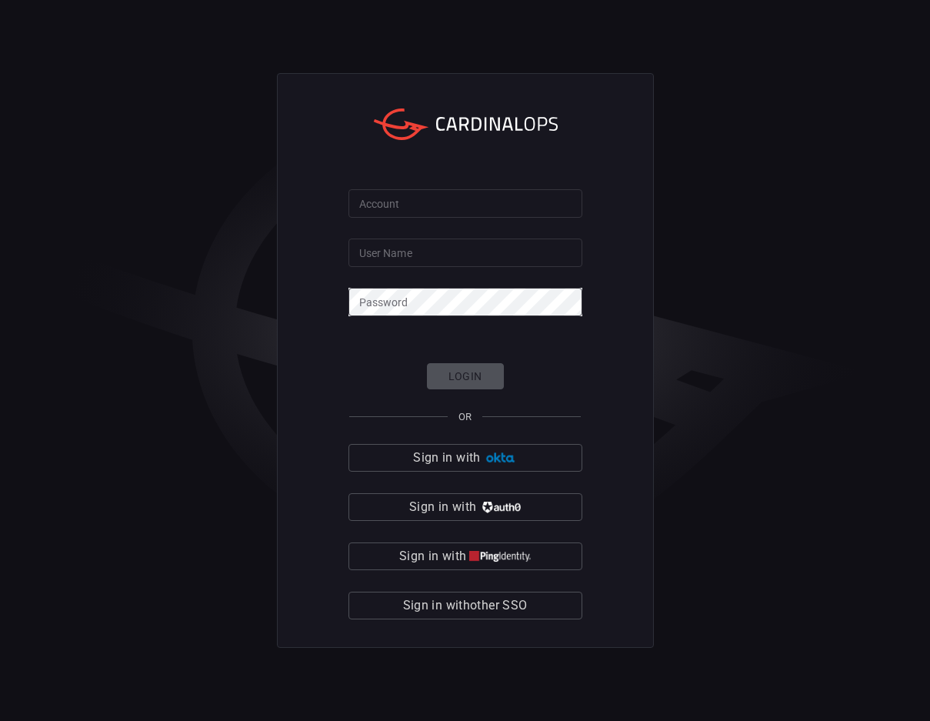
type input "[PERSON_NAME].[PERSON_NAME]"
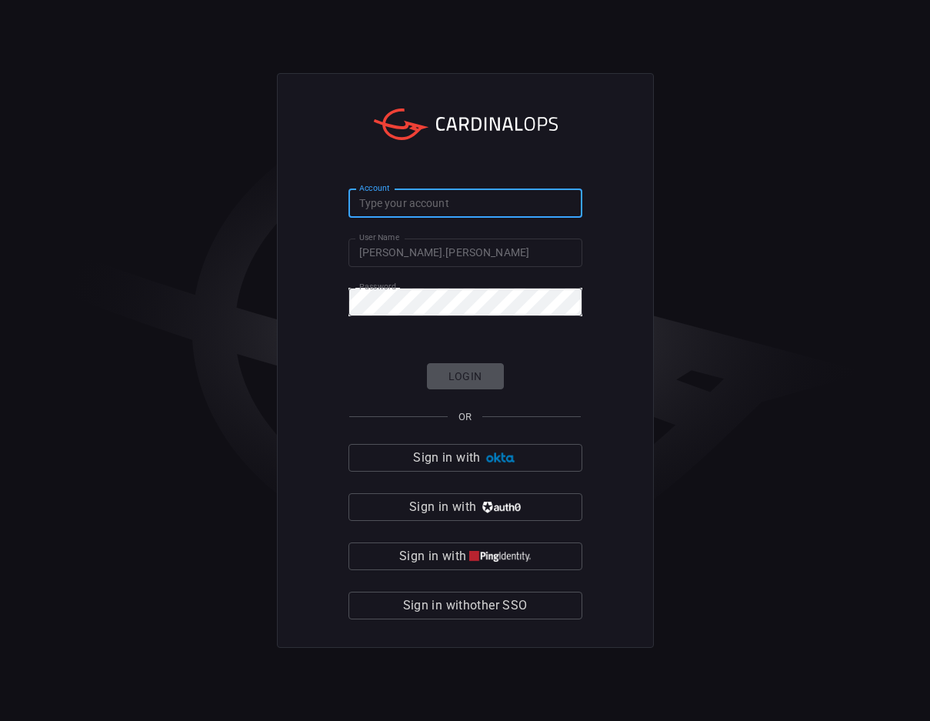
click at [372, 198] on input "Account" at bounding box center [465, 203] width 234 height 28
type input "avalara"
click button "Login" at bounding box center [465, 376] width 77 height 27
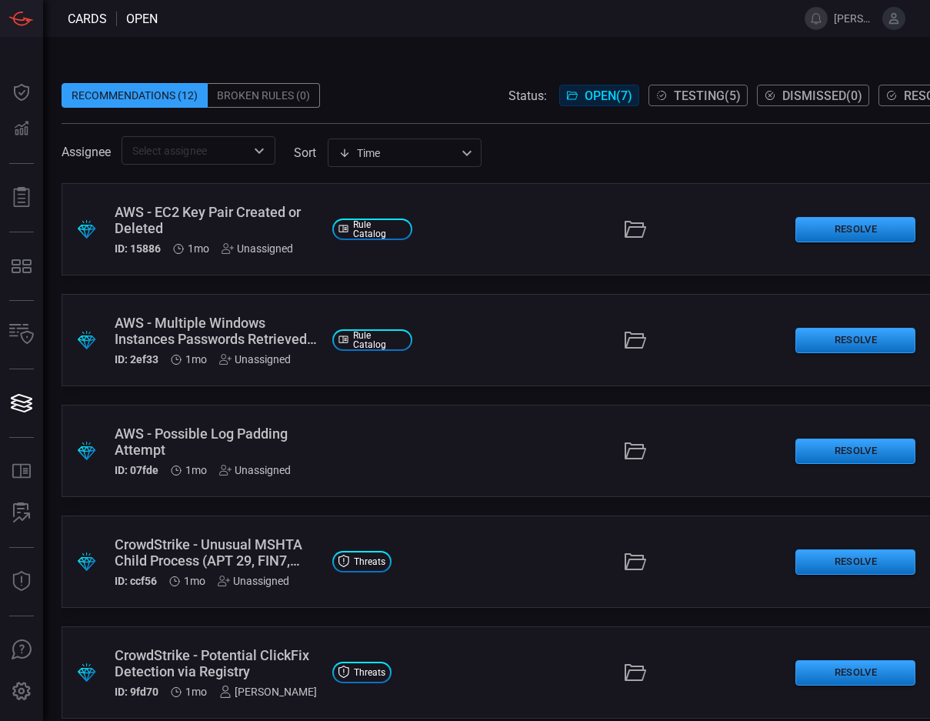
click at [901, 15] on button at bounding box center [893, 18] width 23 height 23
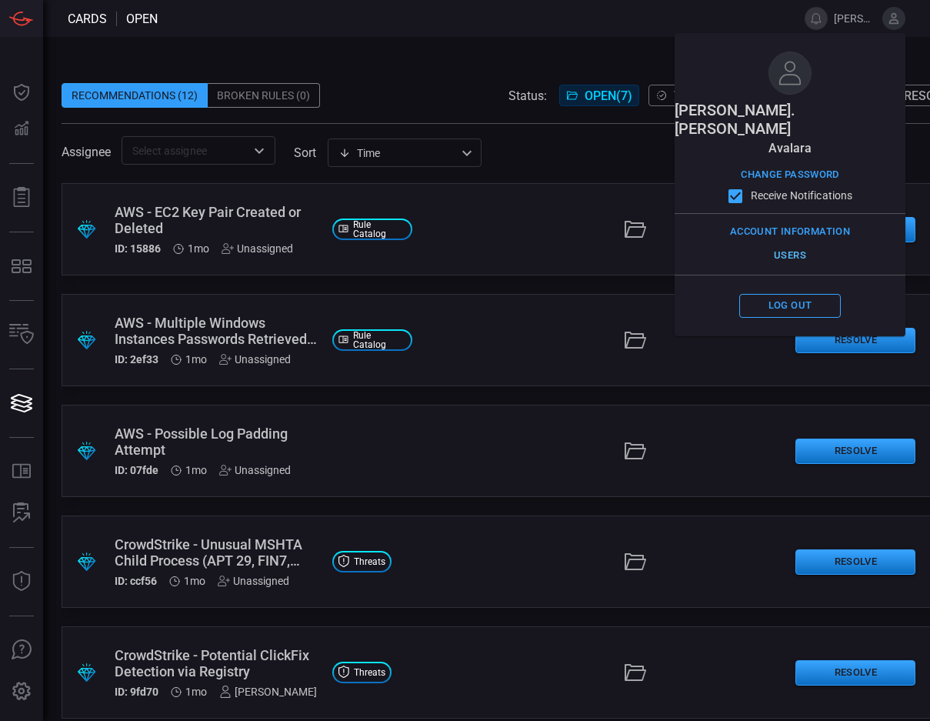
click at [801, 244] on button "Users" at bounding box center [790, 256] width 102 height 24
